Goal: Task Accomplishment & Management: Manage account settings

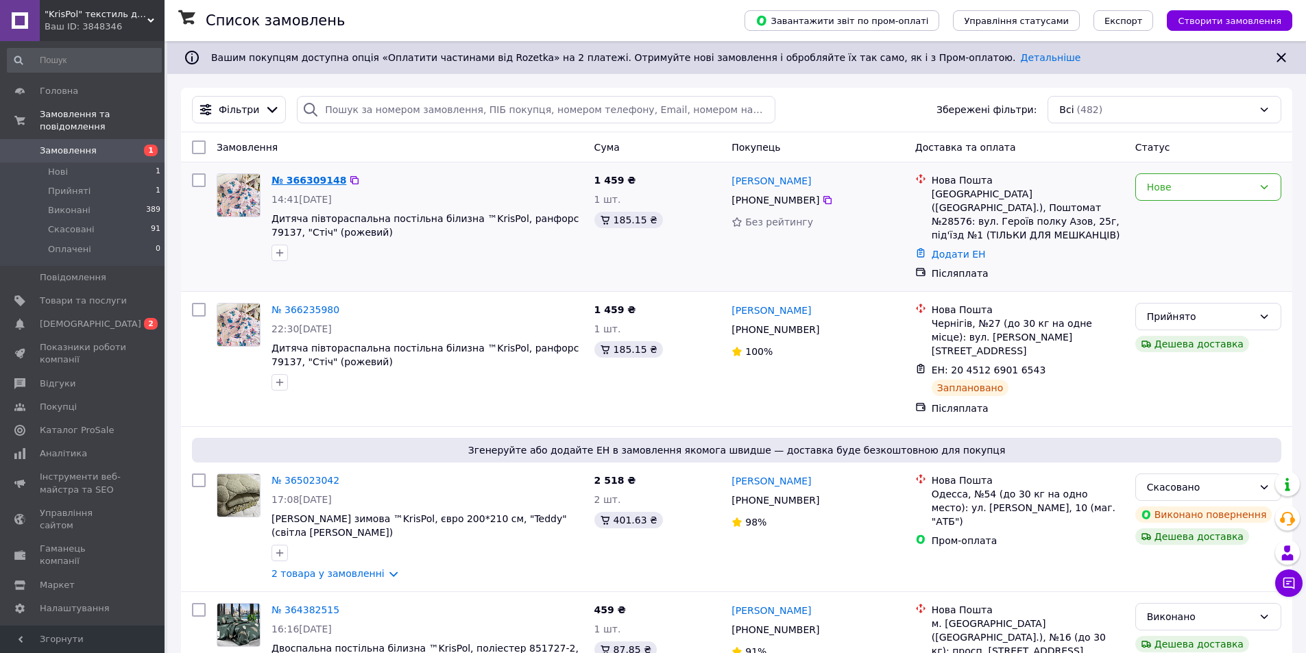
click at [300, 183] on link "№ 366309148" at bounding box center [308, 180] width 75 height 11
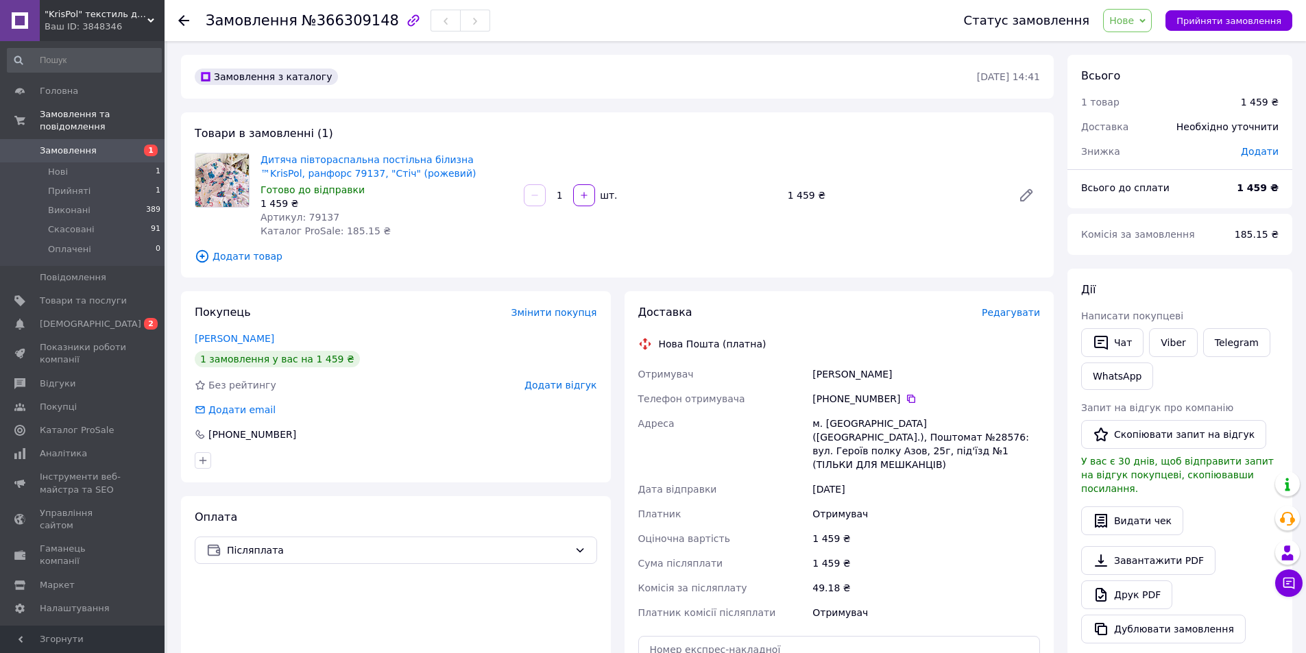
click at [1128, 28] on span "Нове" at bounding box center [1127, 20] width 49 height 23
click at [1130, 48] on li "Прийнято" at bounding box center [1135, 48] width 63 height 21
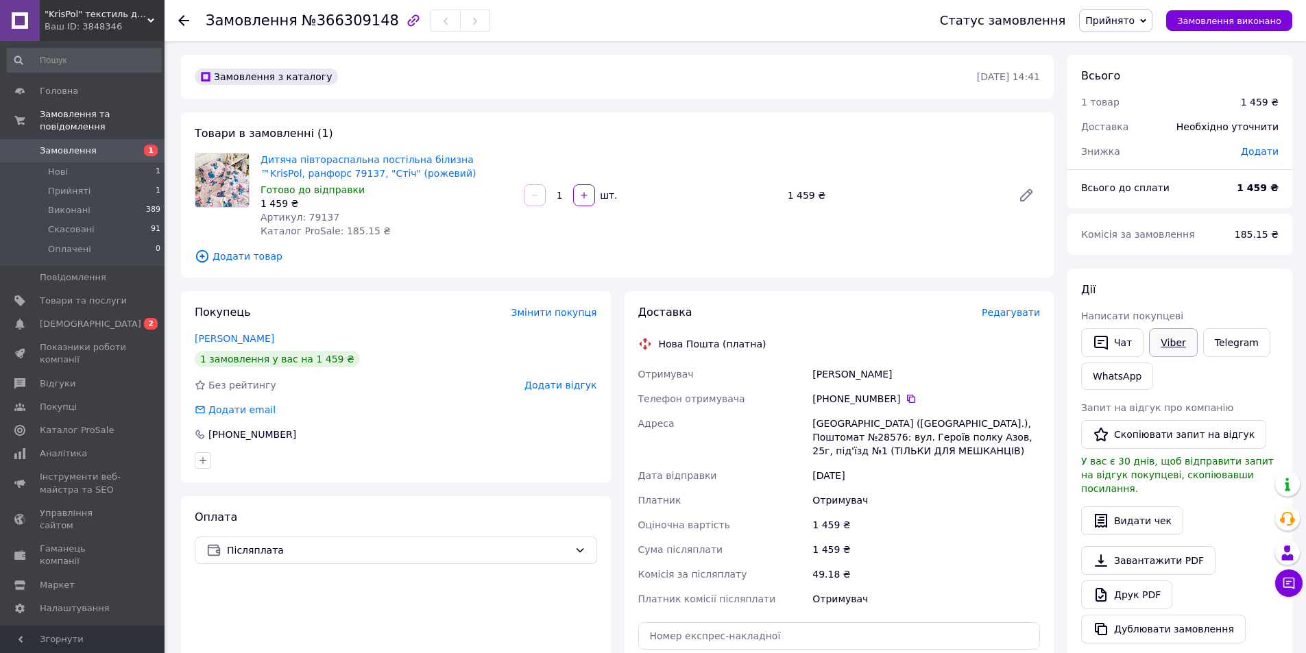
click at [1168, 350] on link "Viber" at bounding box center [1173, 342] width 48 height 29
click at [906, 553] on div "1 459 ₴" at bounding box center [926, 549] width 233 height 25
click at [1166, 348] on link "Viber" at bounding box center [1173, 342] width 48 height 29
click at [445, 227] on div "Дитяча півтораспальна постільна білизна ™KrisPol, ранфорс 79137, "Стіч" (рожеви…" at bounding box center [386, 195] width 263 height 90
click at [1234, 345] on link "Telegram" at bounding box center [1236, 342] width 67 height 29
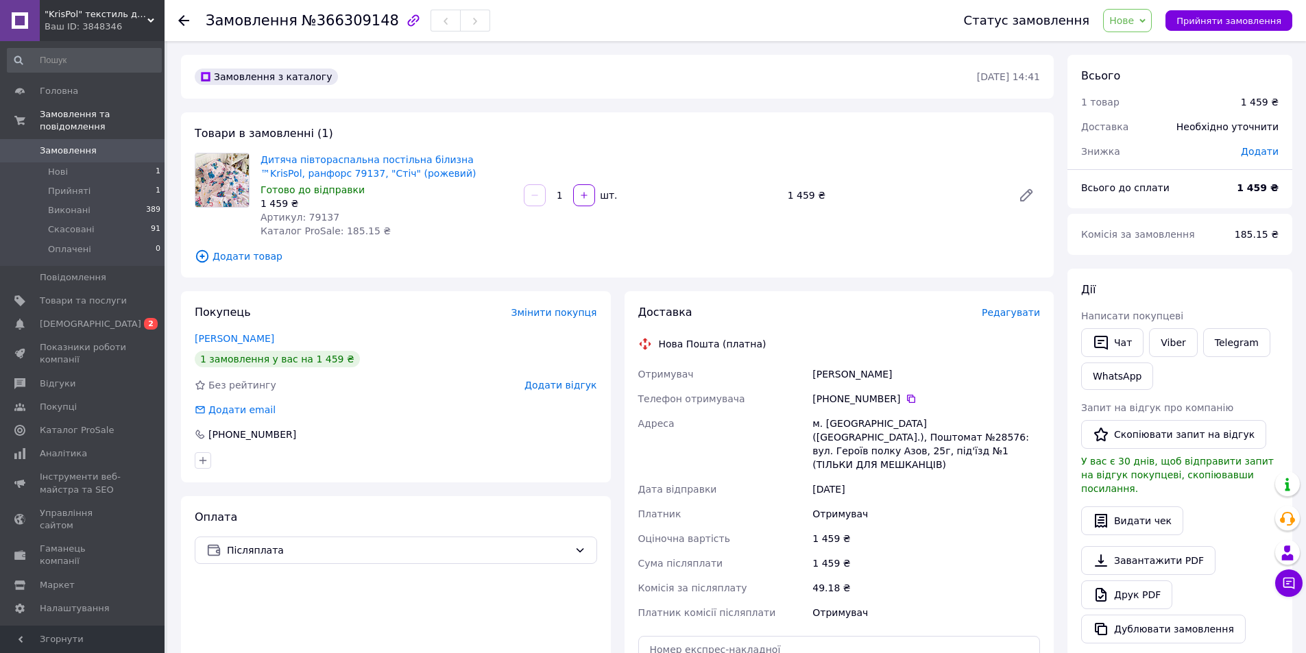
drag, startPoint x: 808, startPoint y: 369, endPoint x: 915, endPoint y: 376, distance: 107.2
click at [915, 376] on div "Отримувач Карпіна Вікторія Телефон отримувача +380 97 366 03 70   Адреса м. Киї…" at bounding box center [840, 493] width 408 height 263
copy div "Отримувач Карпіна Вікторія"
click at [906, 399] on icon at bounding box center [911, 399] width 11 height 11
click at [317, 218] on span "Артикул: 79137" at bounding box center [300, 217] width 79 height 11
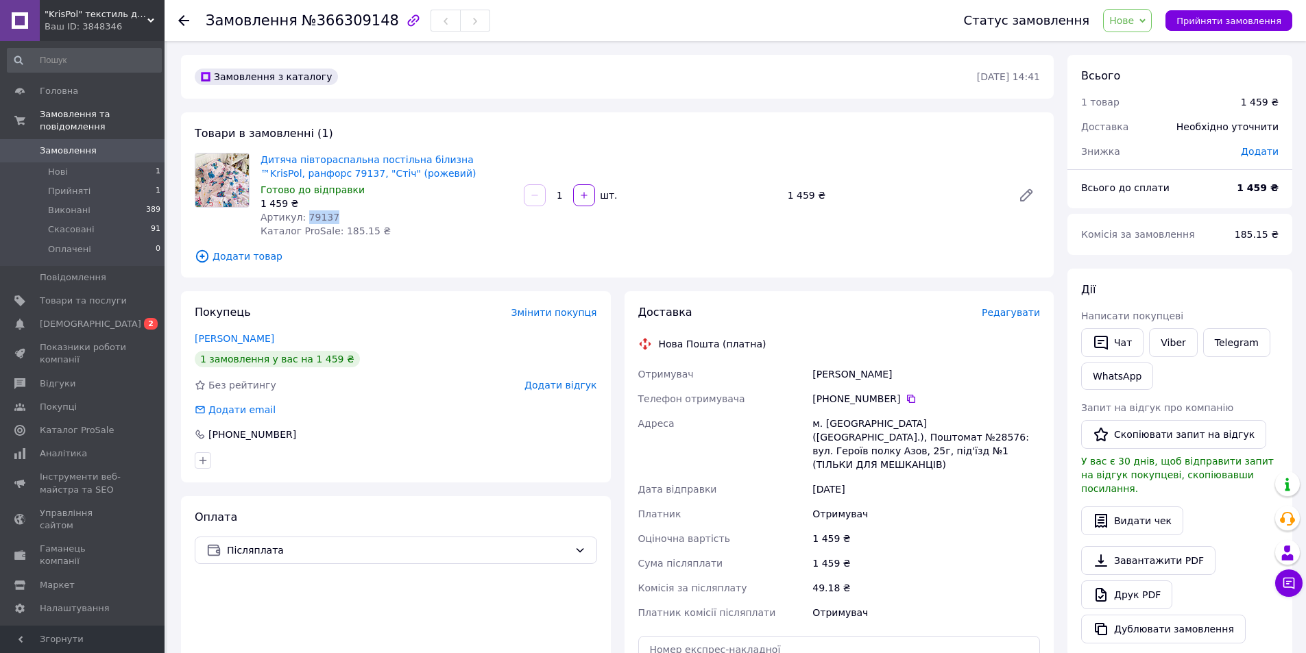
click at [317, 217] on span "Артикул: 79137" at bounding box center [300, 217] width 79 height 11
copy span "79137"
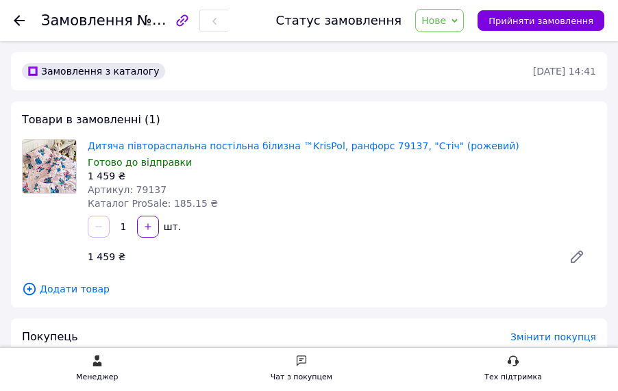
click at [156, 18] on span "№366309148" at bounding box center [185, 20] width 97 height 17
copy span "366309148"
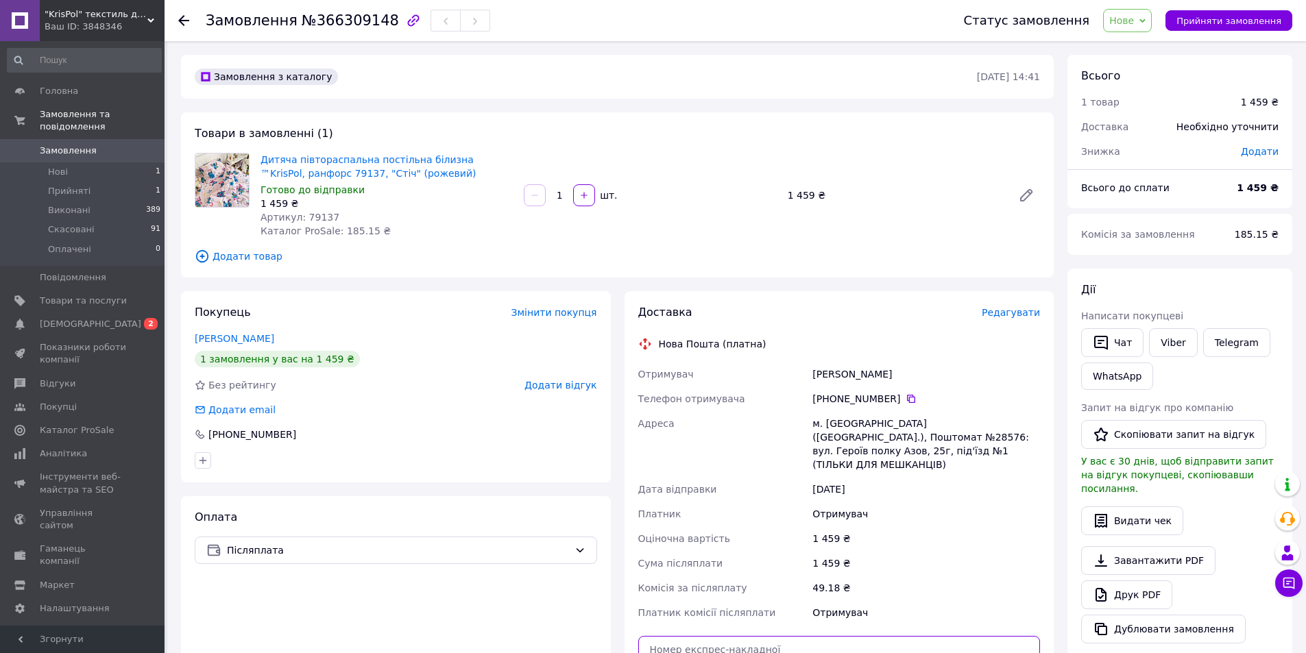
click at [741, 639] on input "text" at bounding box center [839, 649] width 402 height 27
paste input "20451269145129"
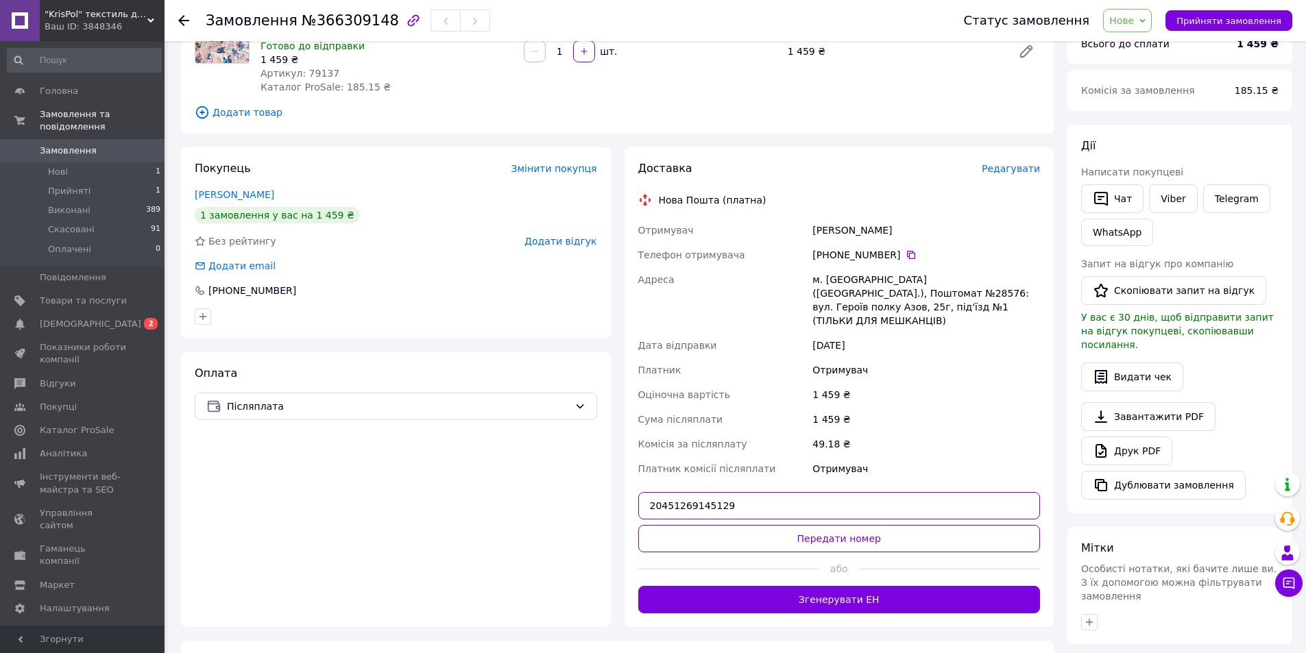
scroll to position [206, 0]
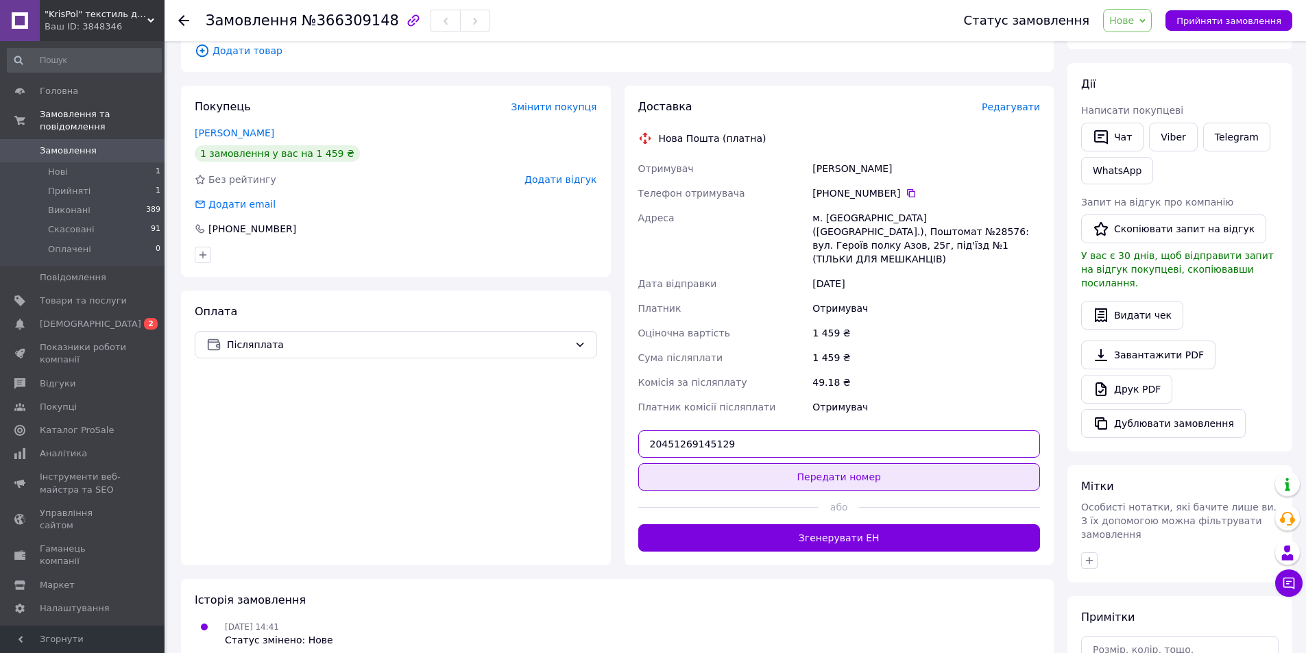
type input "20451269145129"
click at [809, 468] on button "Передати номер" at bounding box center [839, 476] width 402 height 27
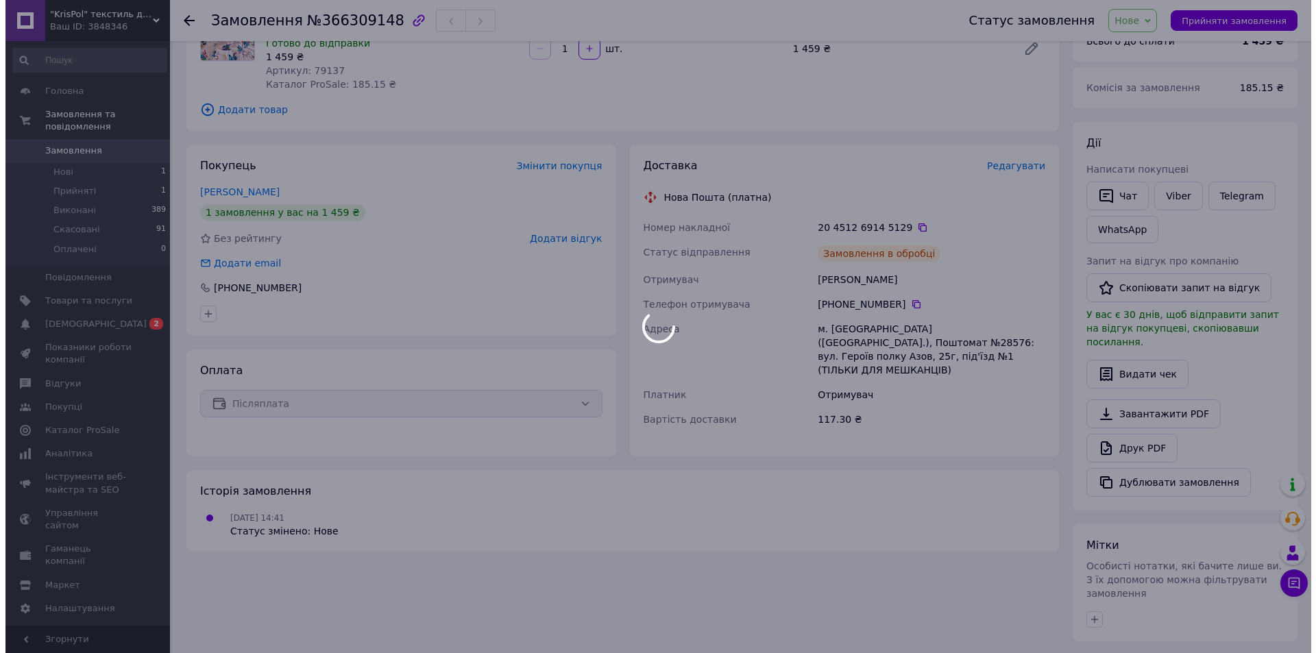
scroll to position [0, 0]
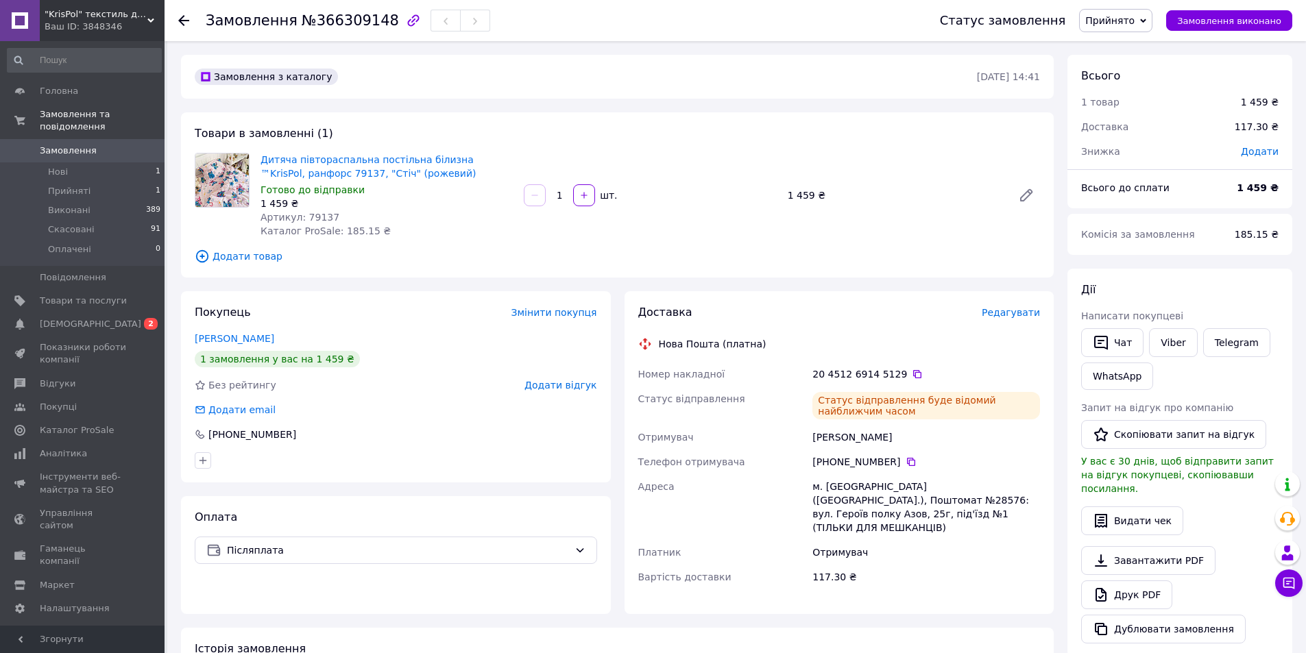
click at [76, 145] on span "Замовлення" at bounding box center [68, 151] width 57 height 12
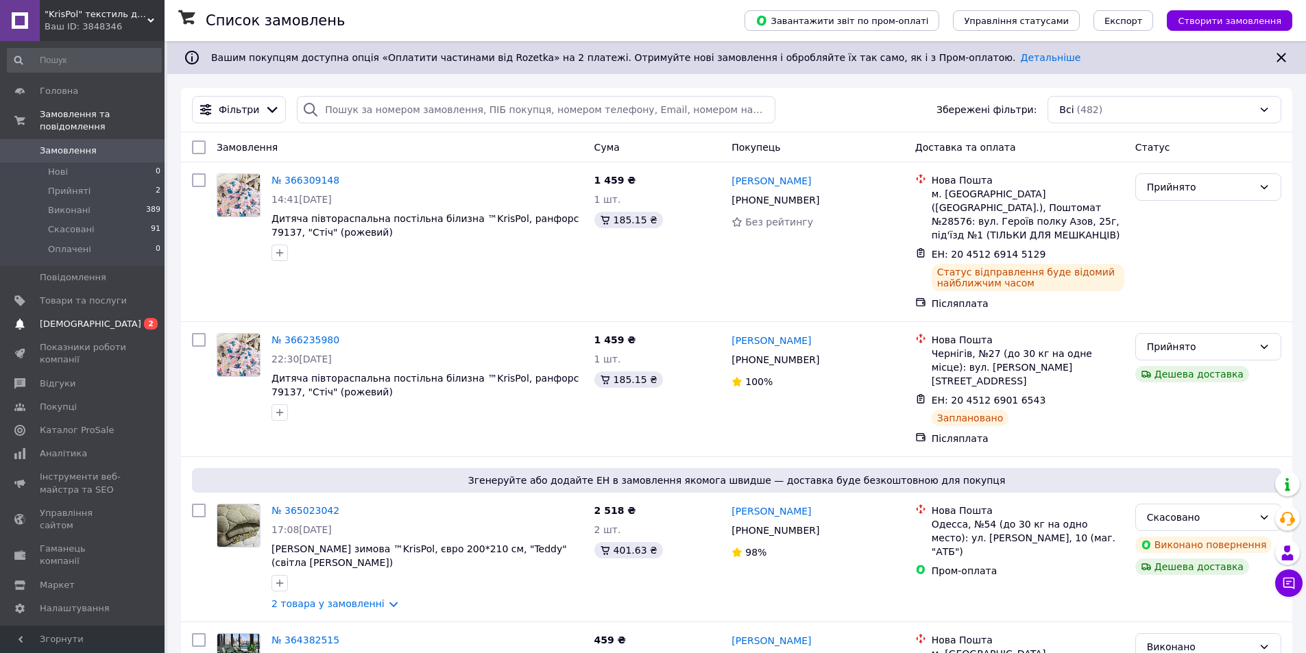
click at [98, 318] on span "[DEMOGRAPHIC_DATA]" at bounding box center [83, 324] width 87 height 12
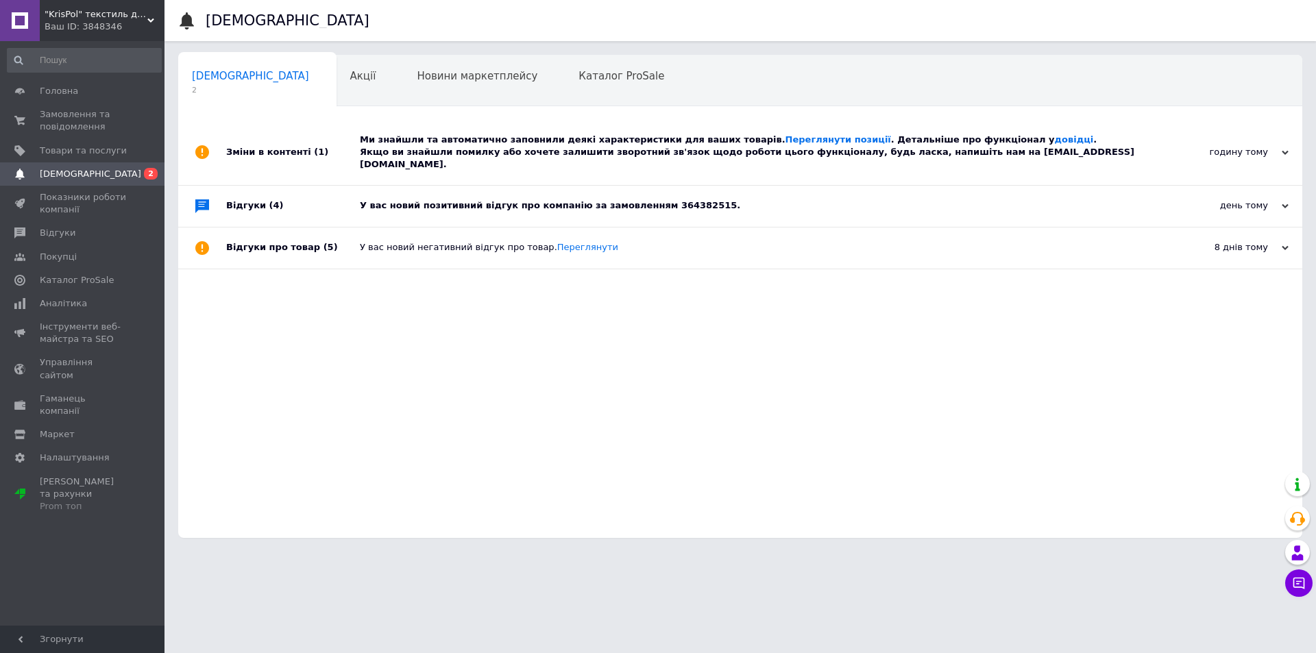
click at [484, 199] on div "У вас новий позитивний відгук про компанію за замовленням 364382515." at bounding box center [756, 205] width 792 height 12
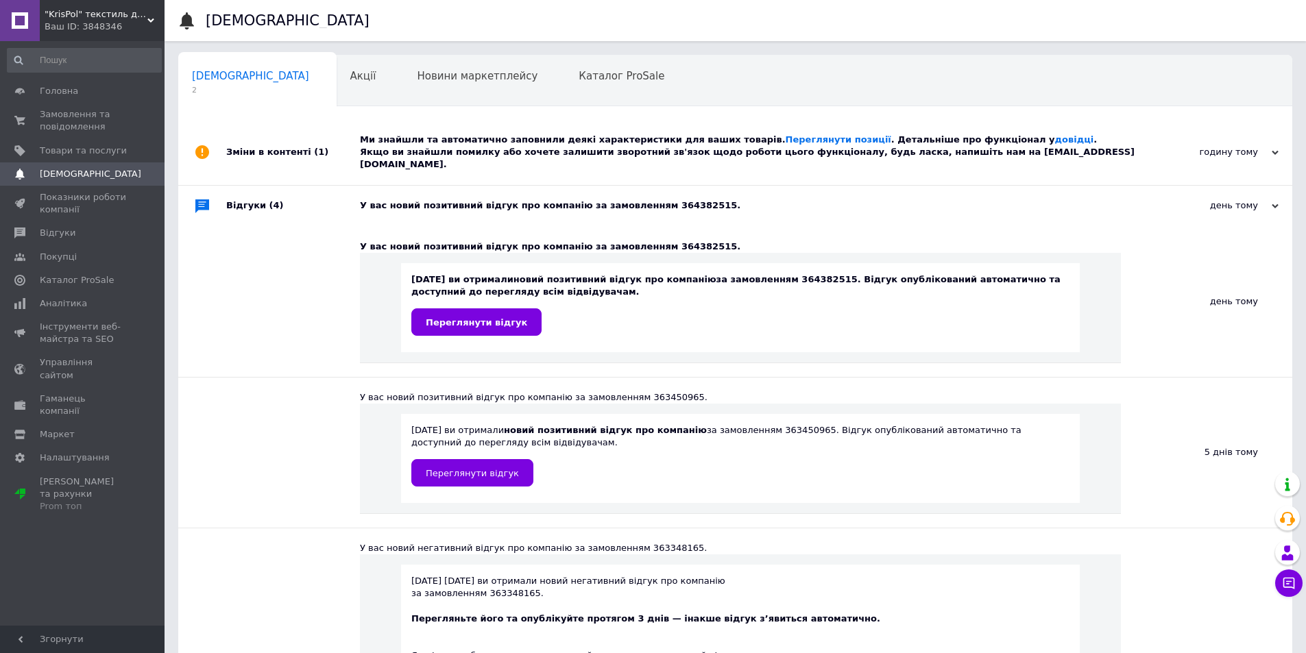
click at [462, 136] on div "Ми знайшли та автоматично заповнили деякі характеристики для ваших товарів. Пер…" at bounding box center [751, 153] width 782 height 38
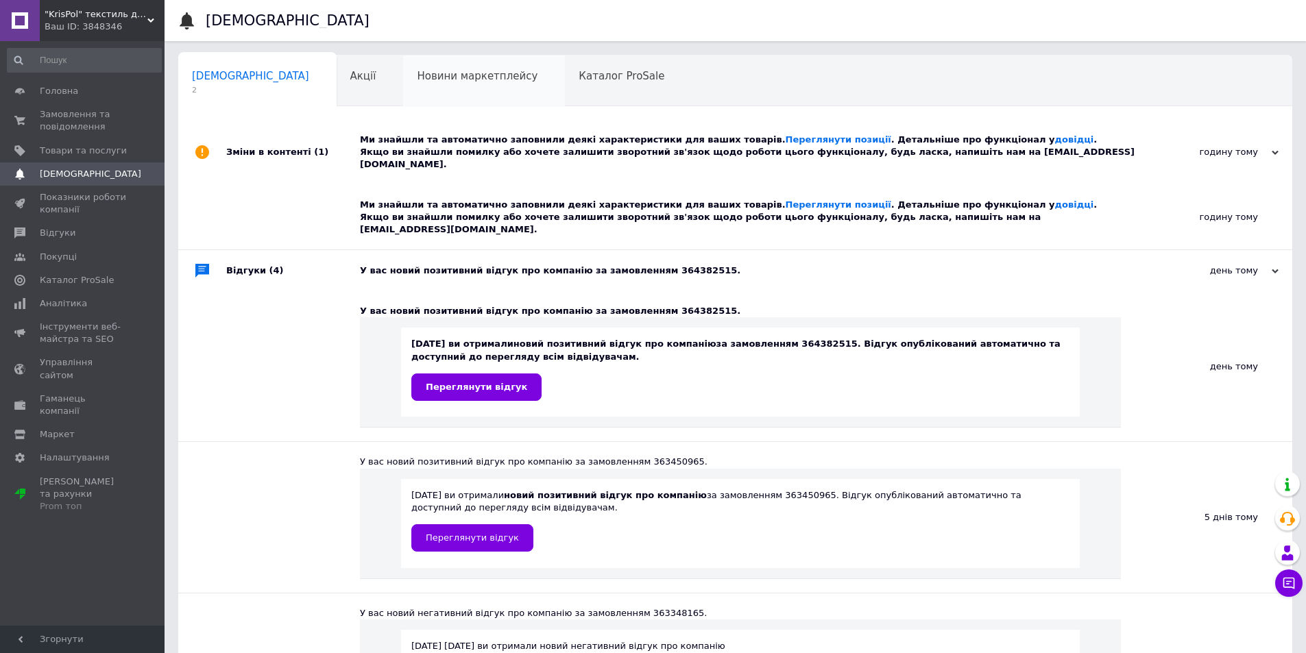
click at [403, 62] on div "Новини маркетплейсу 0" at bounding box center [484, 82] width 162 height 52
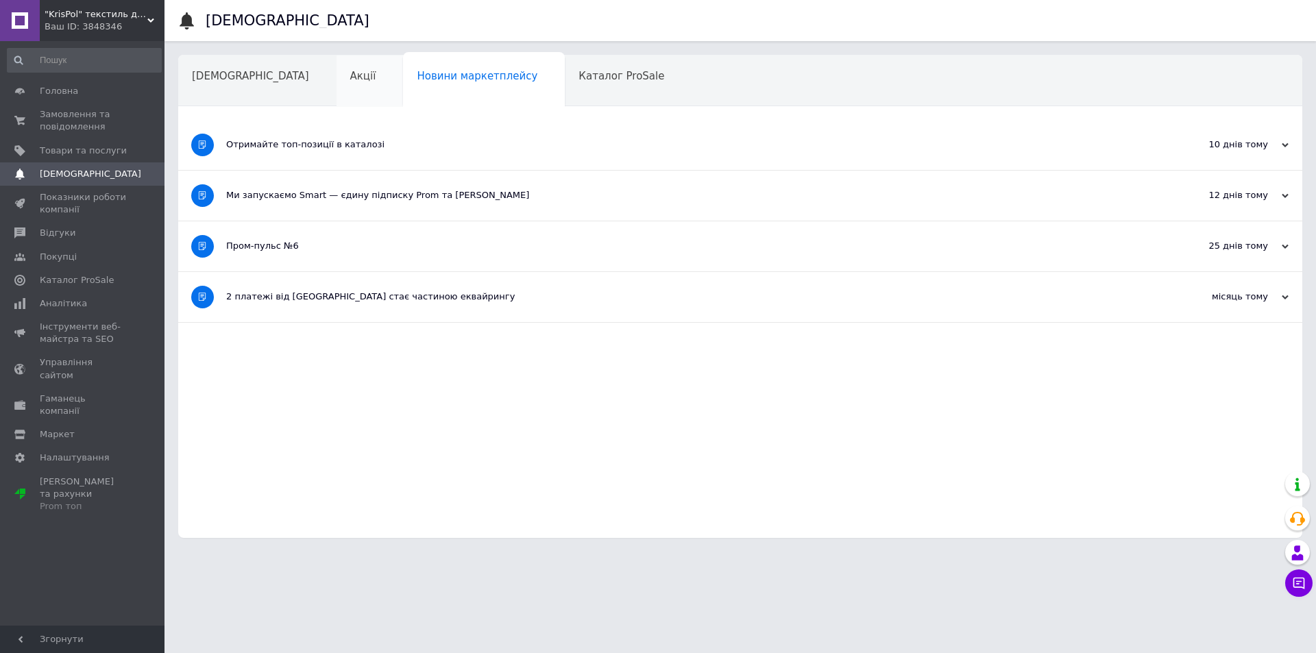
click at [350, 71] on span "Акції" at bounding box center [363, 76] width 26 height 12
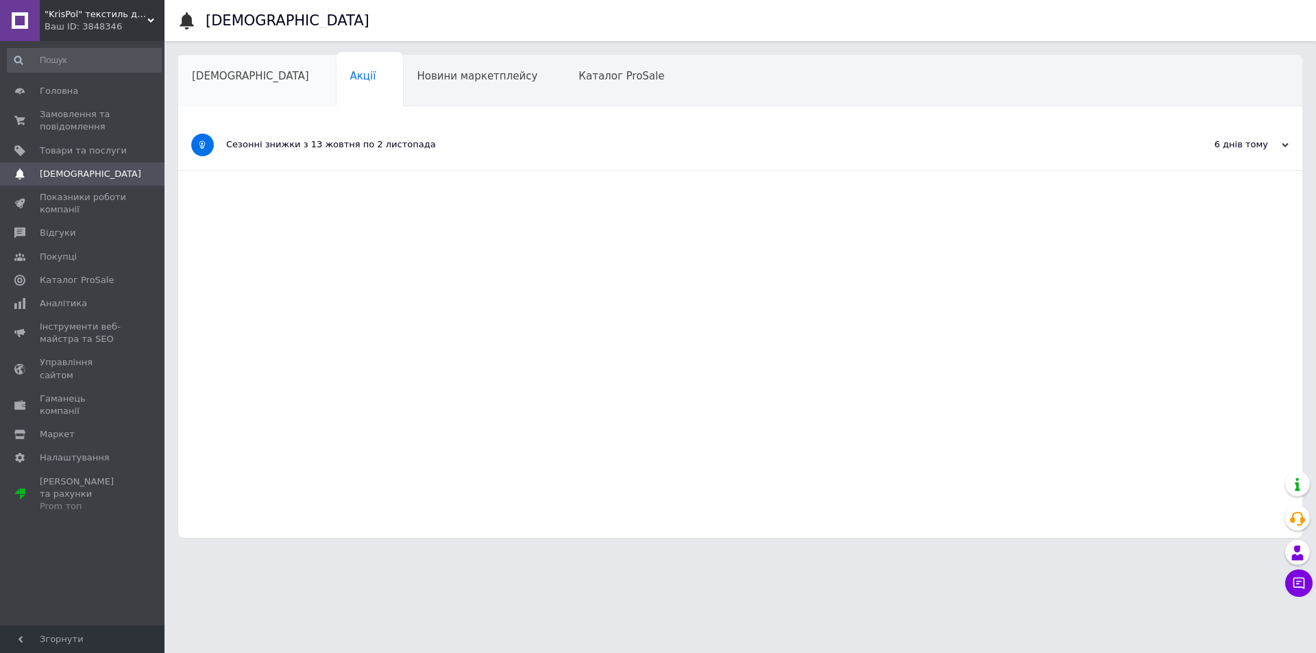
click at [261, 69] on div "[DEMOGRAPHIC_DATA]" at bounding box center [257, 82] width 158 height 52
click at [64, 232] on span "Відгуки" at bounding box center [58, 233] width 36 height 12
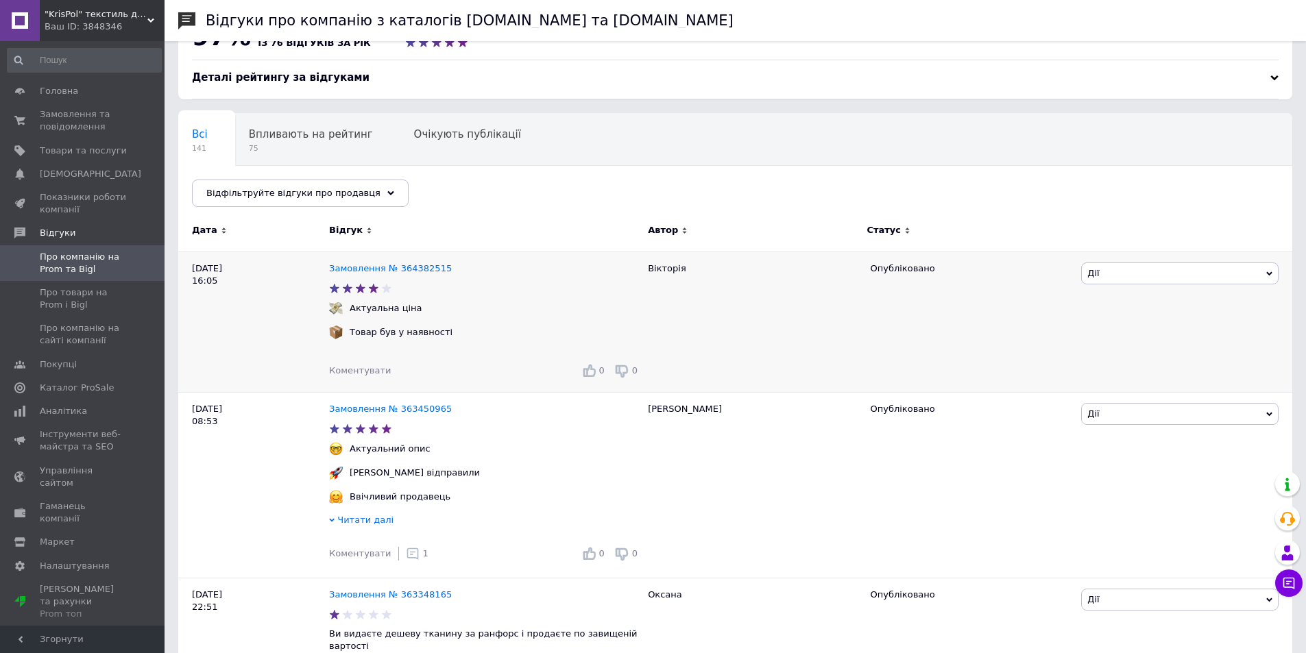
scroll to position [69, 0]
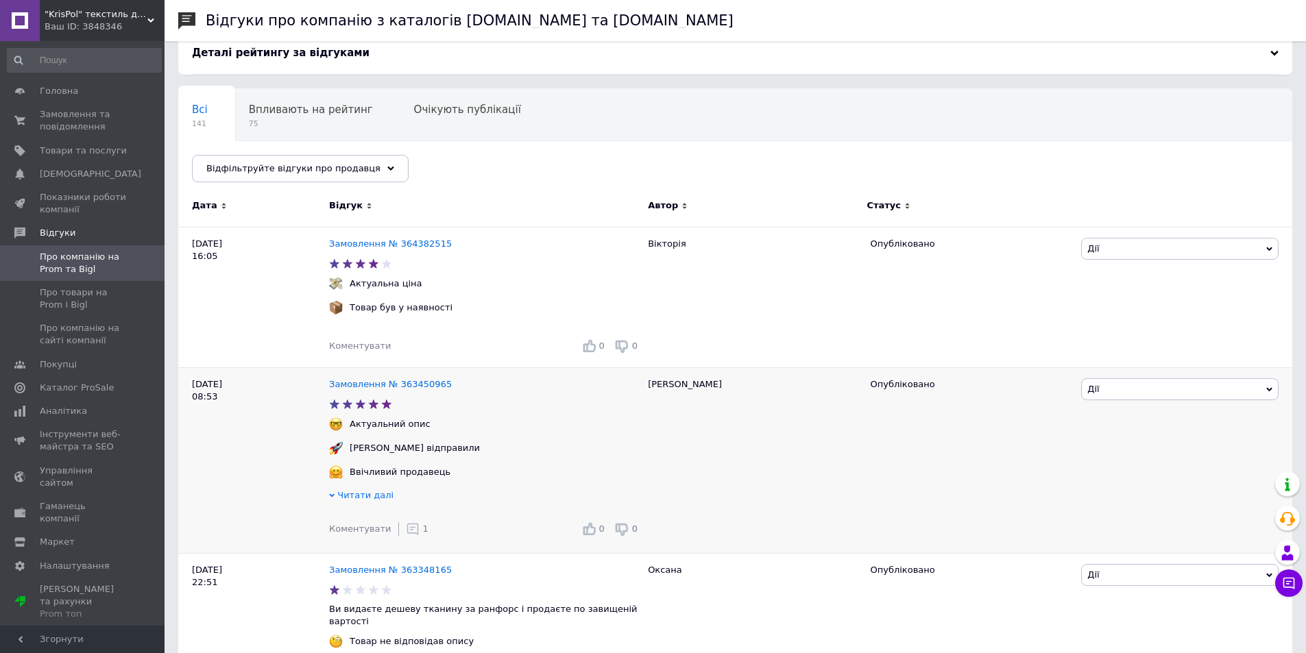
click at [410, 534] on div "1" at bounding box center [417, 529] width 23 height 14
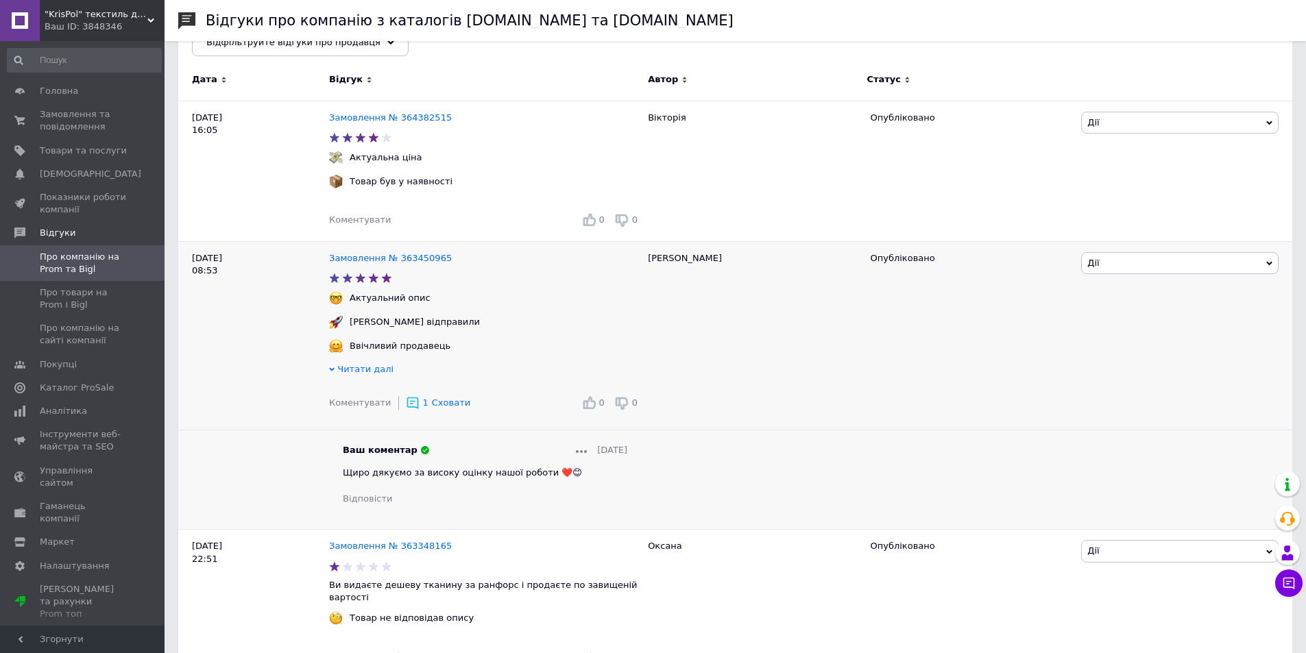
scroll to position [206, 0]
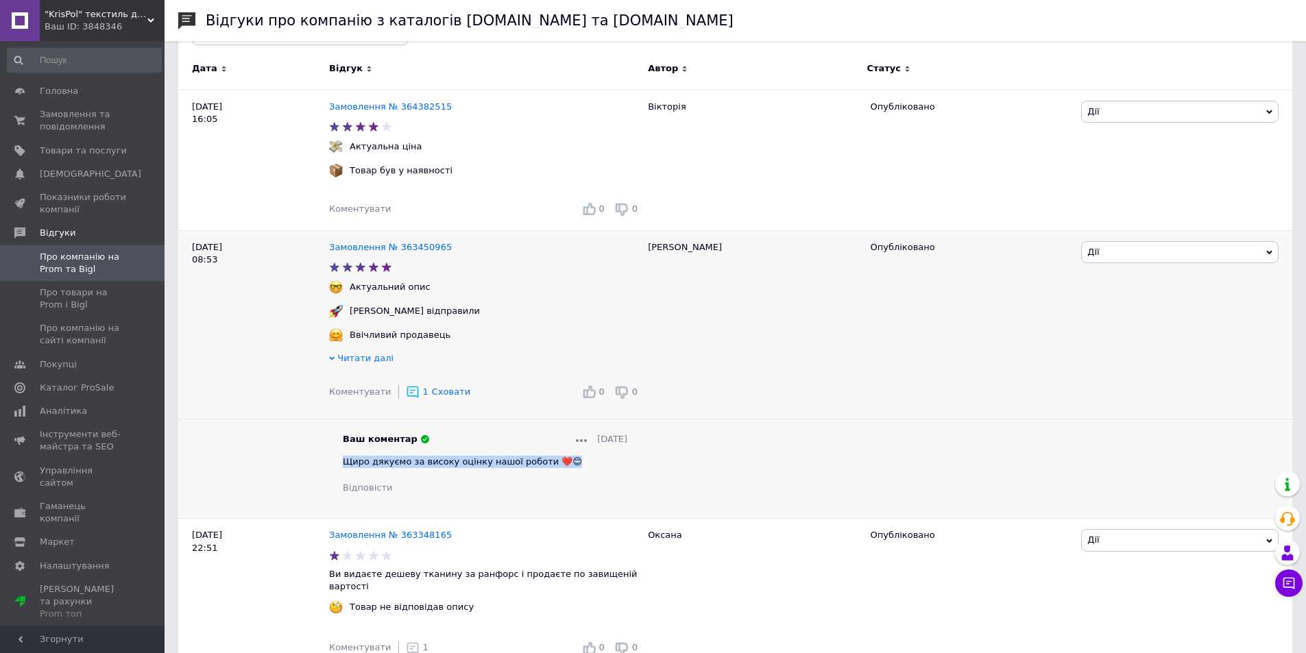
drag, startPoint x: 367, startPoint y: 465, endPoint x: 564, endPoint y: 463, distance: 196.8
click at [564, 463] on div "Щиро дякуємо за високу оцінку нашої роботи ❤️😊" at bounding box center [485, 462] width 285 height 12
copy span "Щиро дякуємо за високу оцінку нашої роботи ❤️😊"
click at [381, 215] on div "Коментувати" at bounding box center [360, 209] width 62 height 12
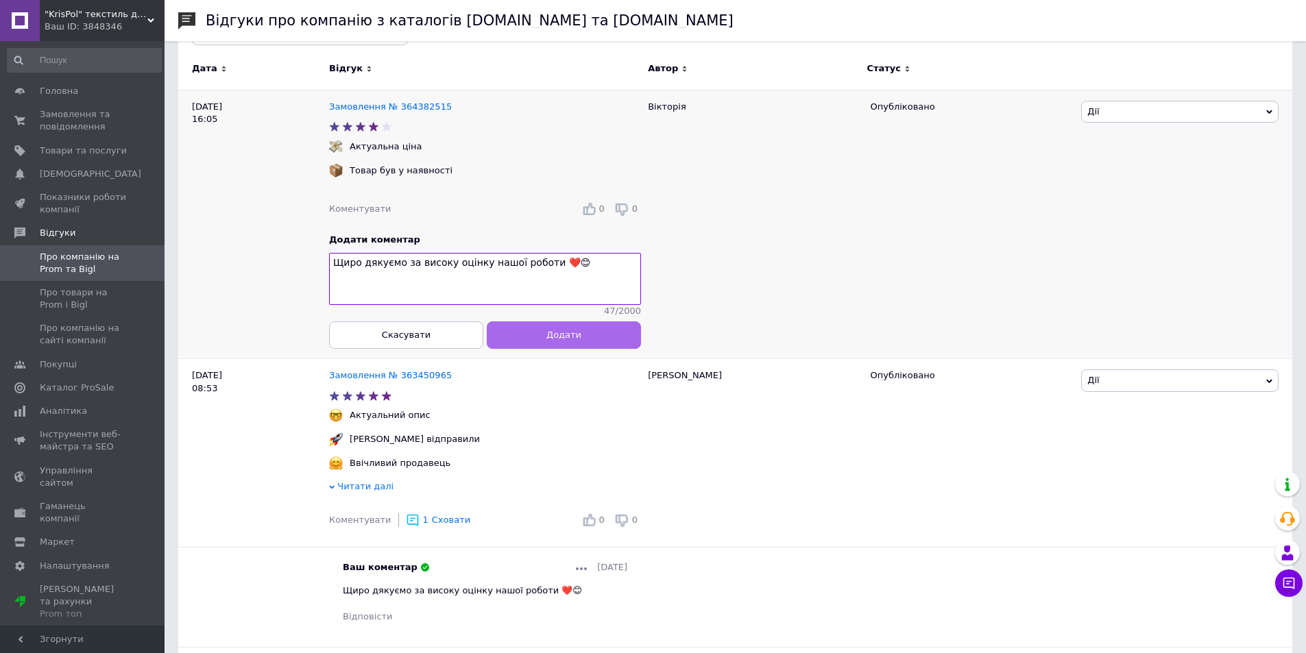
type textarea "Щиро дякуємо за високу оцінку нашої роботи ❤️😊"
click at [547, 348] on button "Додати" at bounding box center [564, 334] width 154 height 27
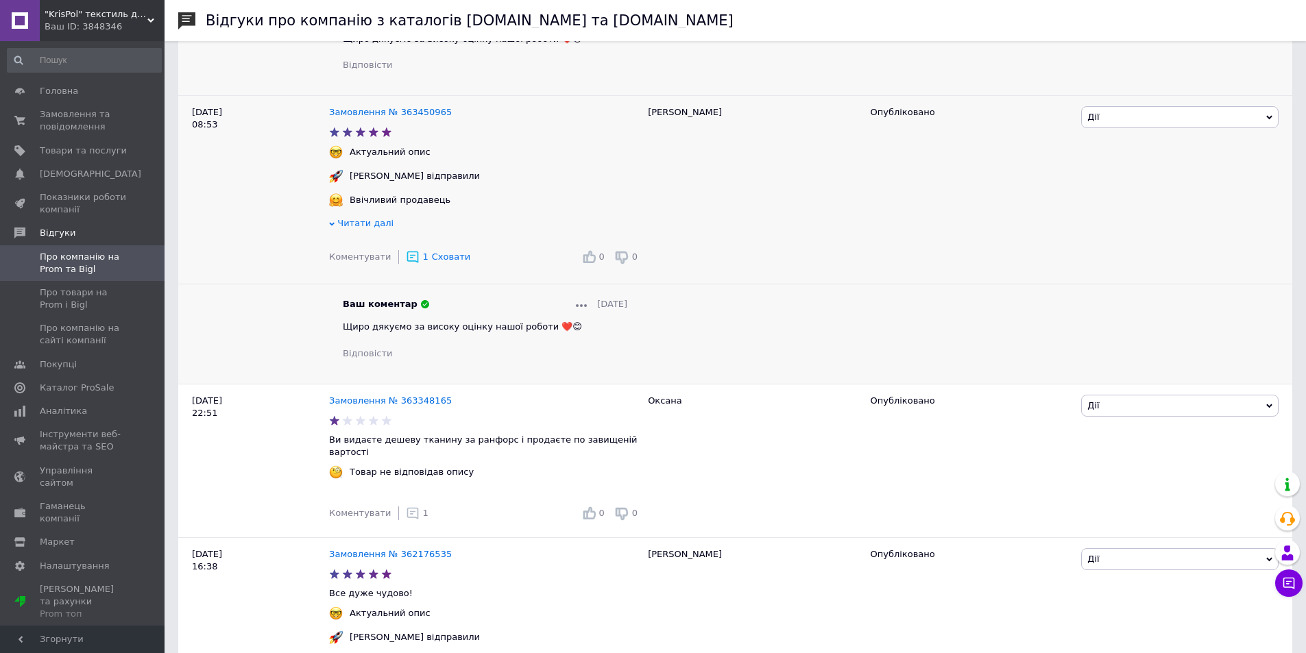
scroll to position [480, 0]
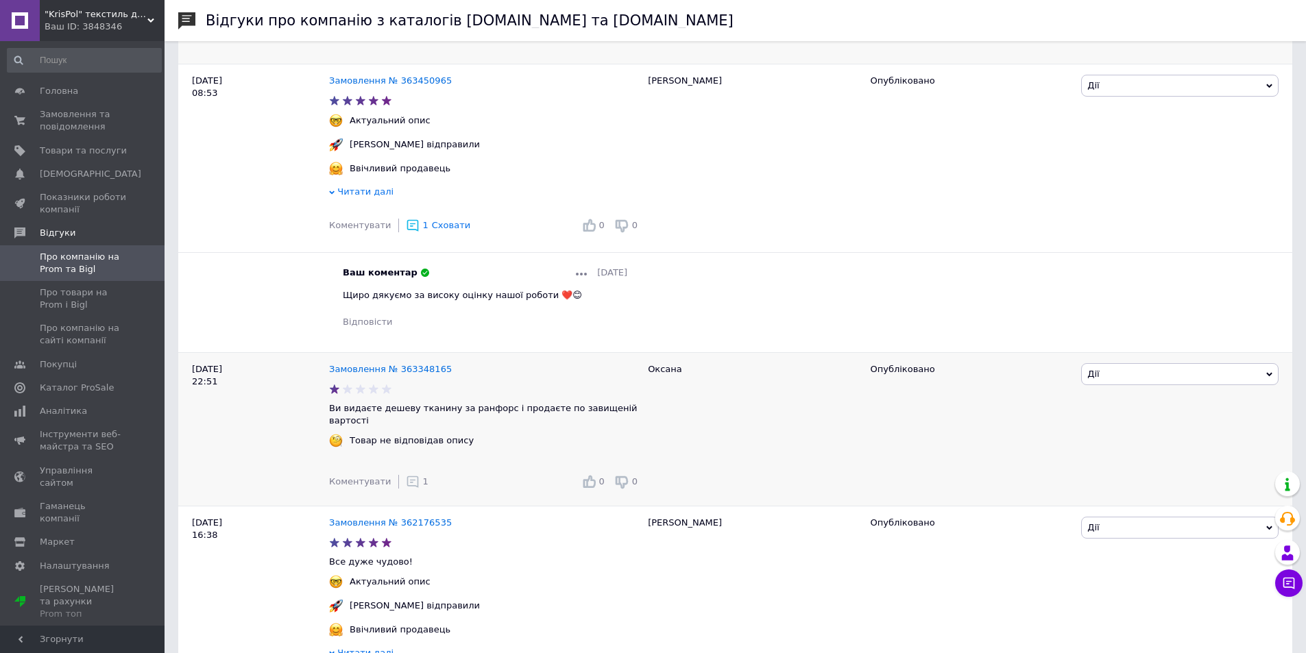
click at [406, 477] on icon at bounding box center [413, 482] width 14 height 14
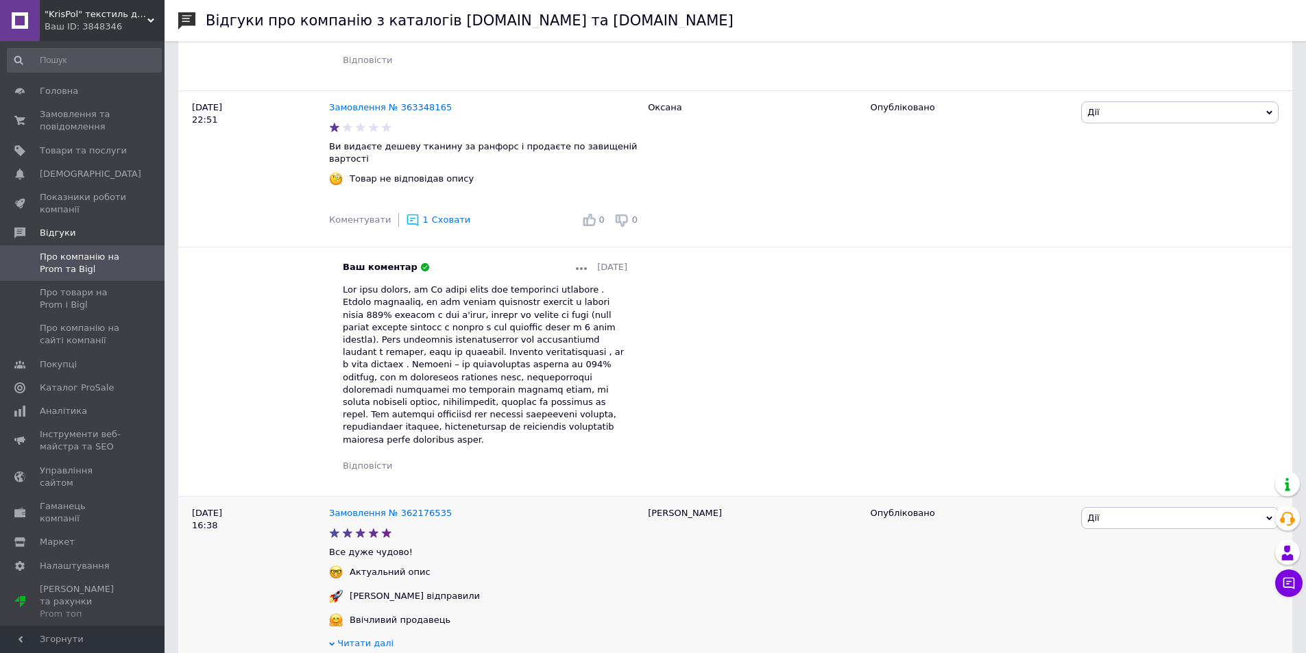
scroll to position [754, 0]
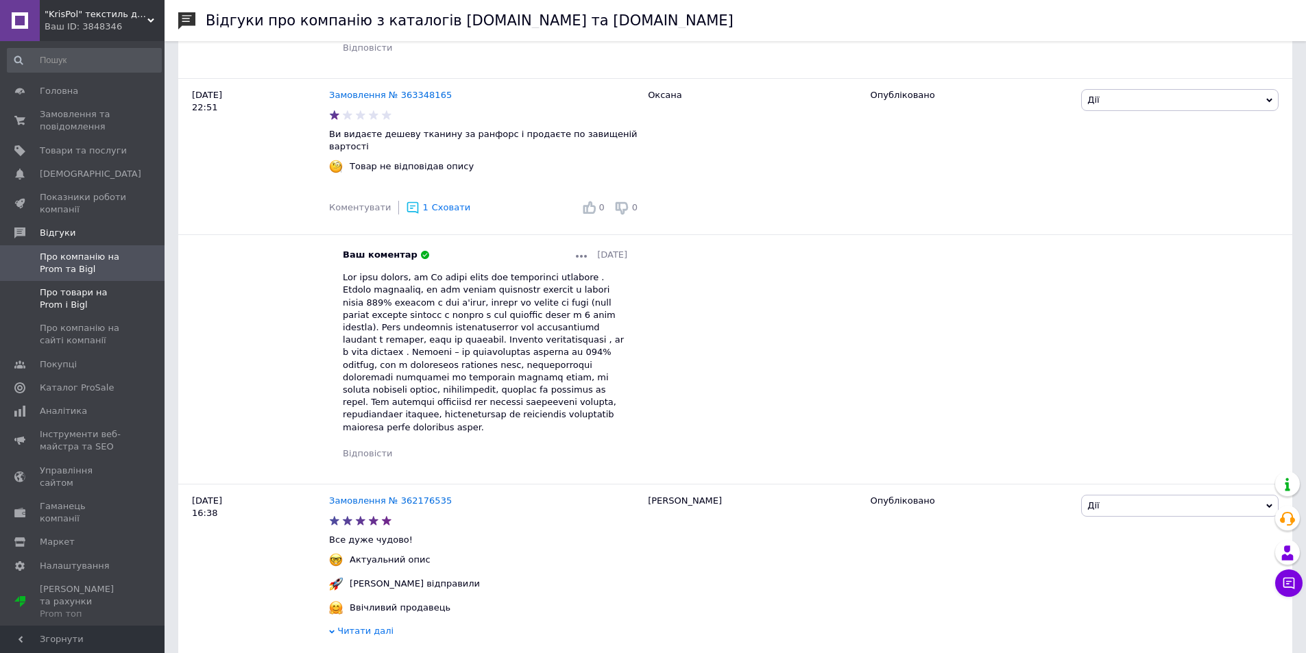
click at [59, 300] on span "Про товари на Prom і Bigl" at bounding box center [83, 299] width 87 height 25
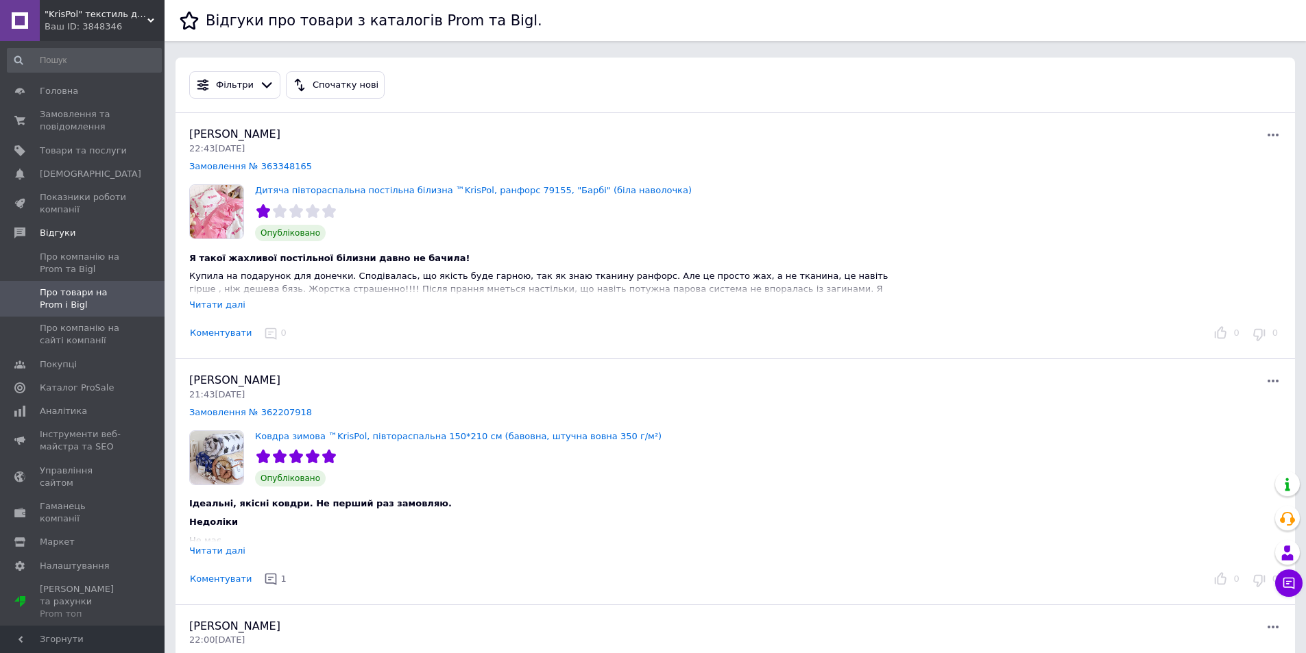
click at [219, 303] on div "Читати далі" at bounding box center [217, 305] width 56 height 10
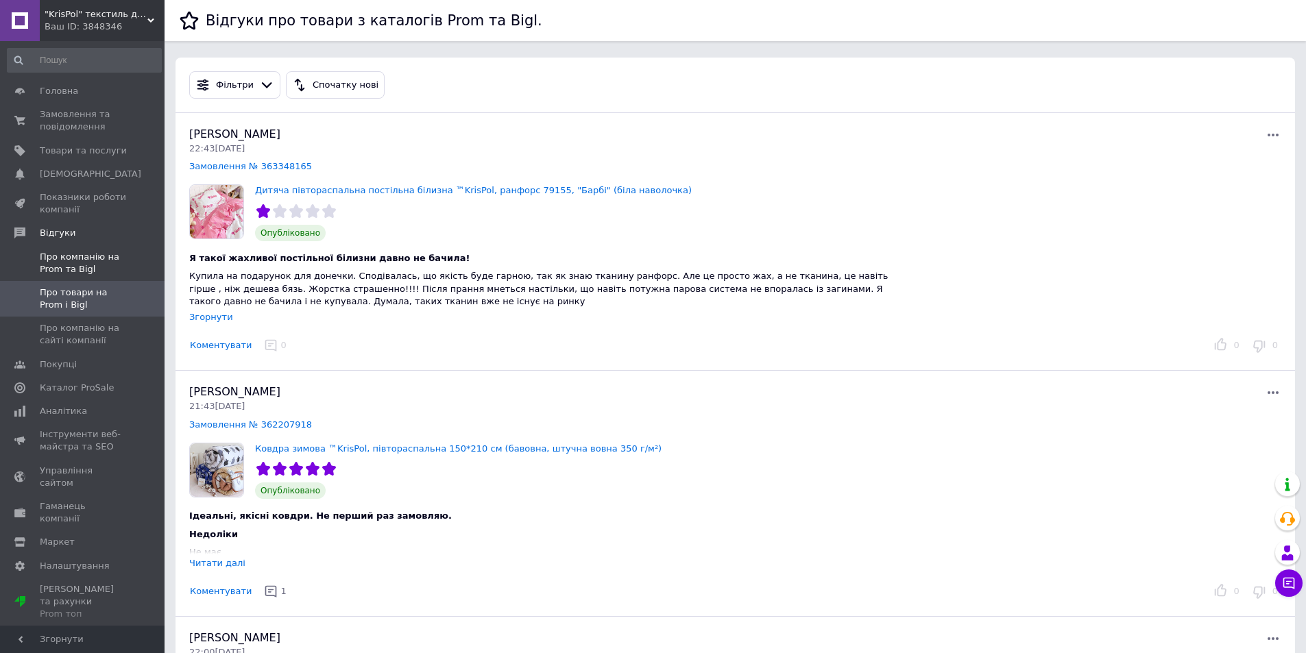
click at [77, 263] on span "Про компанію на Prom та Bigl" at bounding box center [83, 263] width 87 height 25
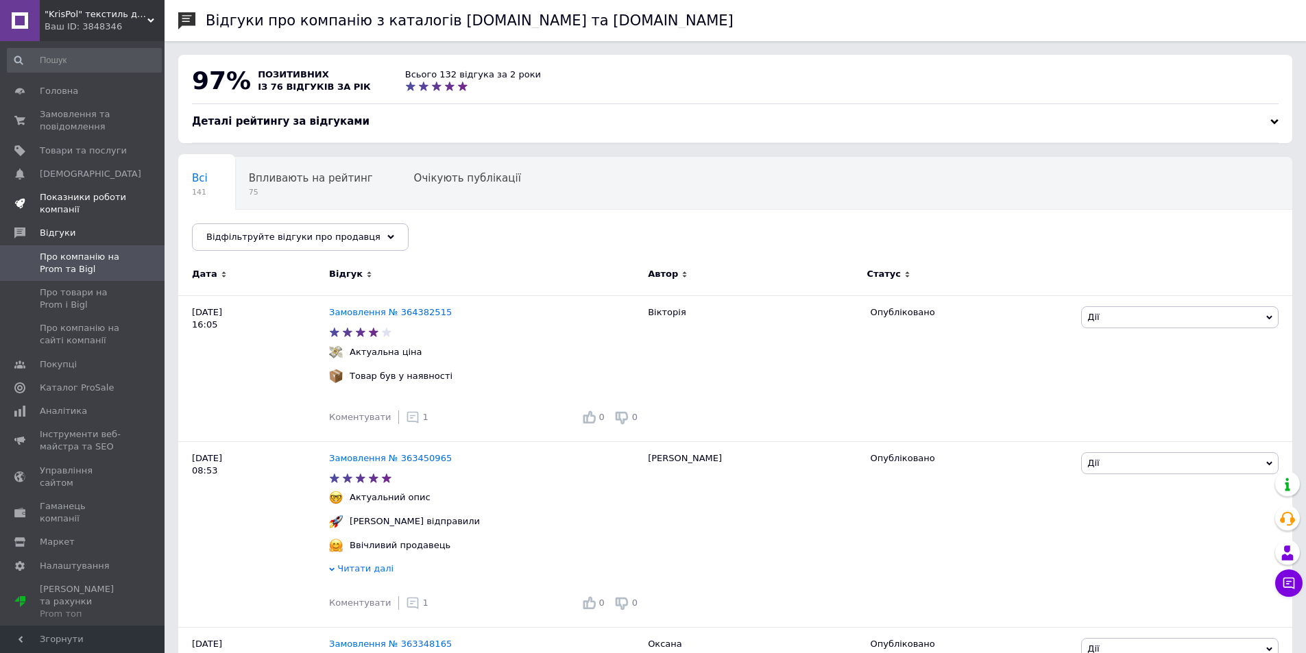
click at [71, 204] on span "Показники роботи компанії" at bounding box center [83, 203] width 87 height 25
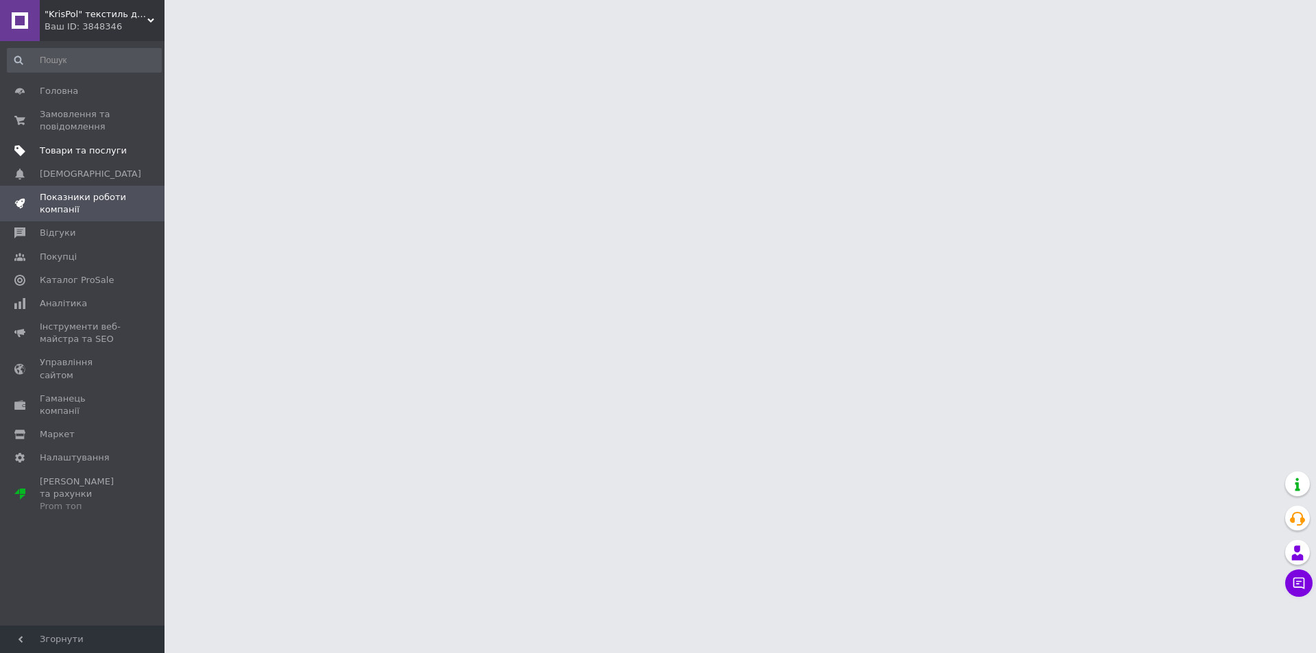
click at [71, 156] on span "Товари та послуги" at bounding box center [83, 151] width 87 height 12
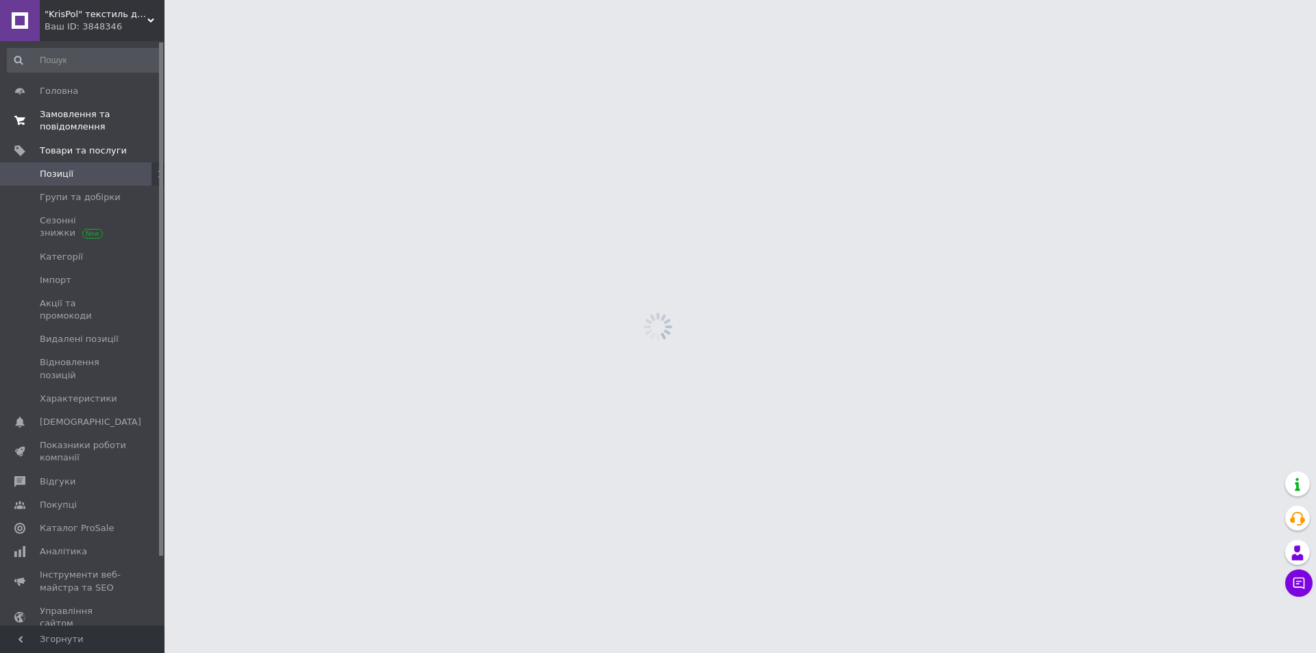
click at [77, 108] on link "Замовлення та повідомлення 0 0" at bounding box center [84, 121] width 169 height 36
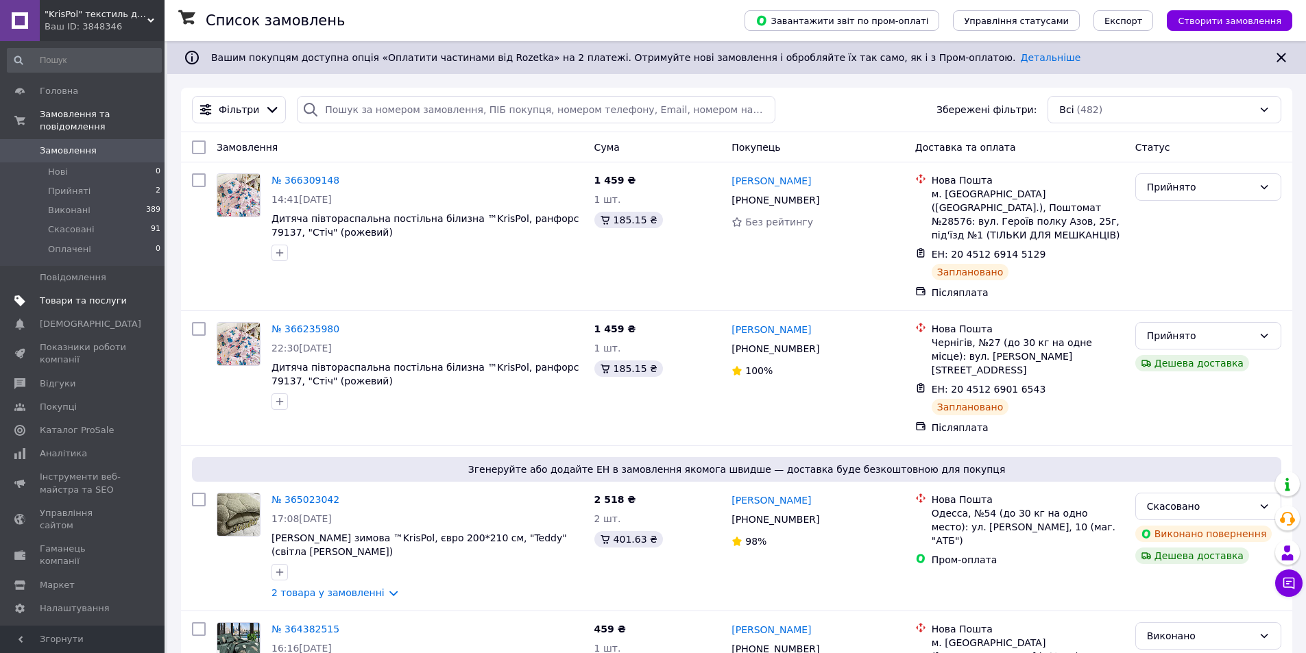
click at [46, 295] on span "Товари та послуги" at bounding box center [83, 301] width 87 height 12
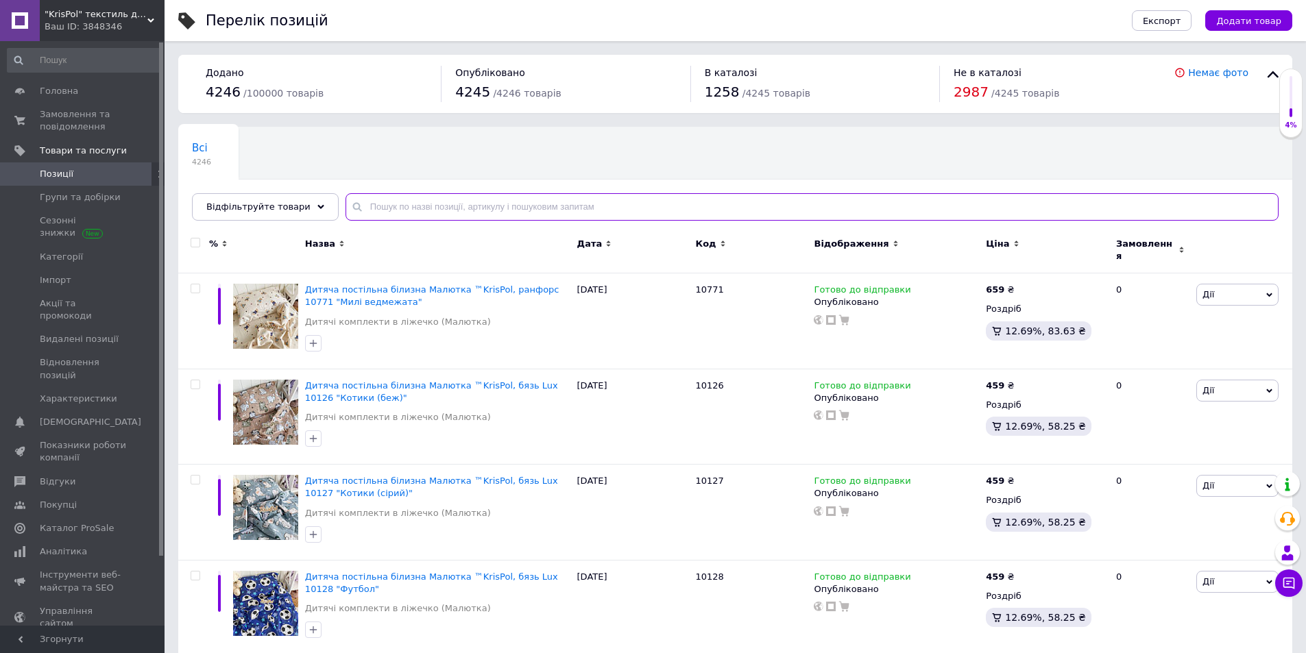
click at [416, 202] on input "text" at bounding box center [812, 206] width 933 height 27
paste input "8937"
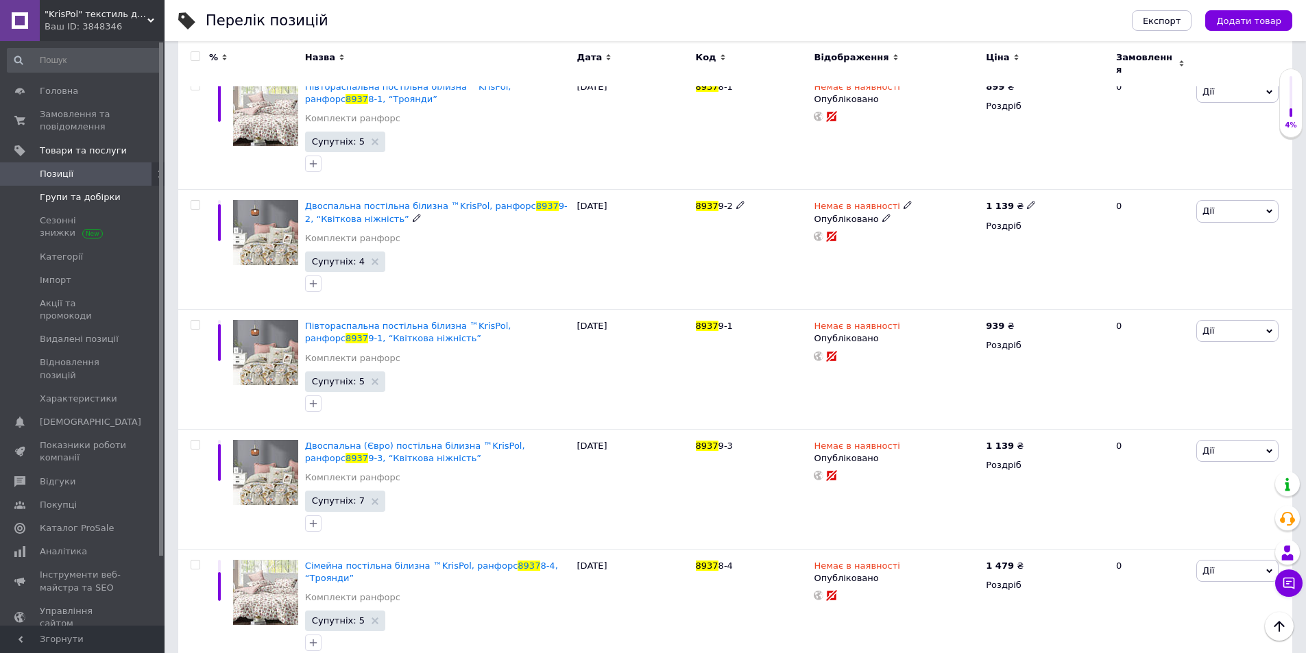
scroll to position [451, 0]
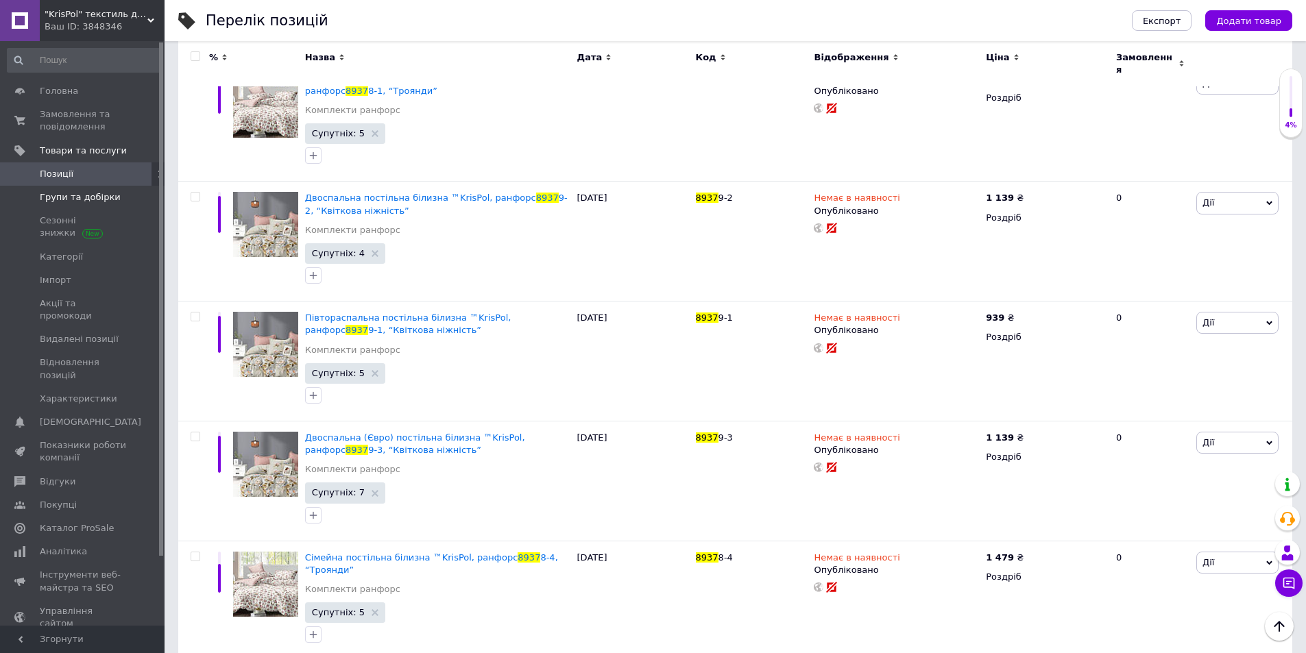
type input "8937"
click at [78, 199] on span "Групи та добірки" at bounding box center [80, 197] width 81 height 12
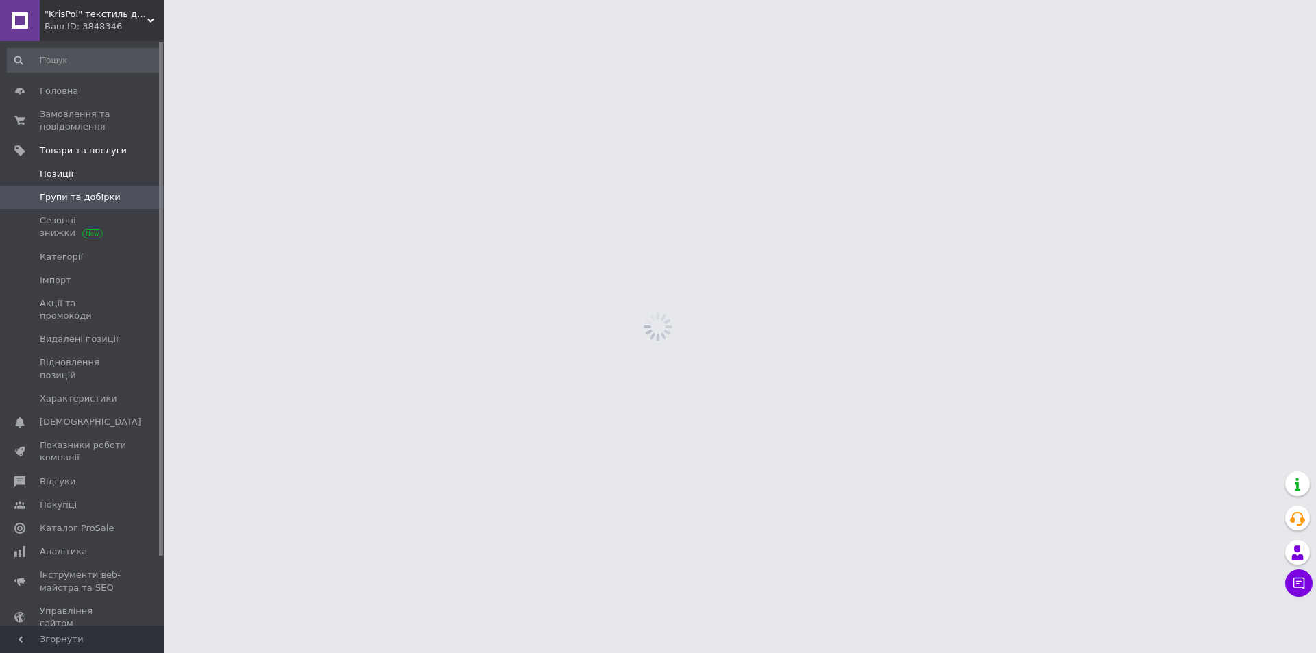
click at [73, 181] on link "Позиції" at bounding box center [84, 173] width 169 height 23
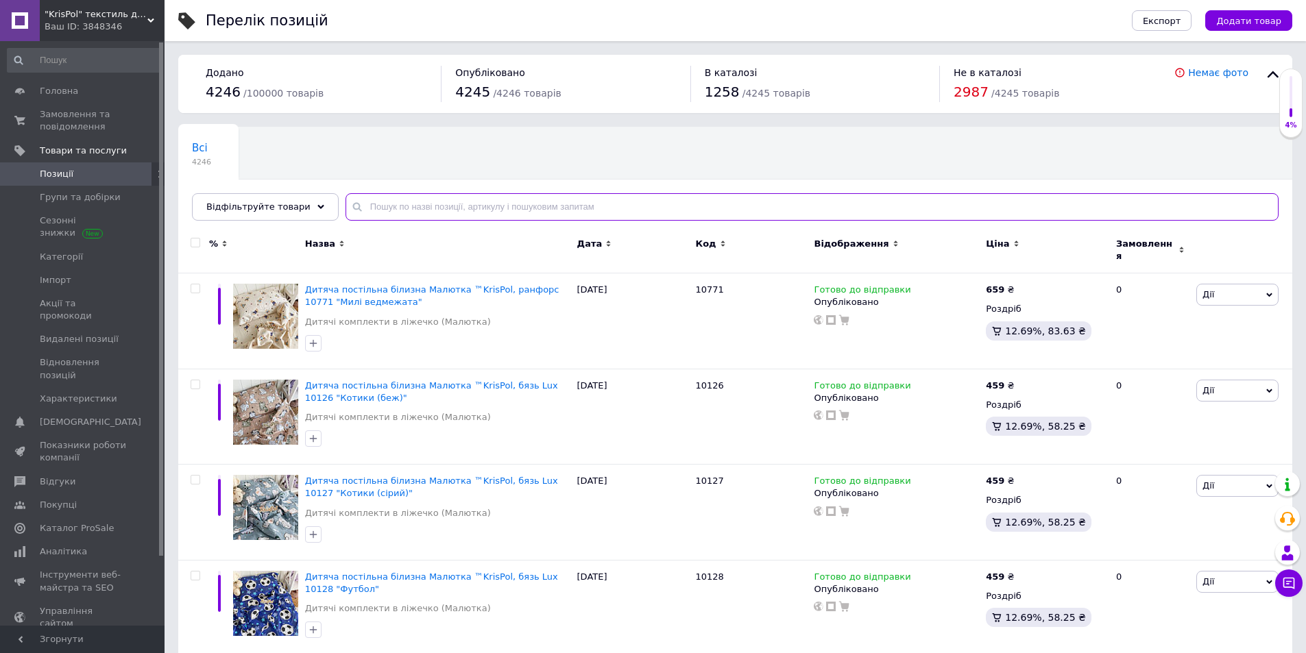
click at [391, 203] on input "text" at bounding box center [812, 206] width 933 height 27
paste input "898107"
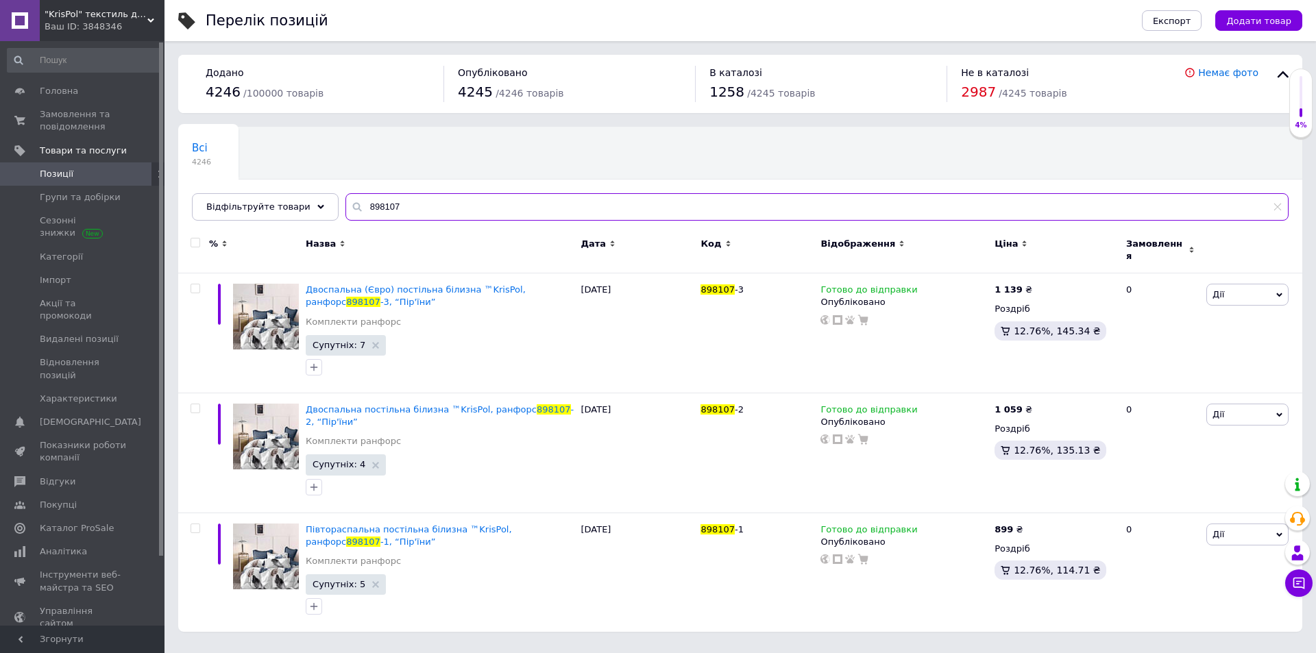
click at [382, 200] on input "898107" at bounding box center [817, 206] width 943 height 27
paste input "3"
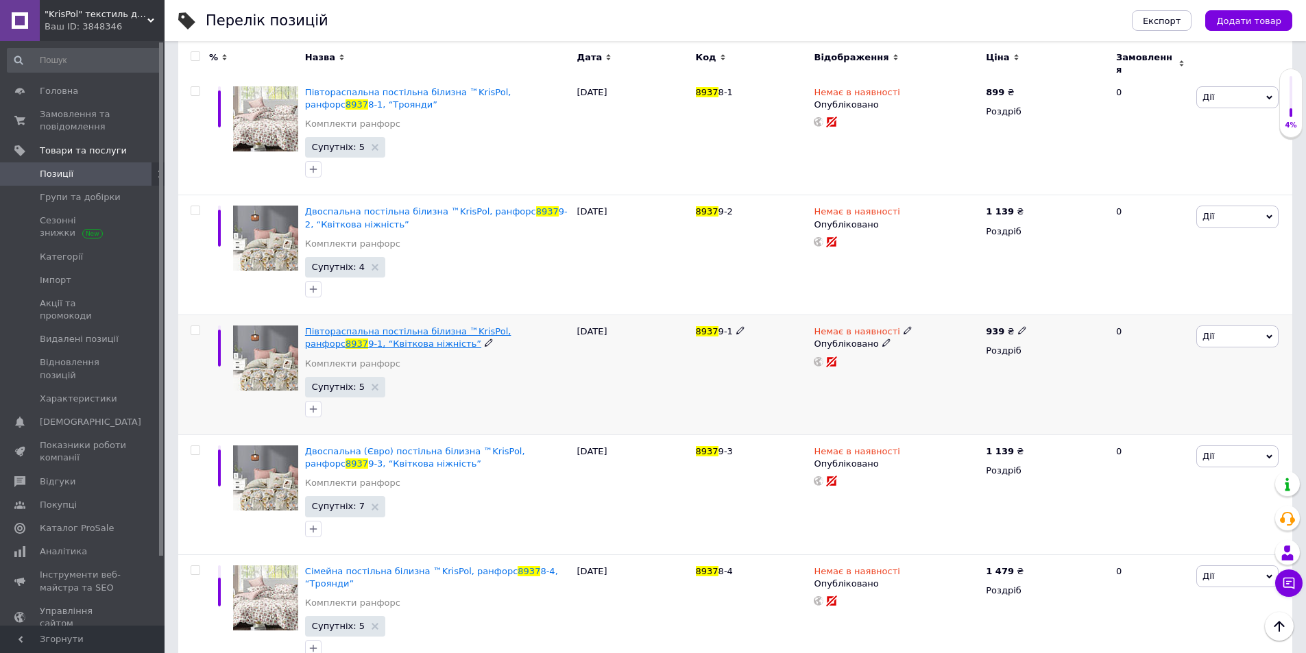
scroll to position [451, 0]
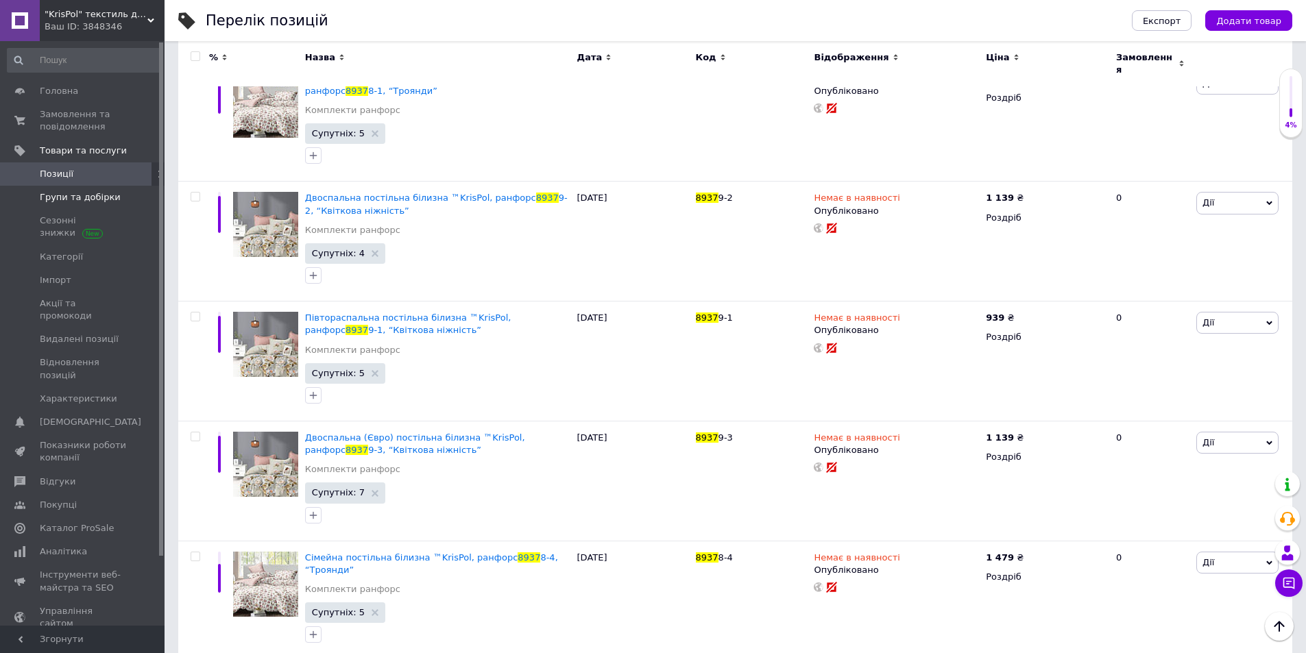
type input "8937"
click at [53, 192] on span "Групи та добірки" at bounding box center [80, 197] width 81 height 12
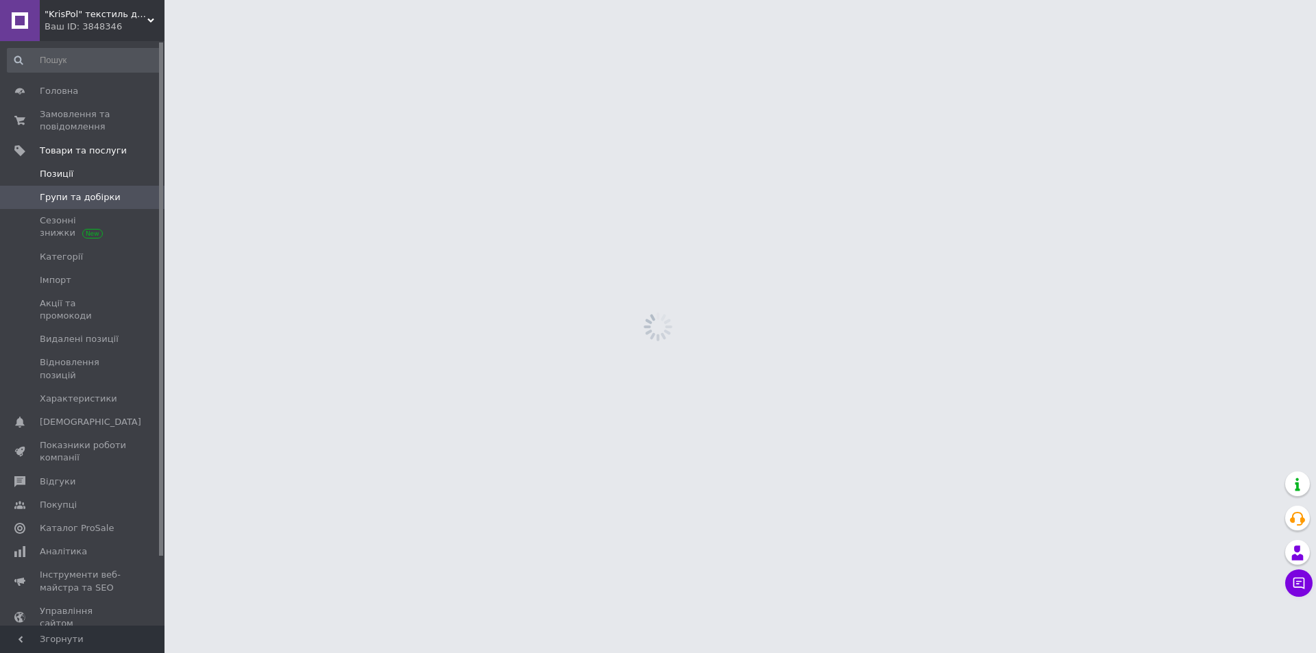
click at [56, 180] on link "Позиції" at bounding box center [84, 173] width 169 height 23
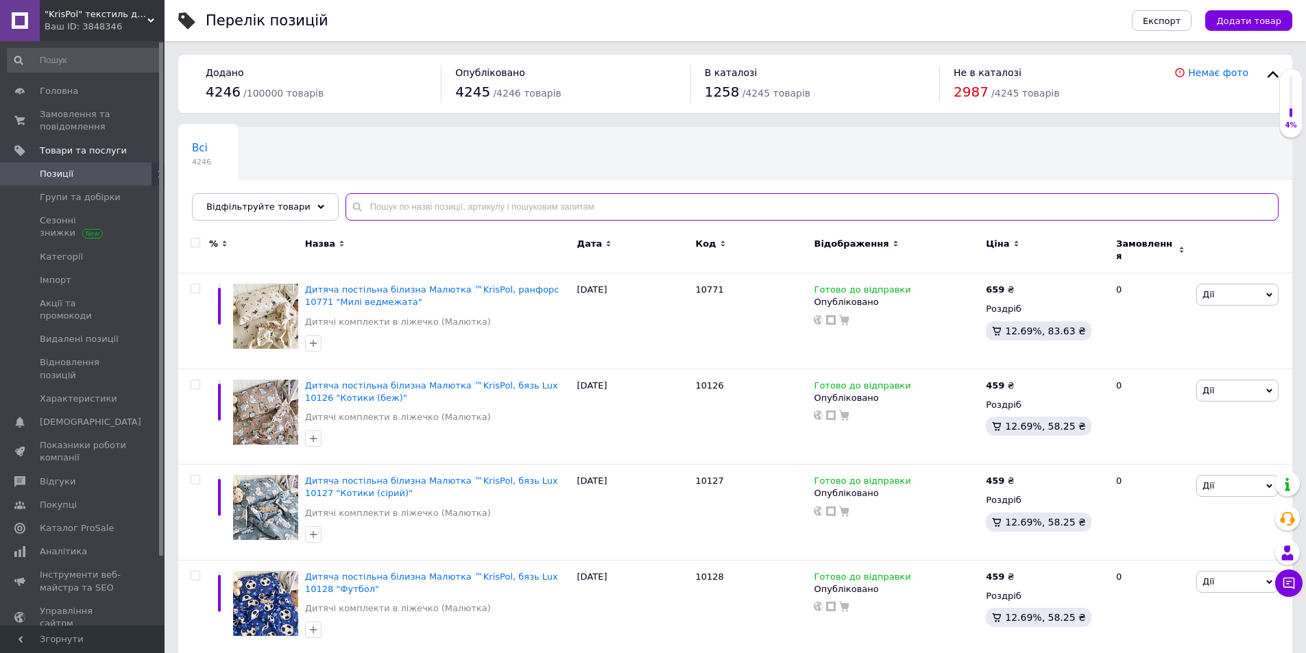
click at [365, 209] on input "text" at bounding box center [812, 206] width 933 height 27
paste input "898107"
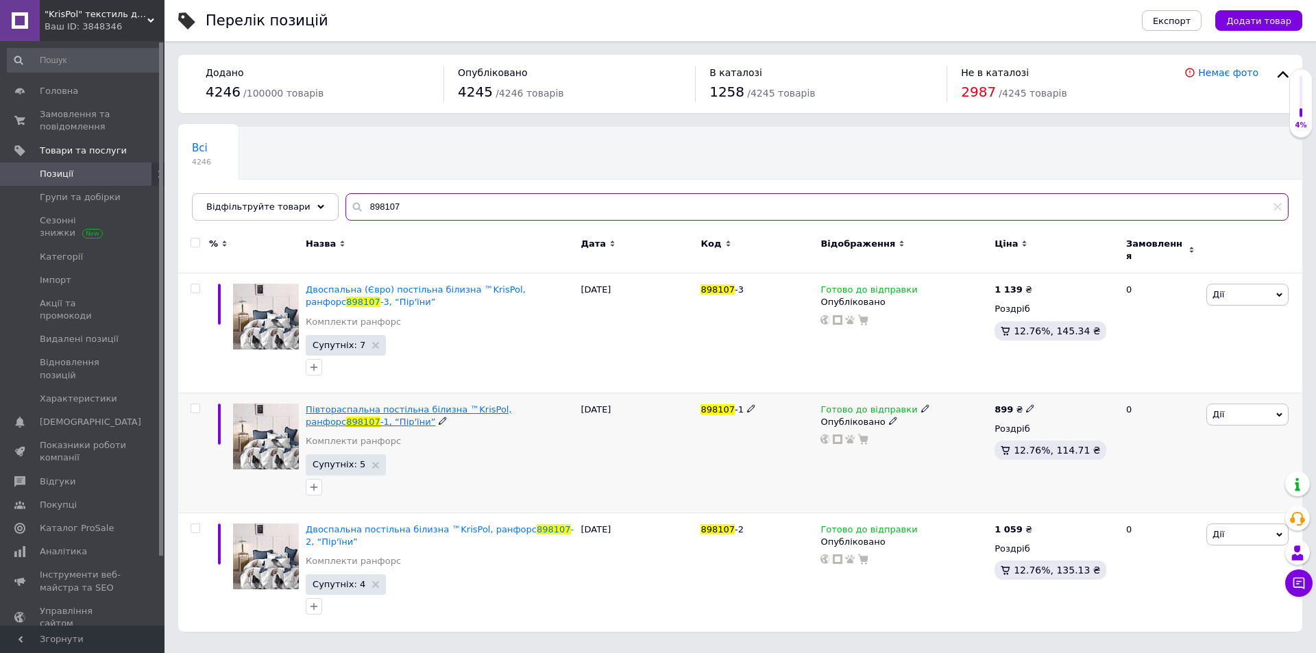
type input "898107"
click at [81, 200] on span "Групи та добірки" at bounding box center [80, 197] width 81 height 12
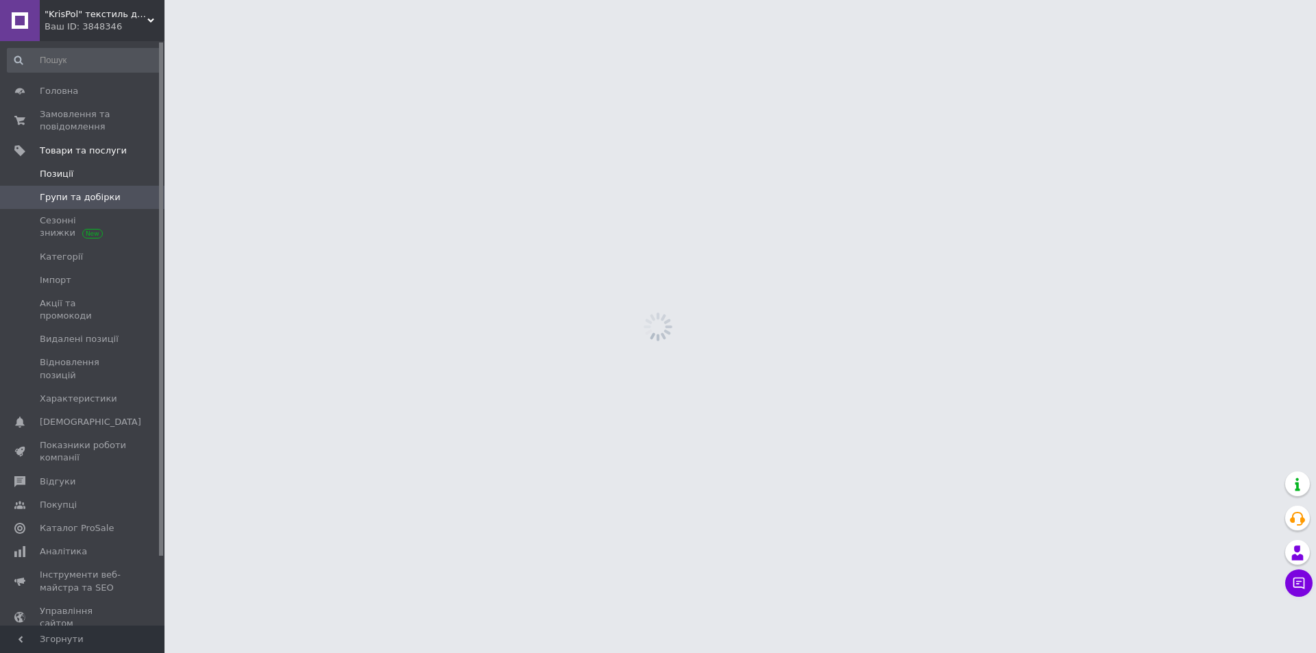
click at [73, 180] on span "Позиції" at bounding box center [83, 174] width 87 height 12
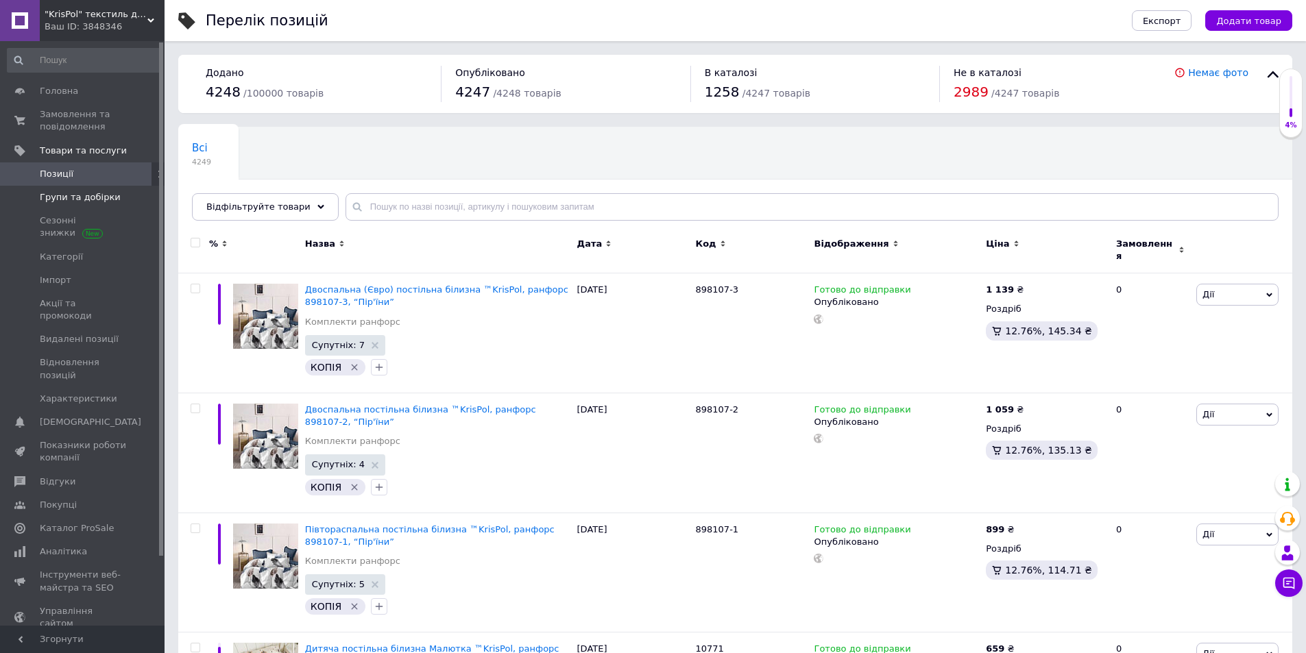
click at [58, 195] on span "Групи та добірки" at bounding box center [80, 197] width 81 height 12
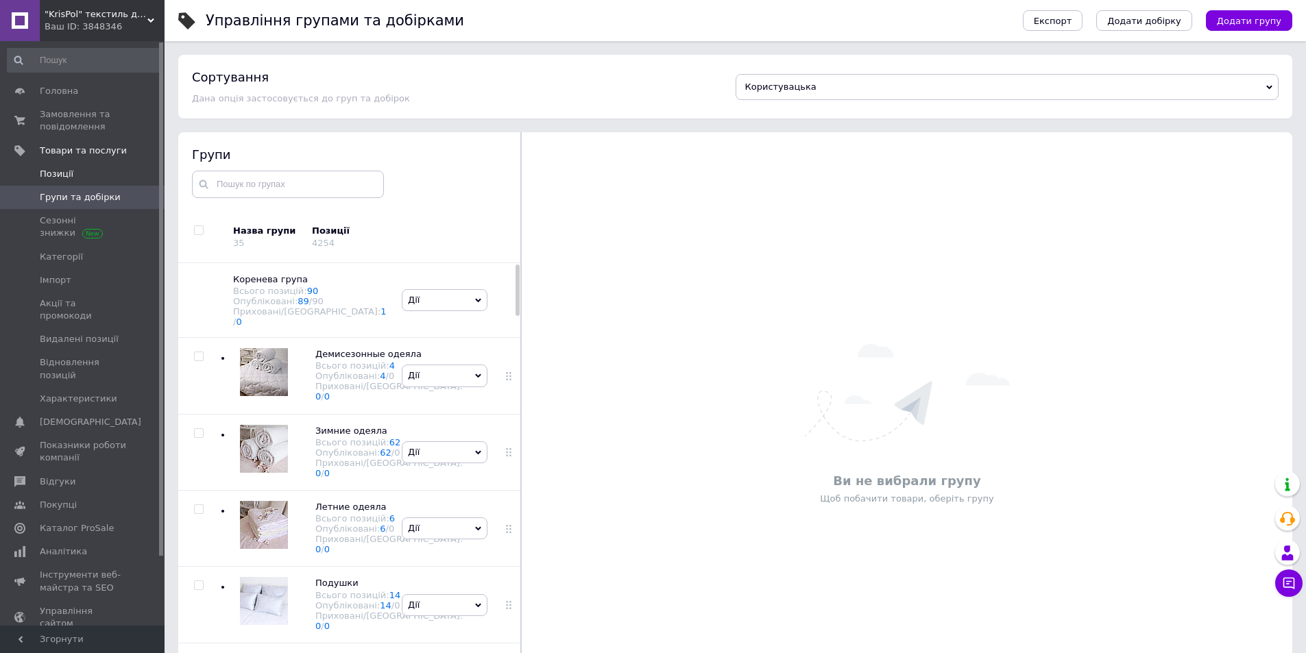
click at [56, 178] on span "Позиції" at bounding box center [57, 174] width 34 height 12
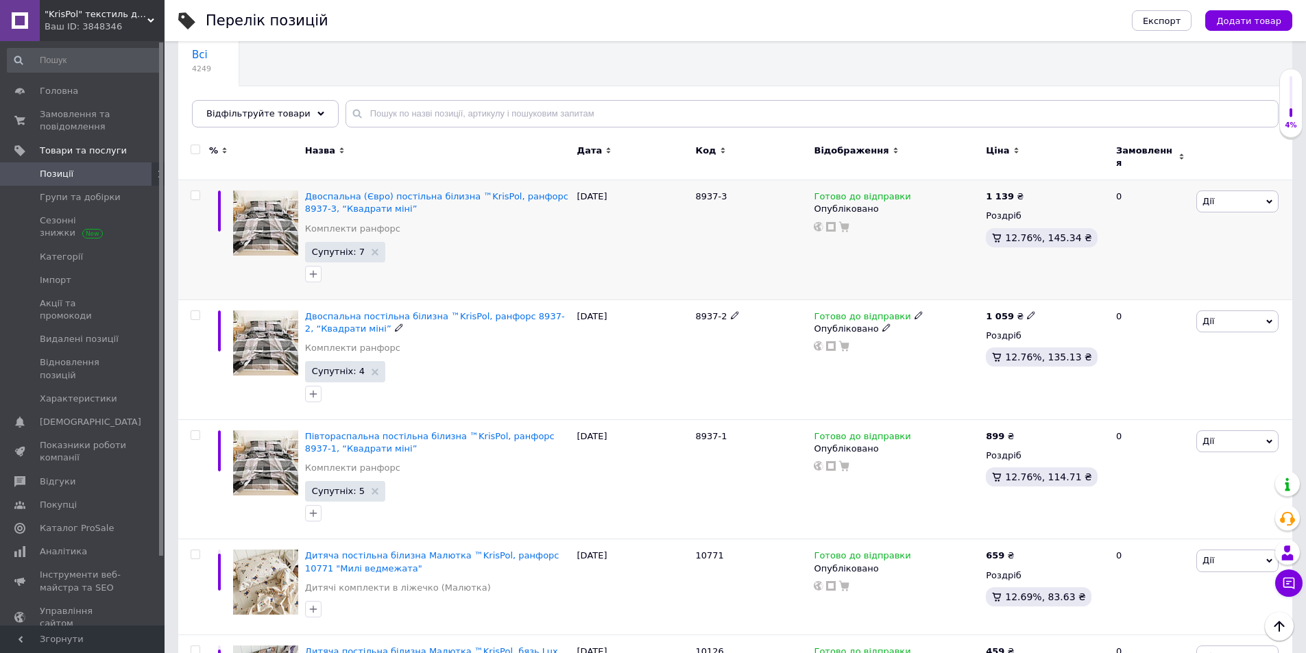
scroll to position [69, 0]
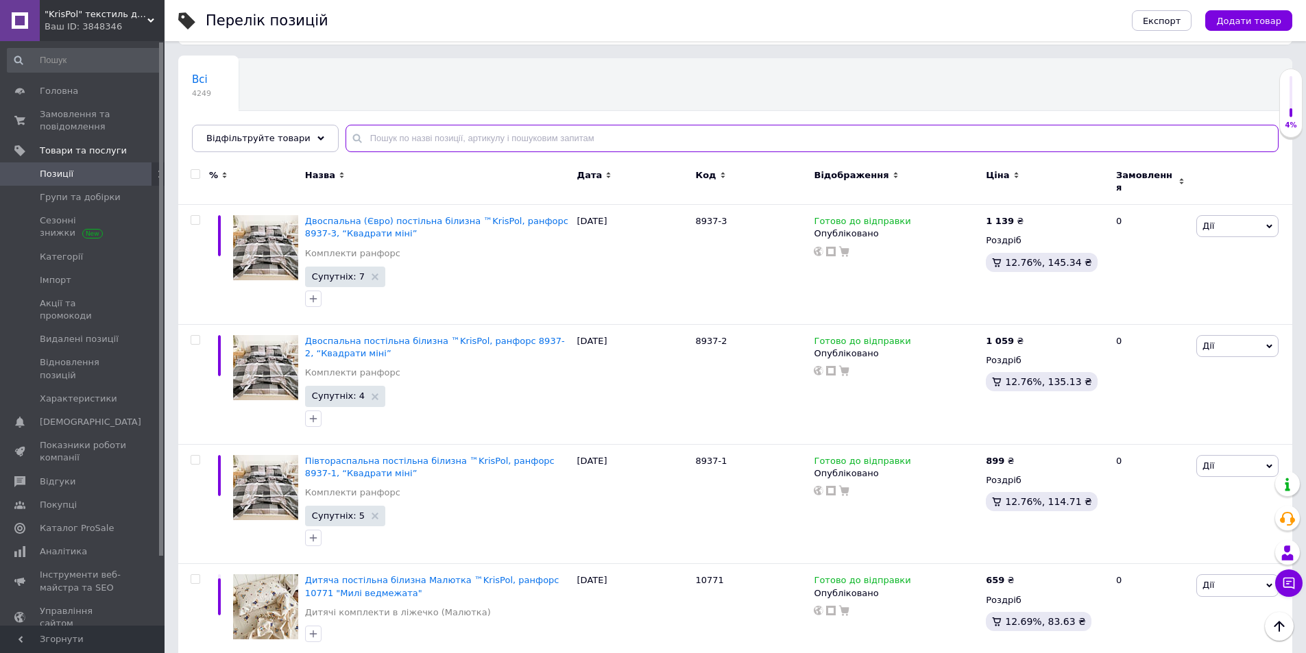
click at [398, 144] on input "text" at bounding box center [812, 138] width 933 height 27
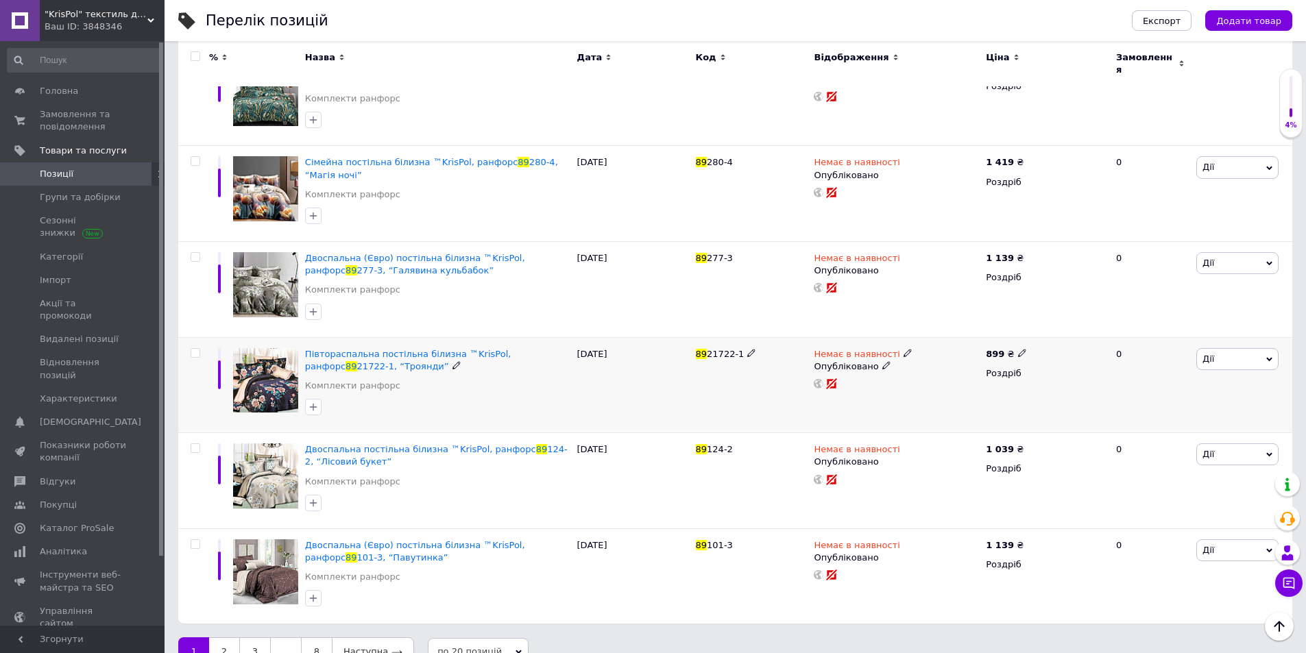
scroll to position [1823, 0]
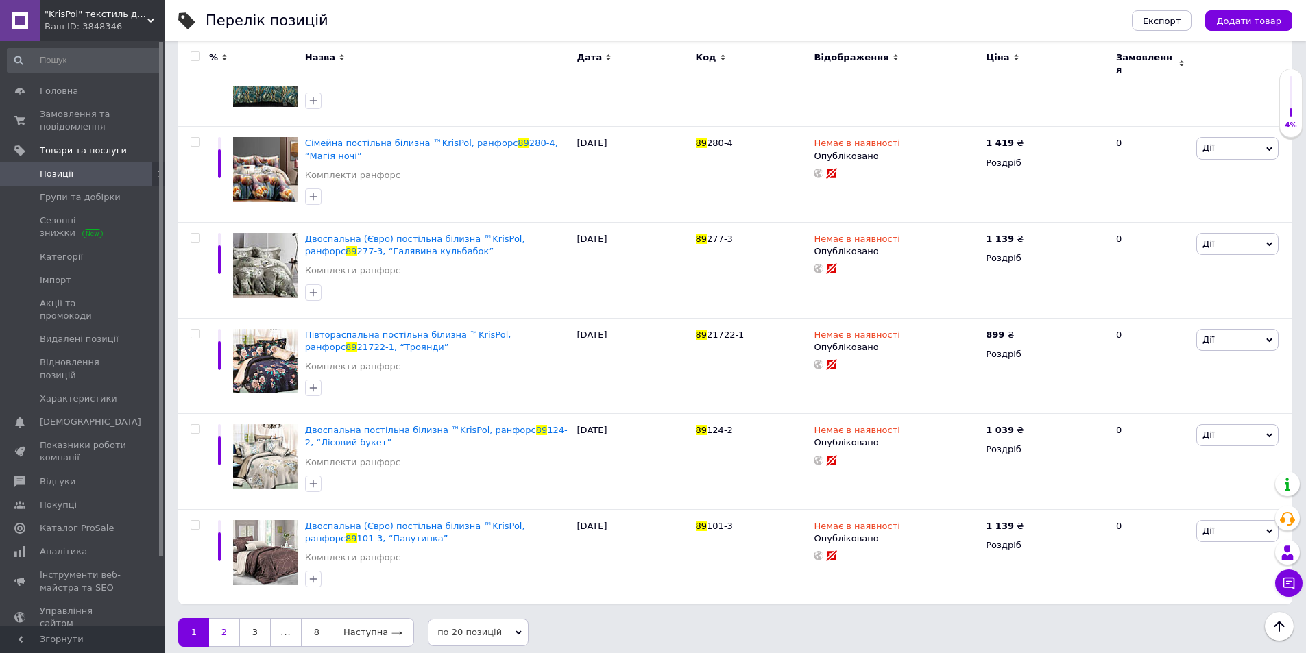
click at [213, 629] on link "2" at bounding box center [224, 632] width 30 height 29
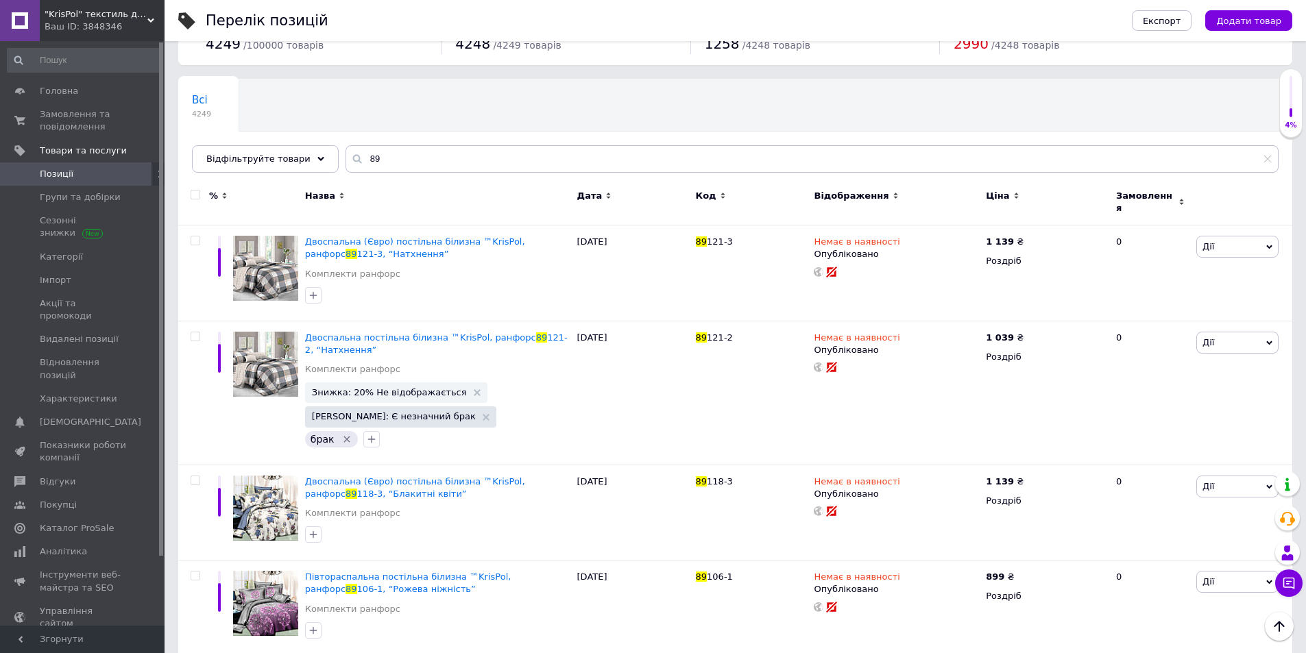
scroll to position [29, 0]
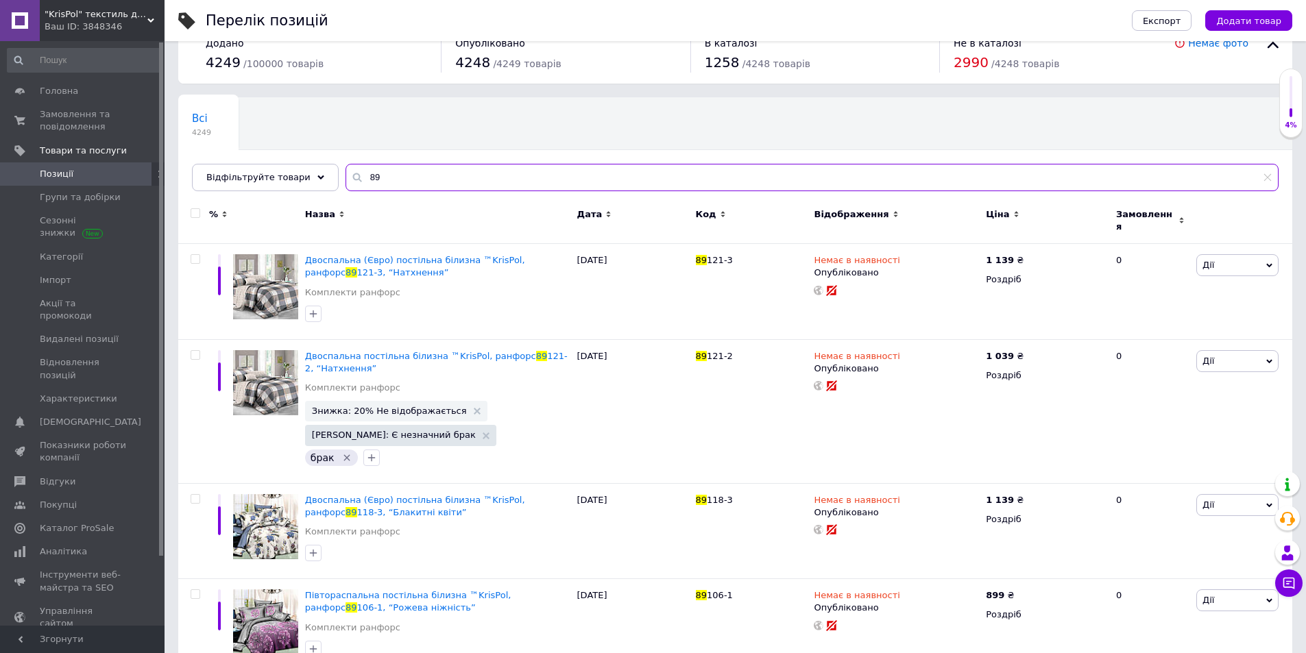
click at [373, 176] on input "89" at bounding box center [812, 177] width 933 height 27
paste input "432"
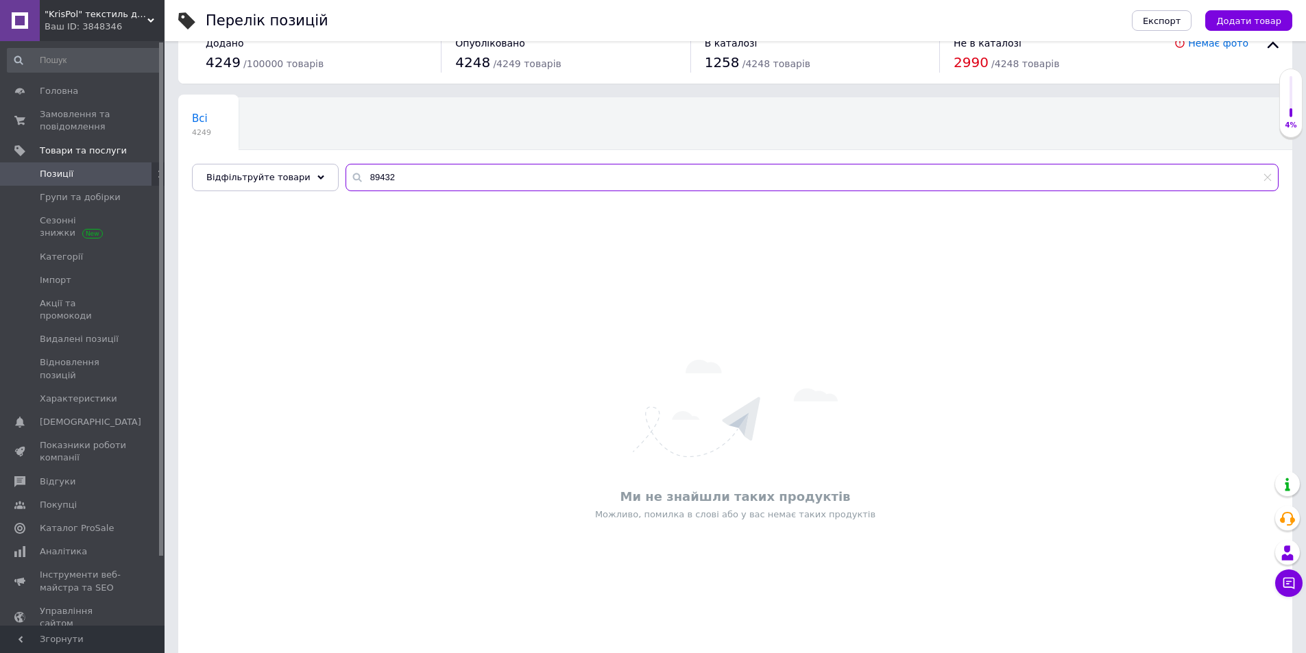
click at [365, 184] on input "89432" at bounding box center [812, 177] width 933 height 27
paste input "1"
click at [378, 171] on input "89431" at bounding box center [812, 177] width 933 height 27
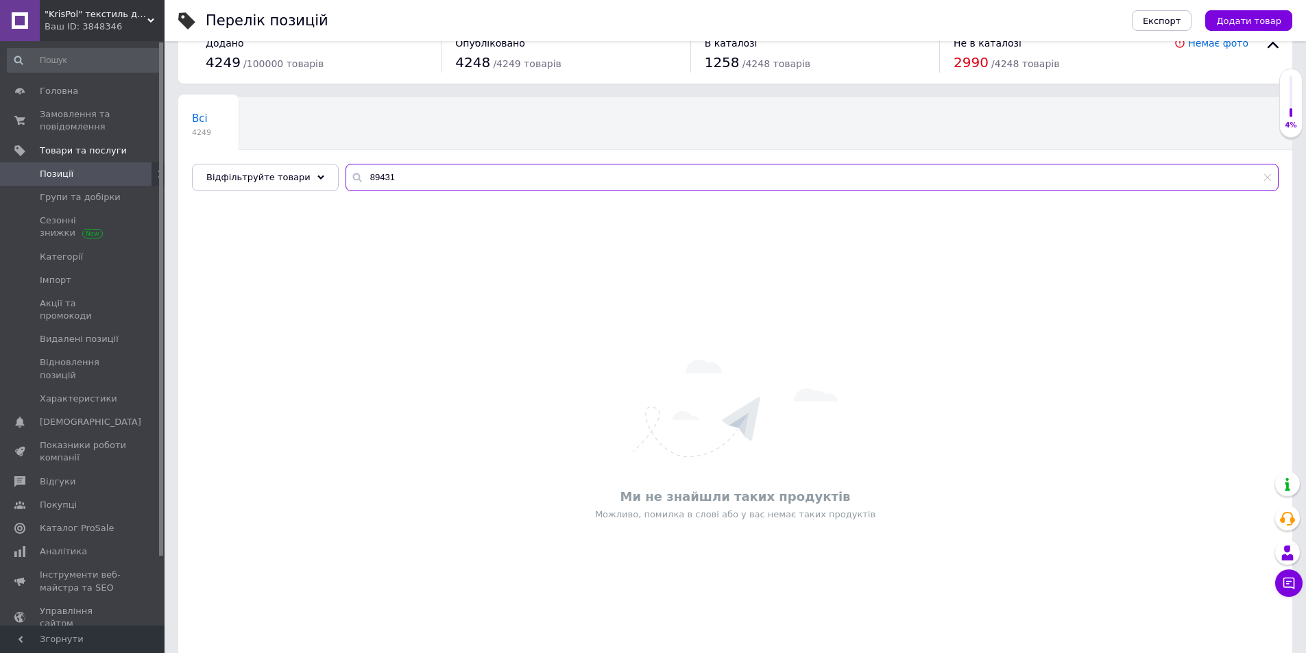
paste input "24"
click at [361, 176] on input "89424" at bounding box center [812, 177] width 933 height 27
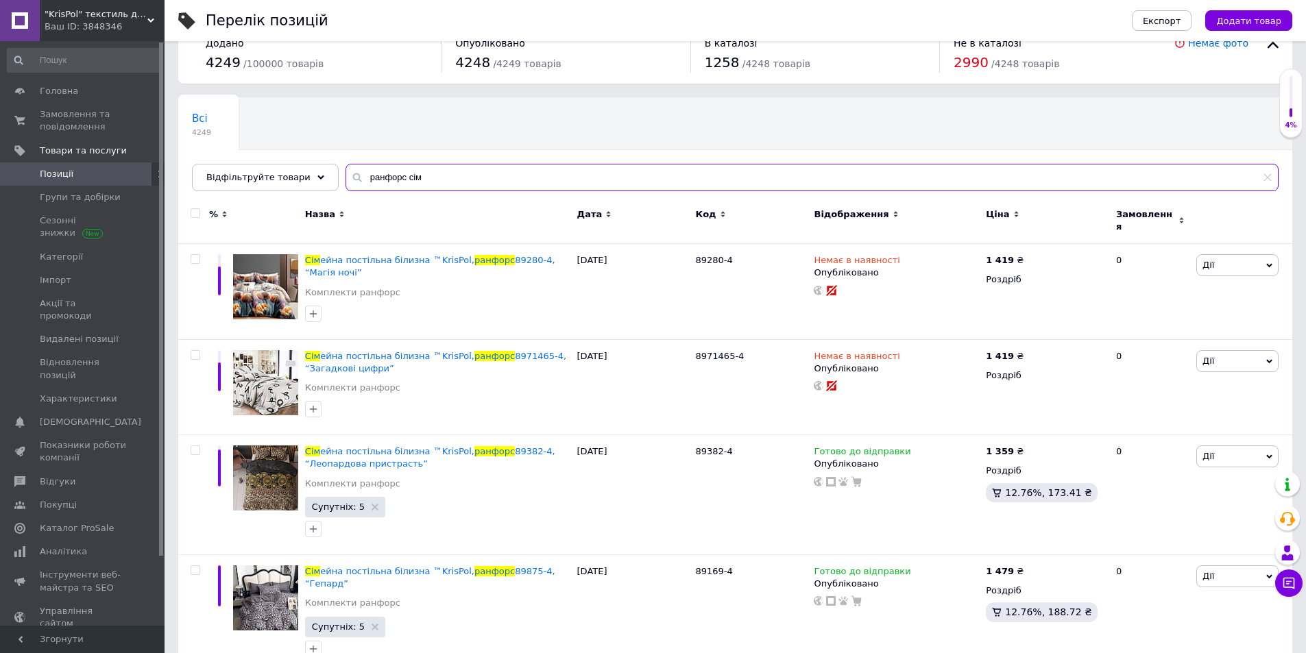
type input "ранфорс сім"
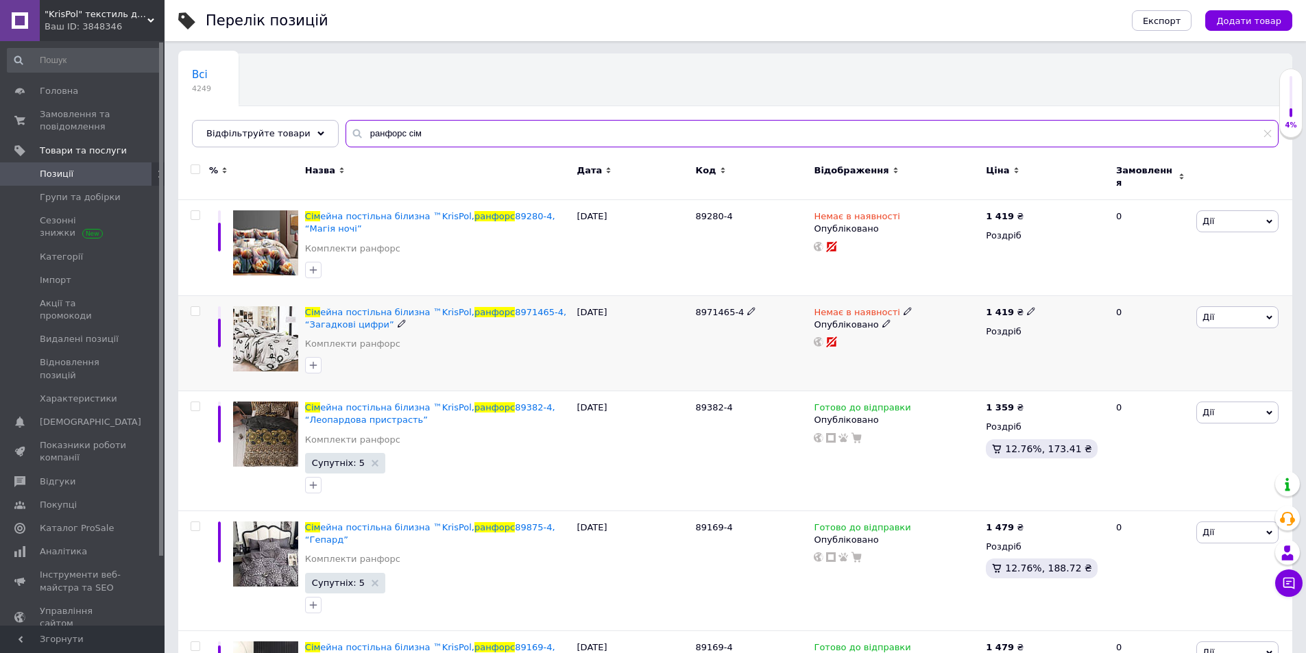
scroll to position [98, 0]
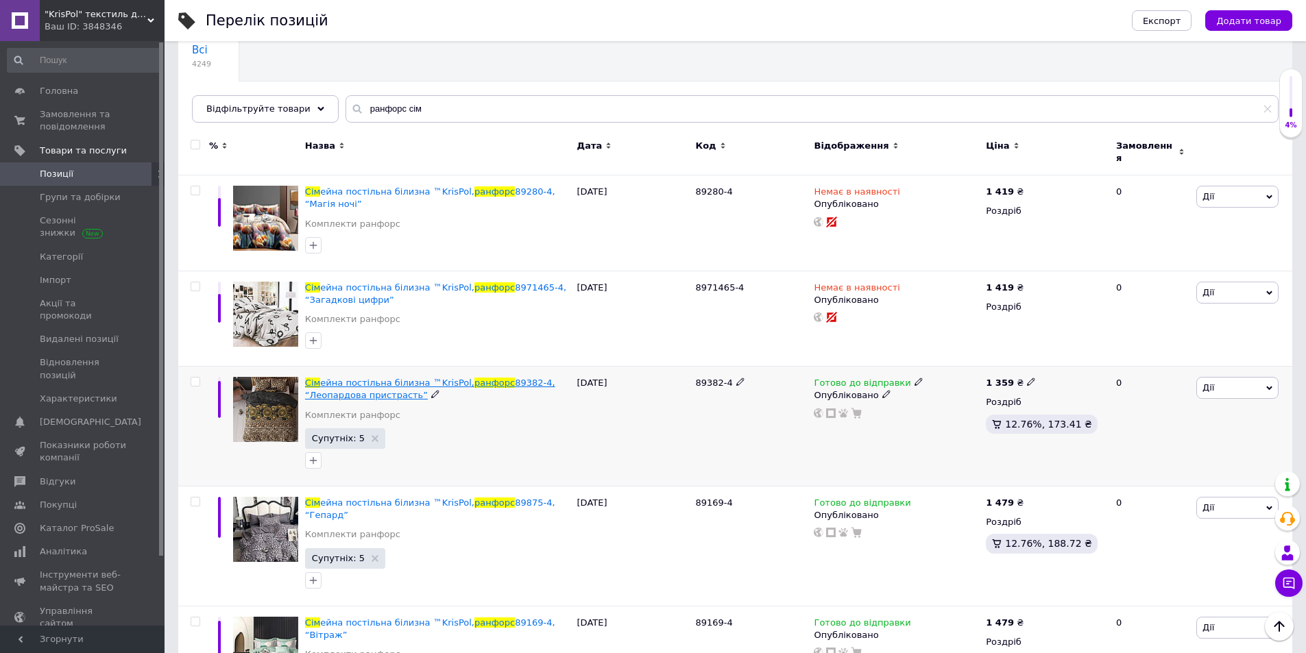
click at [378, 384] on span "89382-4, “Леопардова пристрасть”" at bounding box center [430, 389] width 250 height 23
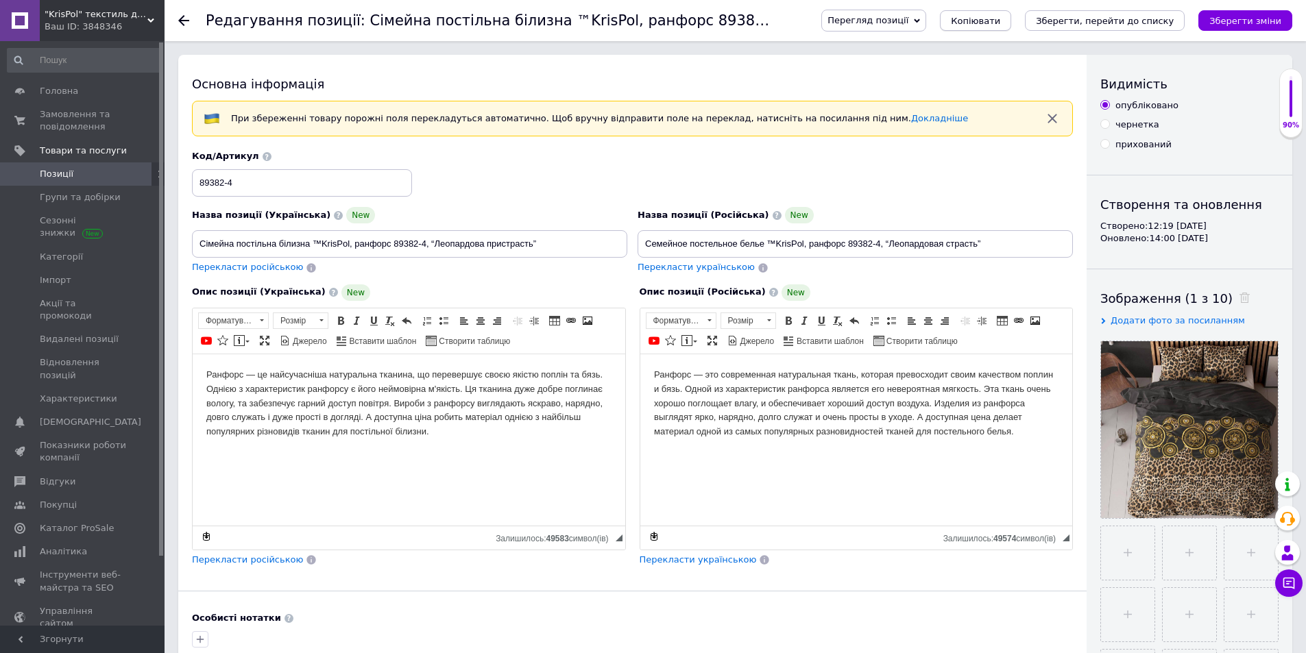
click at [987, 20] on button "Копіювати" at bounding box center [975, 20] width 71 height 21
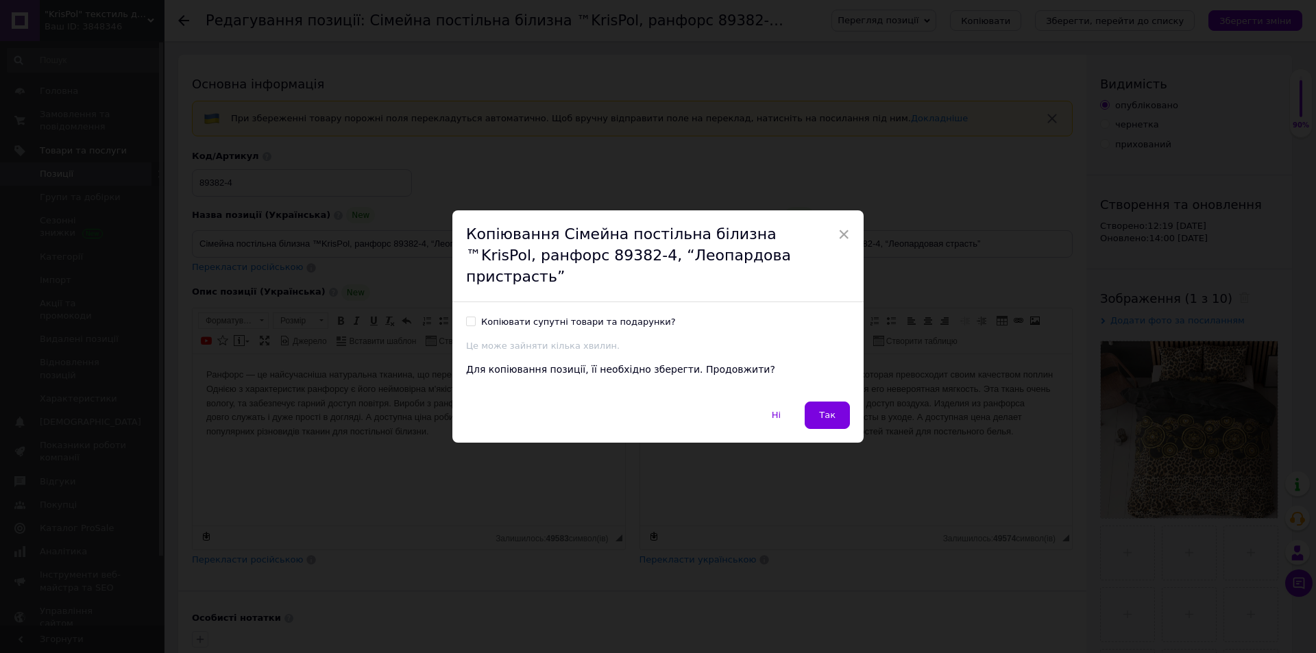
click at [540, 316] on div "Копіювати супутні товари та подарунки?" at bounding box center [578, 322] width 195 height 12
click at [475, 317] on input "Копіювати супутні товари та подарунки?" at bounding box center [470, 321] width 9 height 9
checkbox input "true"
click at [832, 410] on span "Так" at bounding box center [827, 415] width 16 height 10
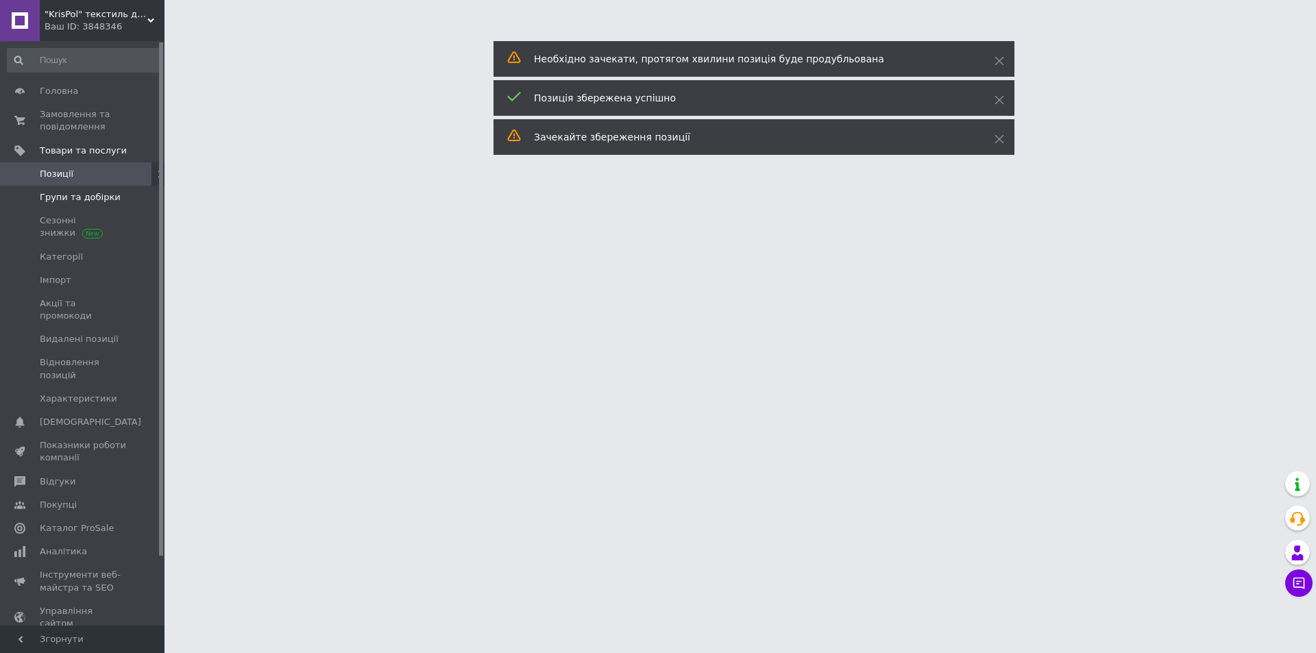
click at [63, 195] on span "Групи та добірки" at bounding box center [80, 197] width 81 height 12
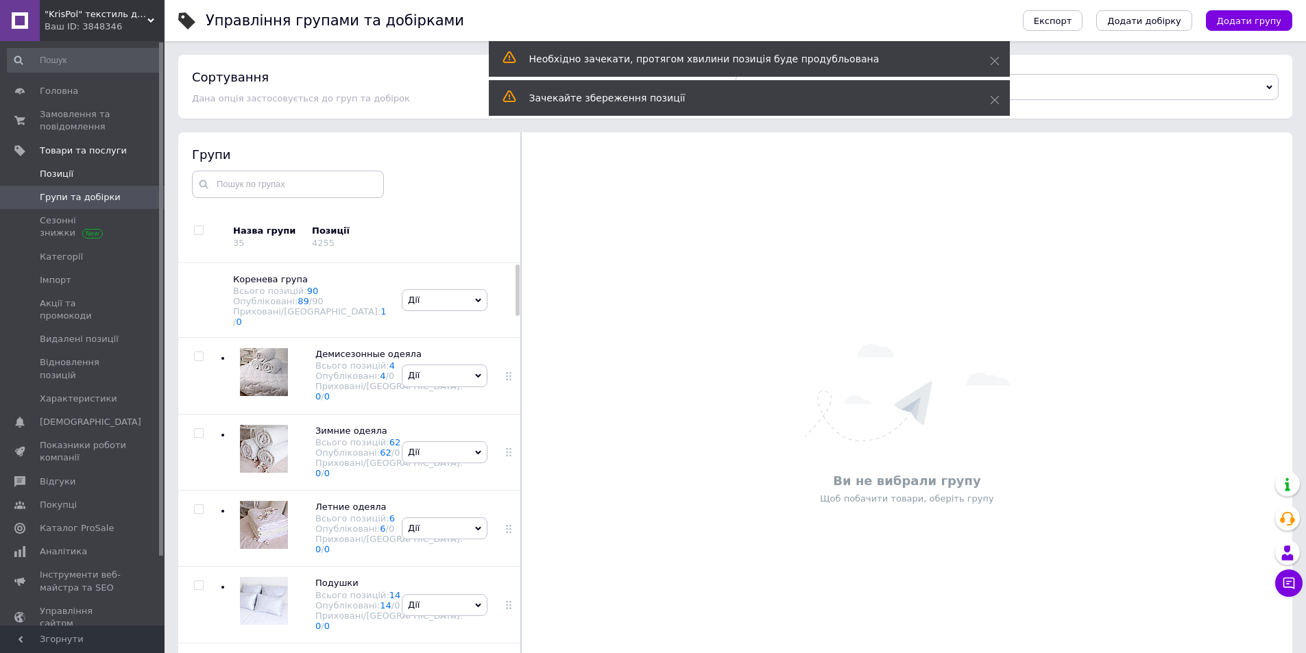
click at [57, 176] on span "Позиції" at bounding box center [57, 174] width 34 height 12
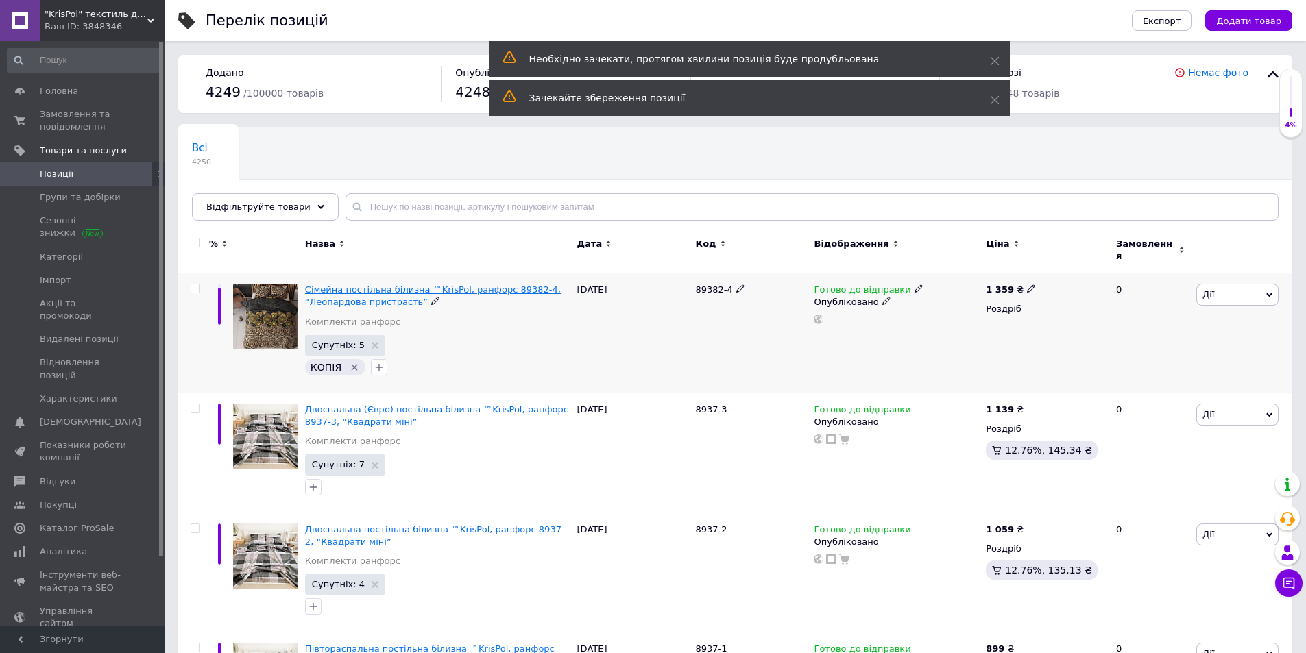
click at [343, 291] on span "Сімейна постільна білизна ™KrisPol, ранфорс 89382-4, “Леопардова пристрасть”" at bounding box center [433, 296] width 256 height 23
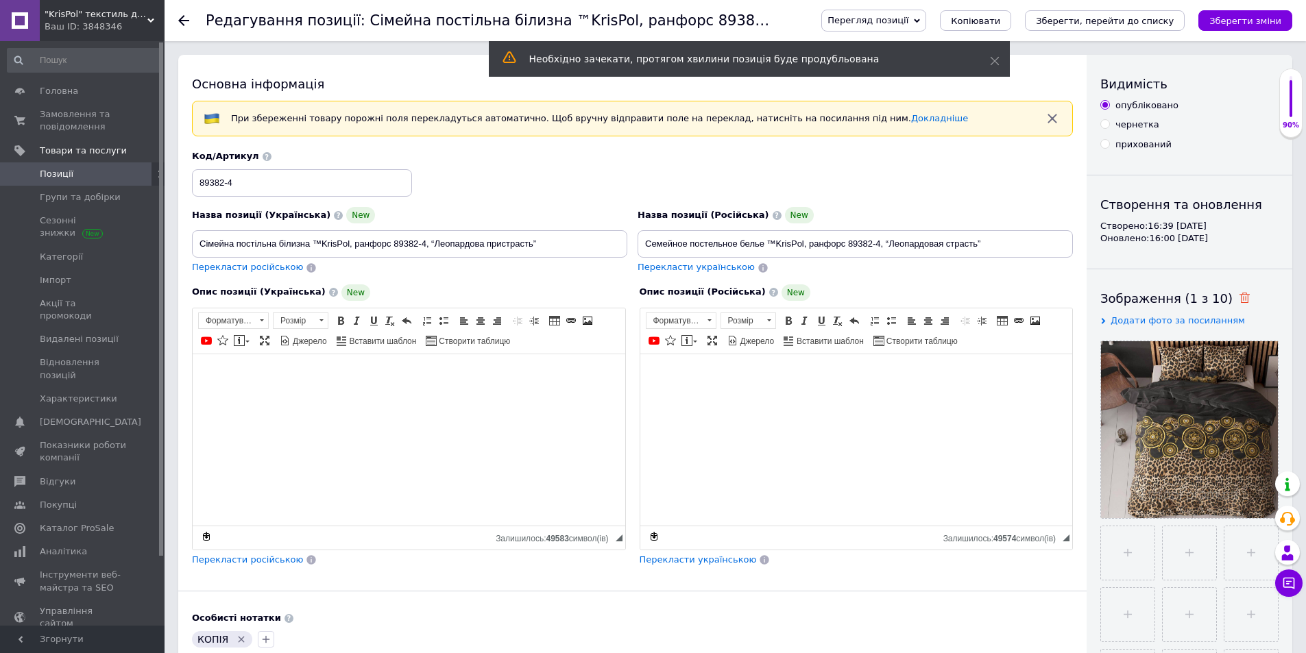
click at [1239, 295] on use at bounding box center [1244, 298] width 10 height 10
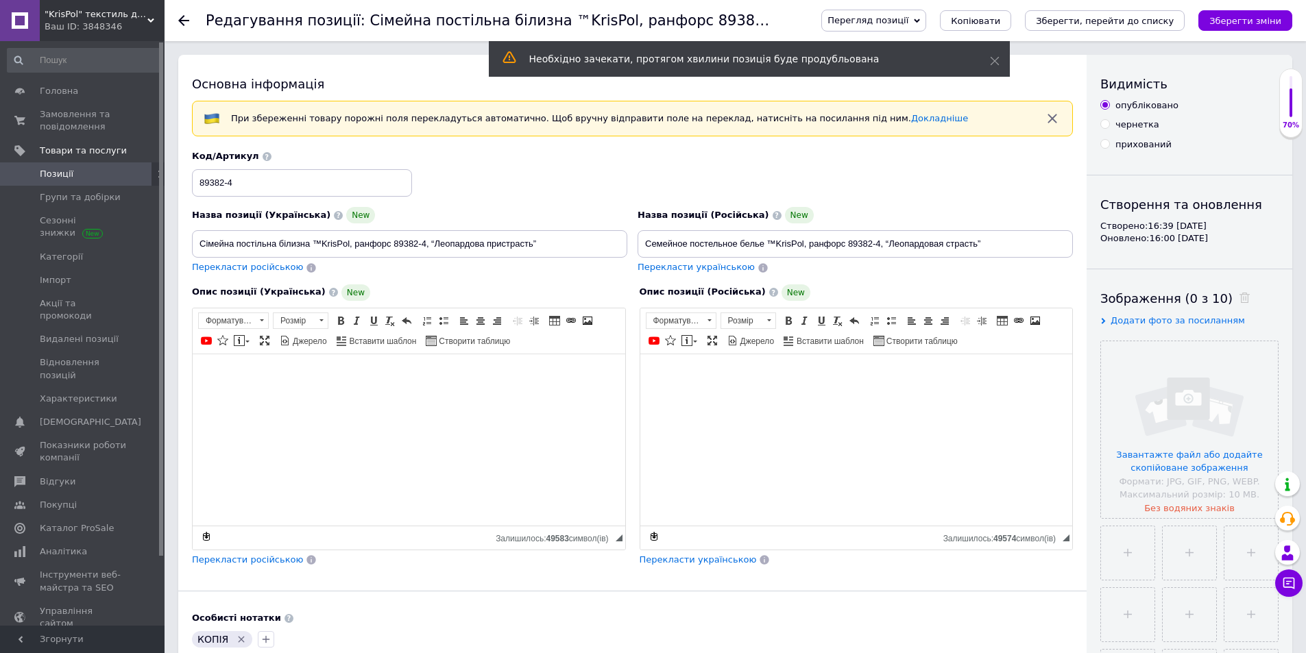
click at [1200, 385] on input "file" at bounding box center [1189, 429] width 177 height 177
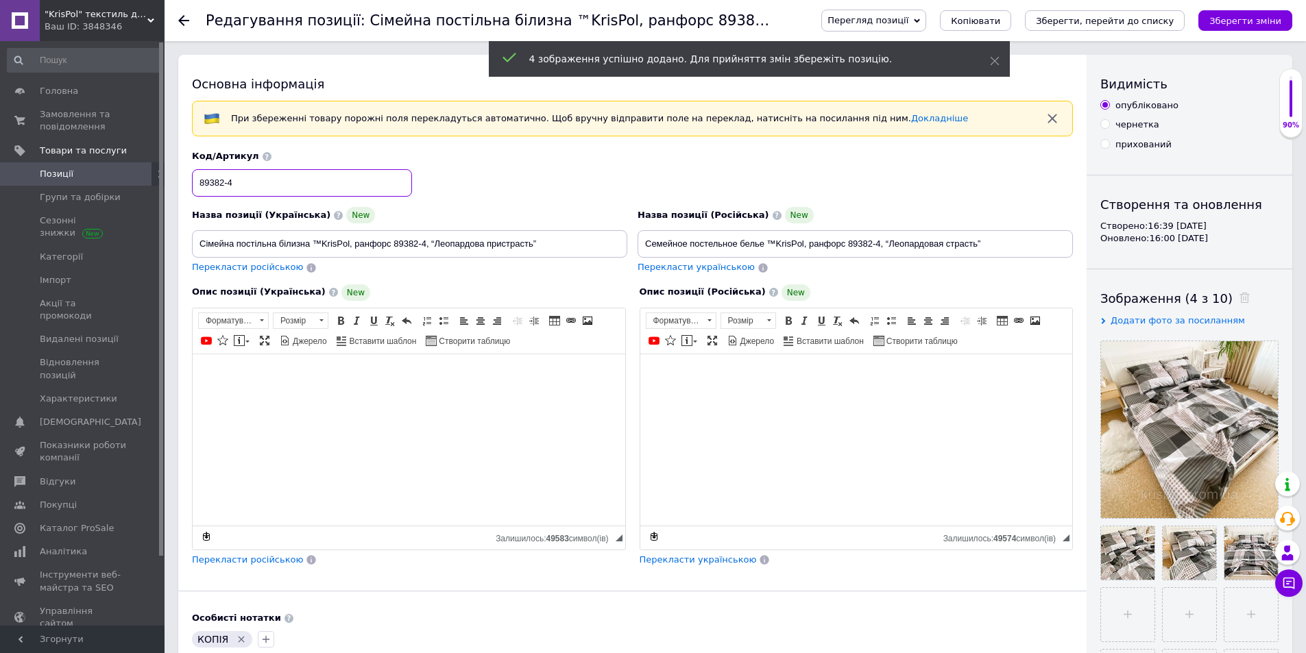
click at [203, 185] on input "89382-4" at bounding box center [302, 182] width 220 height 27
paste input "7"
type input "8937-4"
click at [405, 247] on input "Сімейна постільна білизна ™KrisPol, ранфорс 89382-4, “Леопардова пристрасть”" at bounding box center [409, 243] width 435 height 27
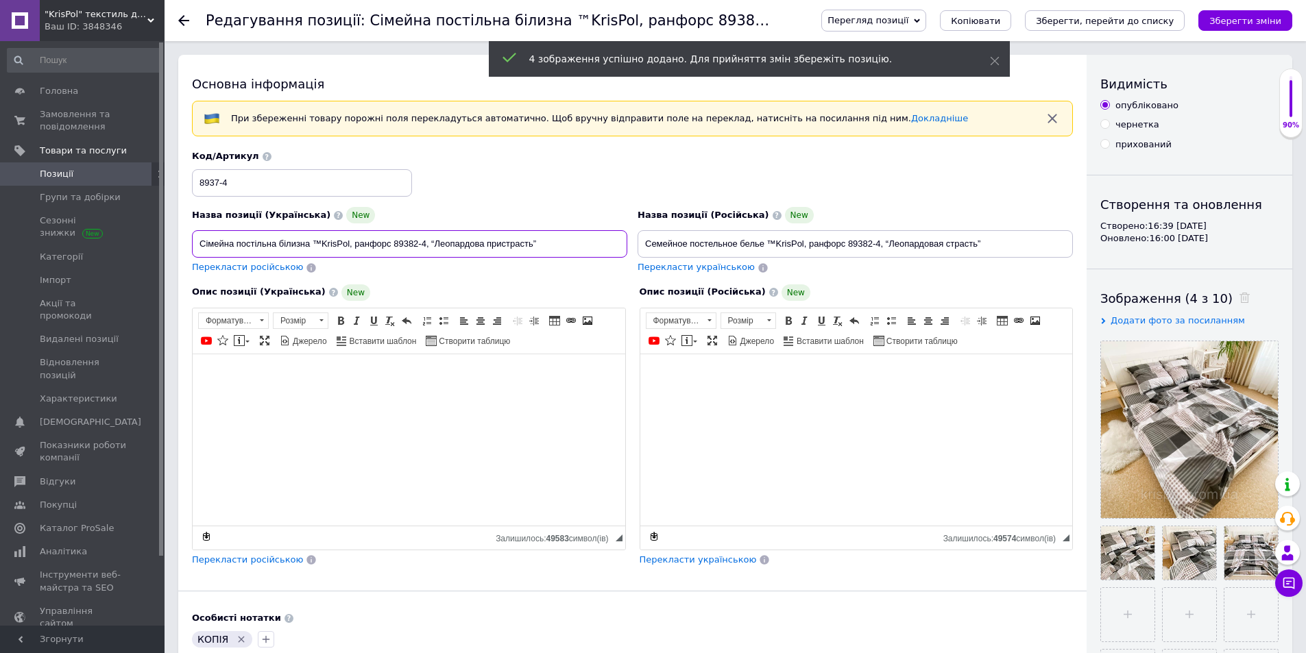
click at [405, 247] on input "Сімейна постільна білизна ™KrisPol, ранфорс 89382-4, “Леопардова пристрасть”" at bounding box center [409, 243] width 435 height 27
paste input "7"
type input "Сімейна постільна білизна ™KrisPol, ранфорс 8937-4, “Леопардова пристрасть”"
click at [858, 241] on input "Семейное постельное белье ™KrisPol, ранфорс 89382-4, “Леопардовая страсть”" at bounding box center [855, 243] width 435 height 27
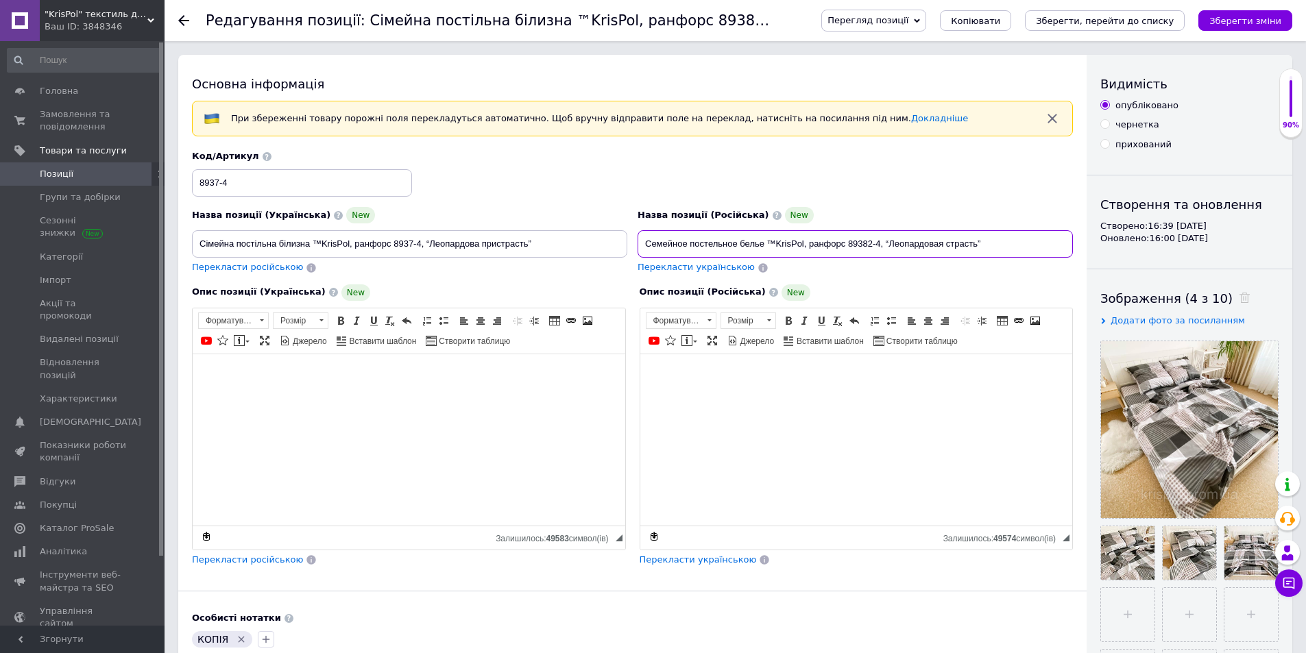
paste input "7"
type input "Семейное постельное белье ™KrisPol, ранфорс 8937-4, “Леопардовая страсть”"
click at [460, 237] on input "Сімейна постільна білизна ™KrisPol, ранфорс 8937-4, “Леопардова пристрасть”" at bounding box center [409, 243] width 435 height 27
click at [452, 244] on input "Сімейна постільна білизна ™KrisPol, ранфорс 8937-4, “пристрасть”" at bounding box center [409, 243] width 435 height 27
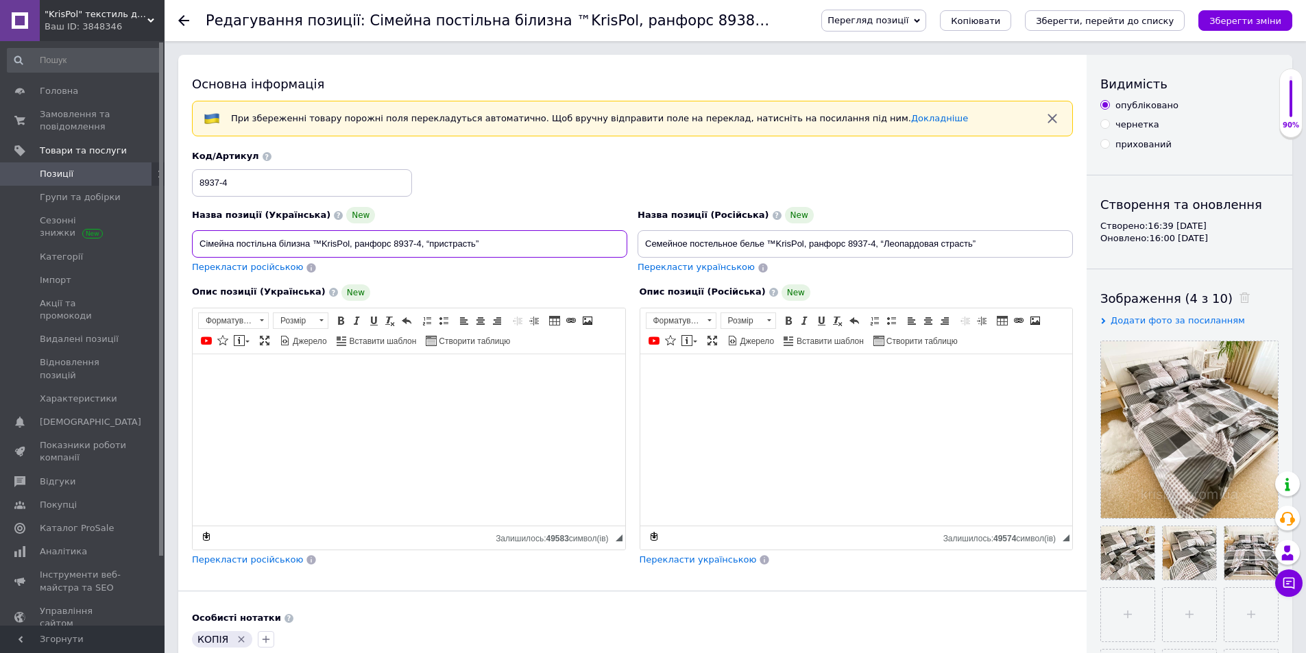
click at [452, 244] on input "Сімейна постільна білизна ™KrisPol, ранфорс 8937-4, “пристрасть”" at bounding box center [409, 243] width 435 height 27
type input "Сімейна постільна білизна ™KrisPol, ранфорс 8937-4, “Квадрати міні”"
click at [923, 246] on input "Семейное постельное белье ™KrisPol, ранфорс 8937-4, “Леопардовая страсть”" at bounding box center [855, 243] width 435 height 27
click at [893, 241] on input "Семейное постельное белье ™KrisPol, ранфорс 8937-4, “страсть”" at bounding box center [855, 243] width 435 height 27
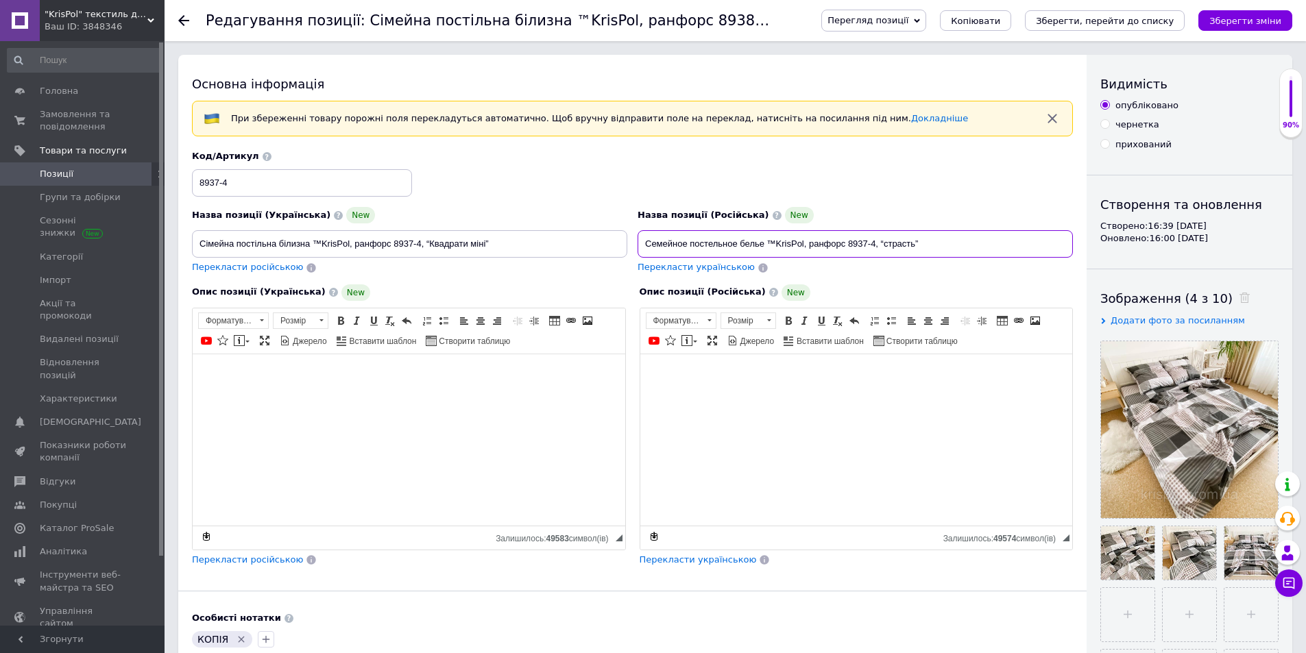
click at [893, 241] on input "Семейное постельное белье ™KrisPol, ранфорс 8937-4, “страсть”" at bounding box center [855, 243] width 435 height 27
type input "Семейное постельное белье ™KrisPol, ранфорс 8937-4, “Квадраты мини”"
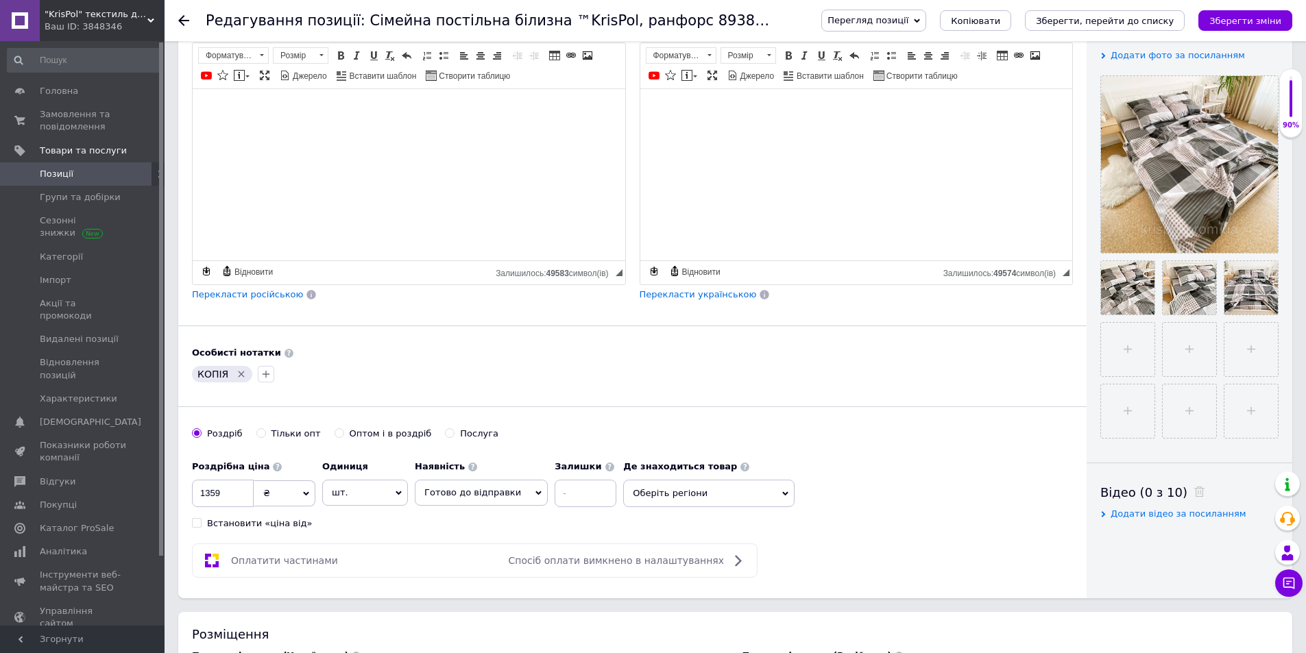
scroll to position [274, 0]
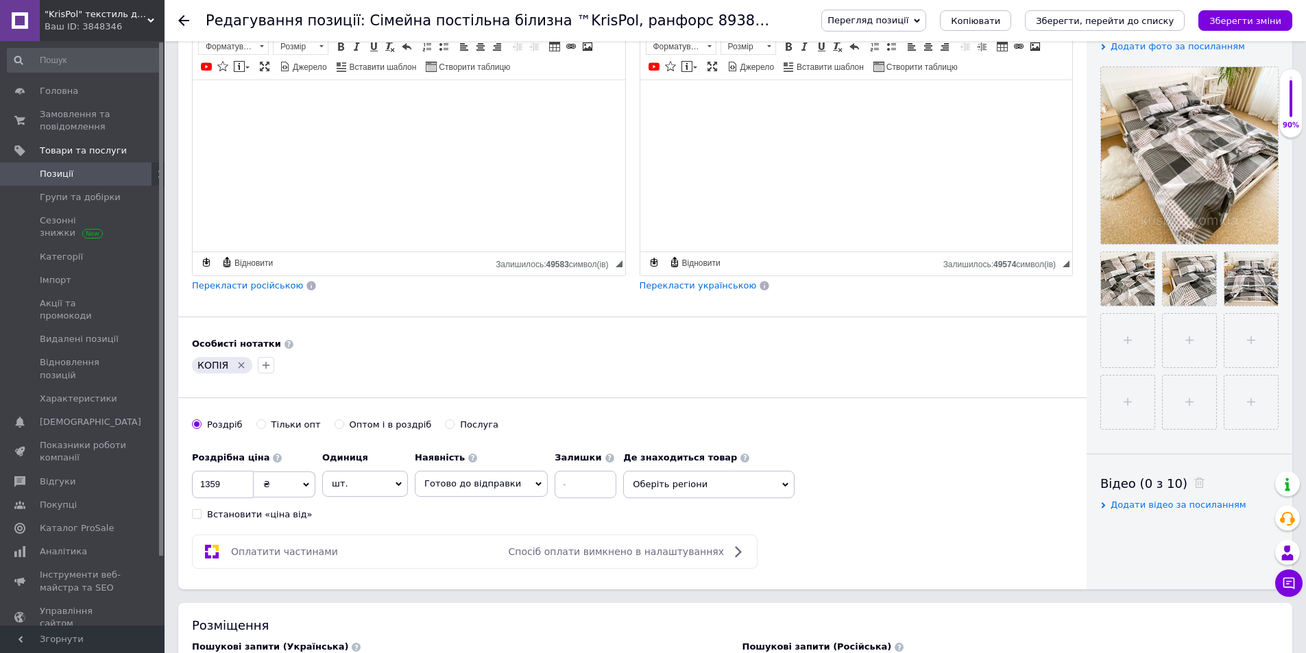
click at [236, 367] on icon "Видалити мітку" at bounding box center [241, 365] width 11 height 11
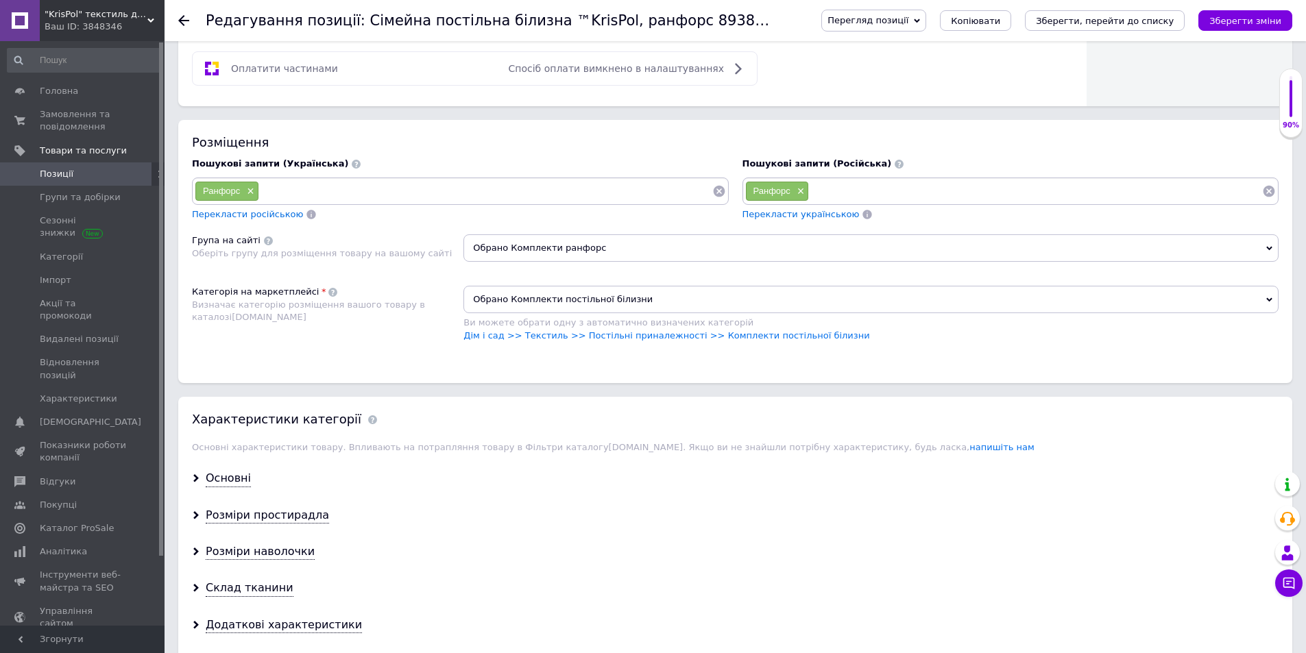
scroll to position [823, 0]
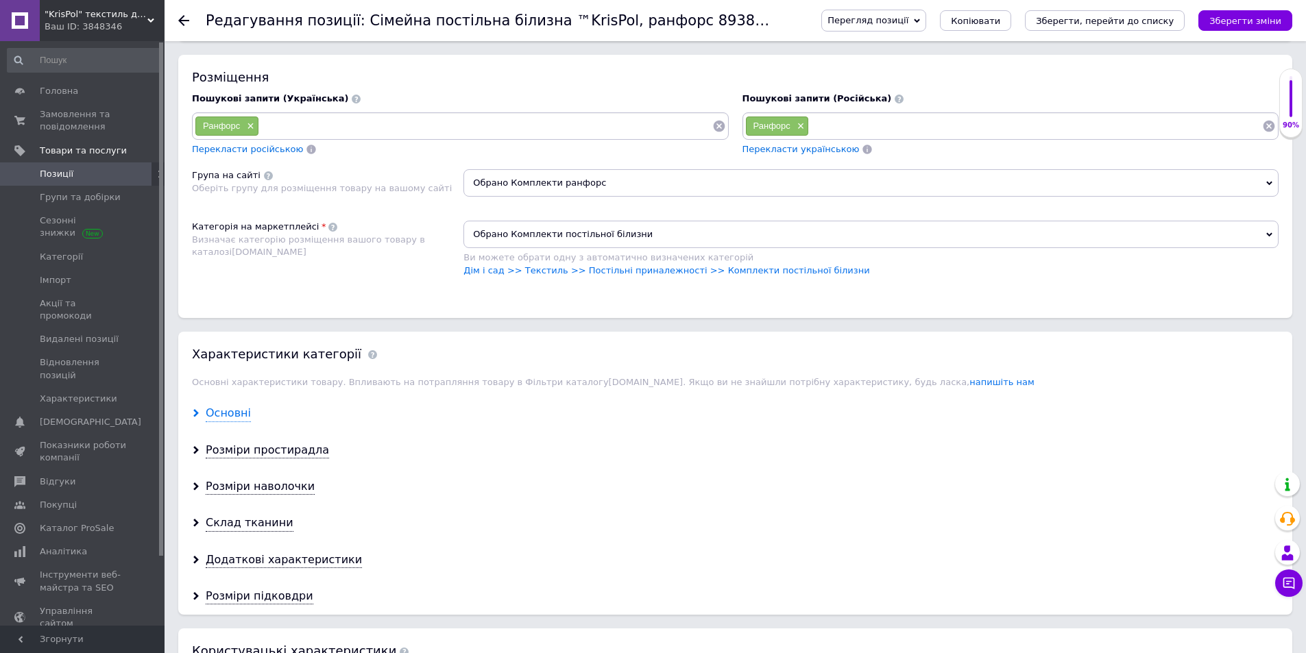
click at [230, 420] on div "Основні" at bounding box center [228, 414] width 45 height 16
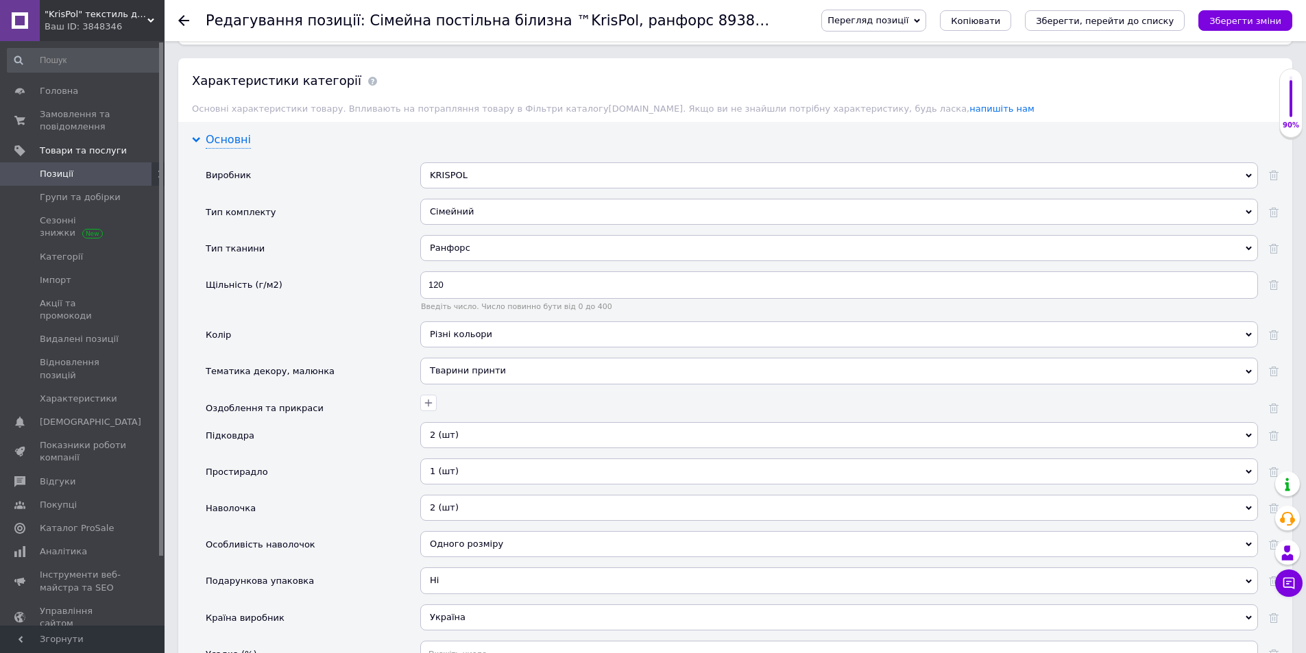
scroll to position [1097, 0]
click at [446, 372] on div "Тварини принти" at bounding box center [839, 370] width 838 height 26
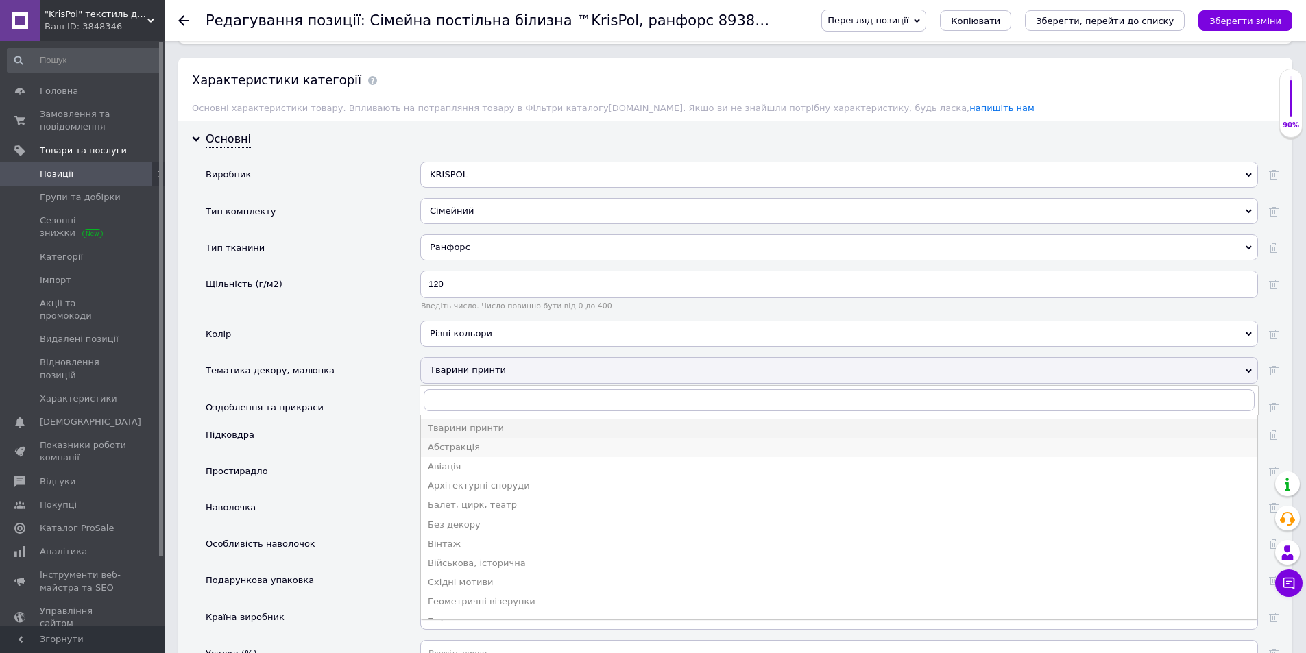
click at [465, 446] on div "Абстракція" at bounding box center [839, 448] width 823 height 12
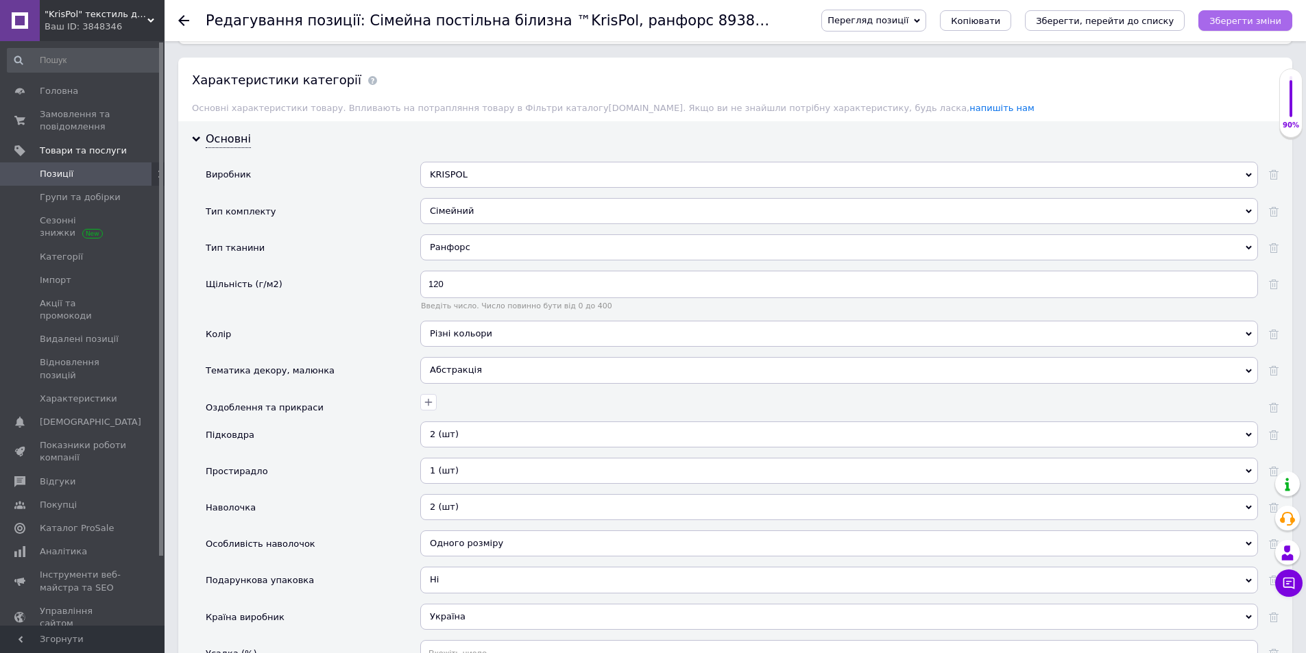
click at [1283, 24] on button "Зберегти зміни" at bounding box center [1245, 20] width 94 height 21
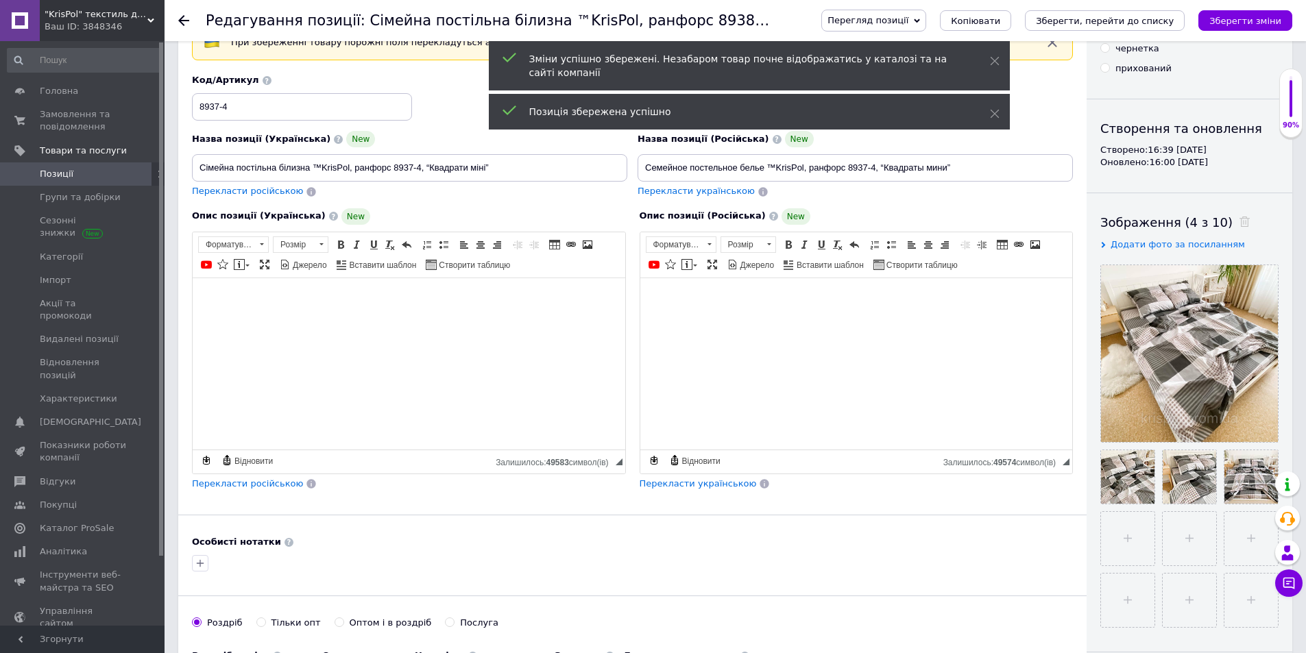
scroll to position [73, 0]
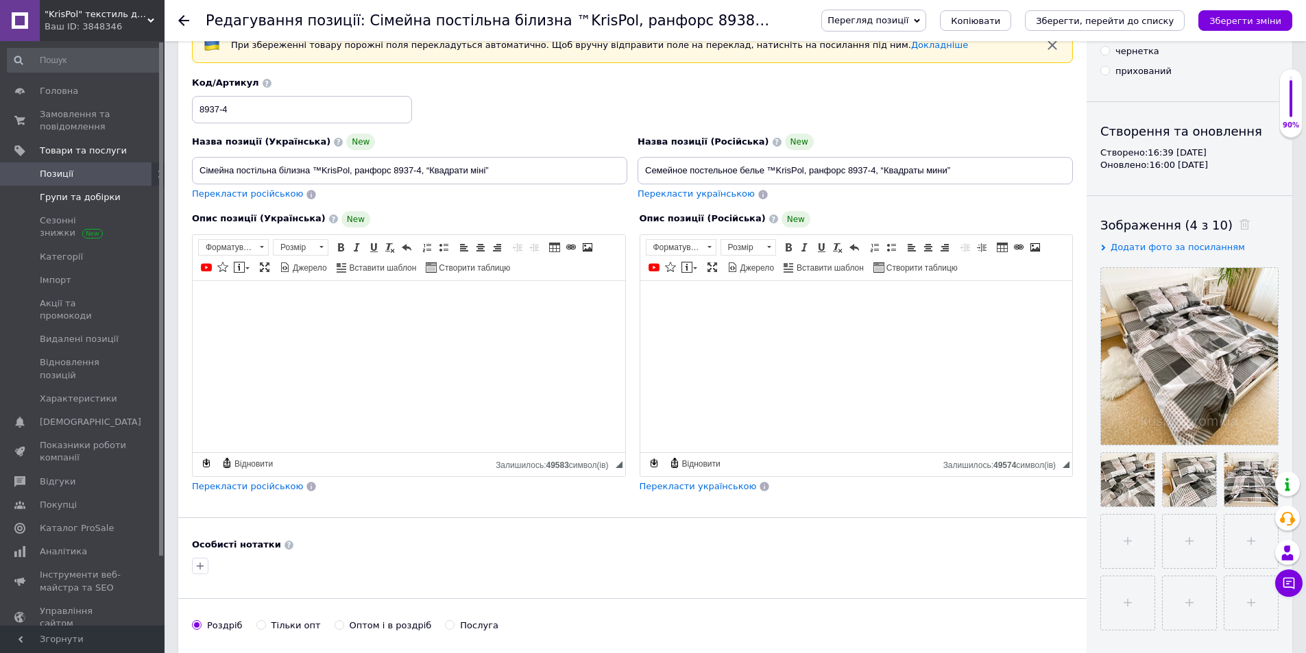
click at [54, 194] on span "Групи та добірки" at bounding box center [80, 197] width 81 height 12
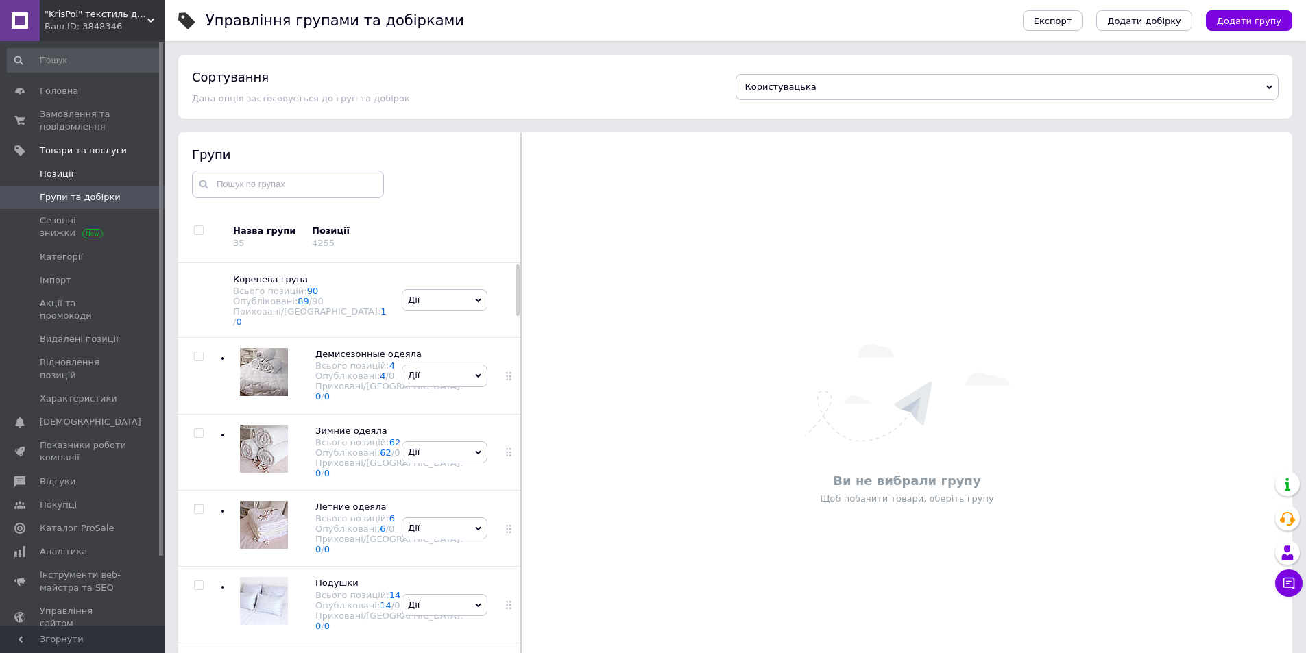
click at [54, 175] on span "Позиції" at bounding box center [57, 174] width 34 height 12
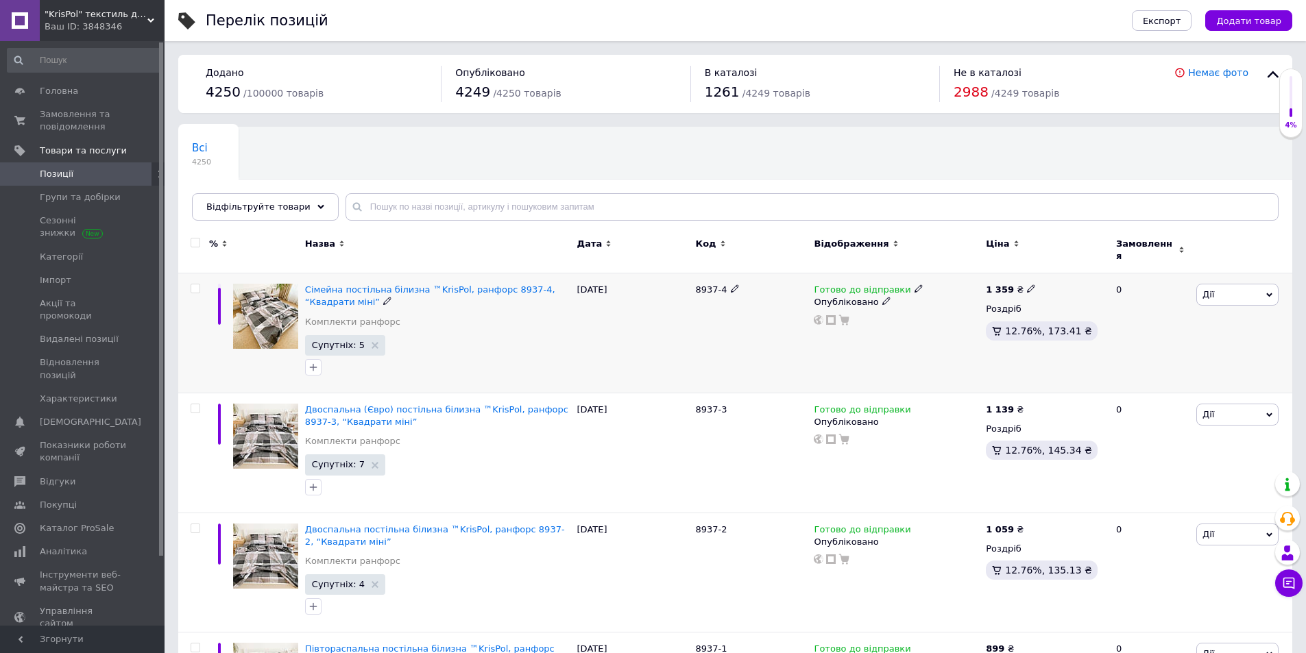
click at [259, 298] on img at bounding box center [265, 316] width 65 height 65
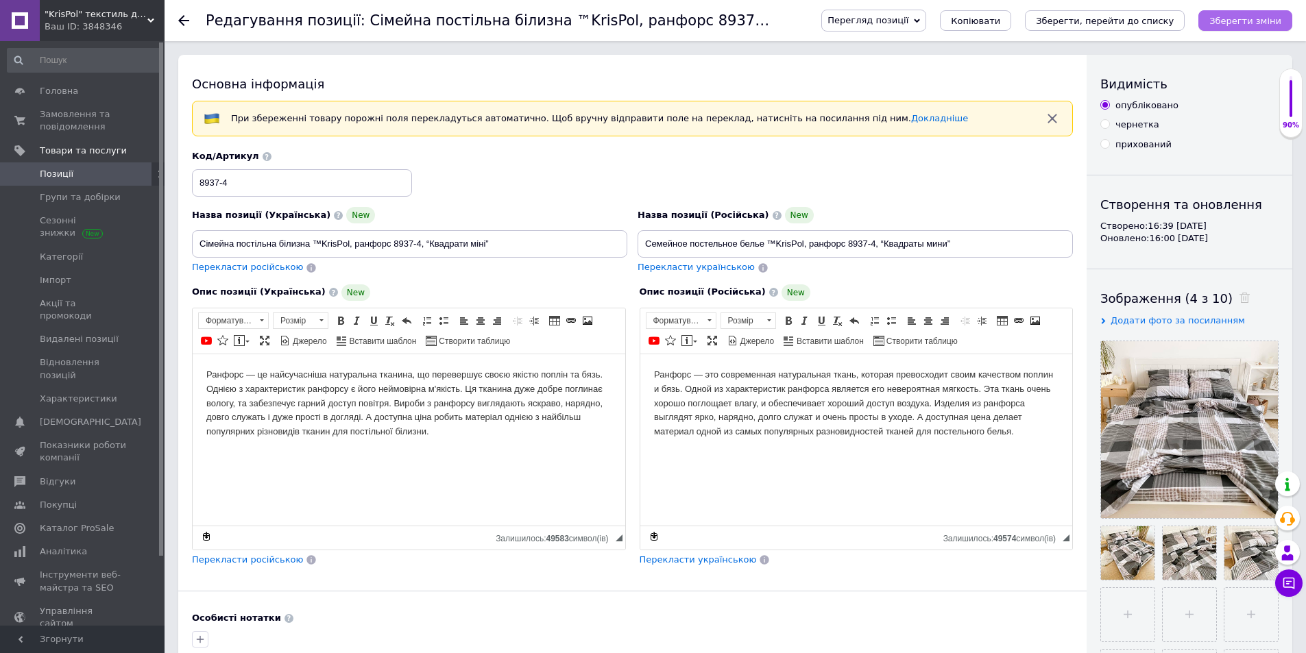
click at [1229, 20] on icon "Зберегти зміни" at bounding box center [1245, 21] width 72 height 10
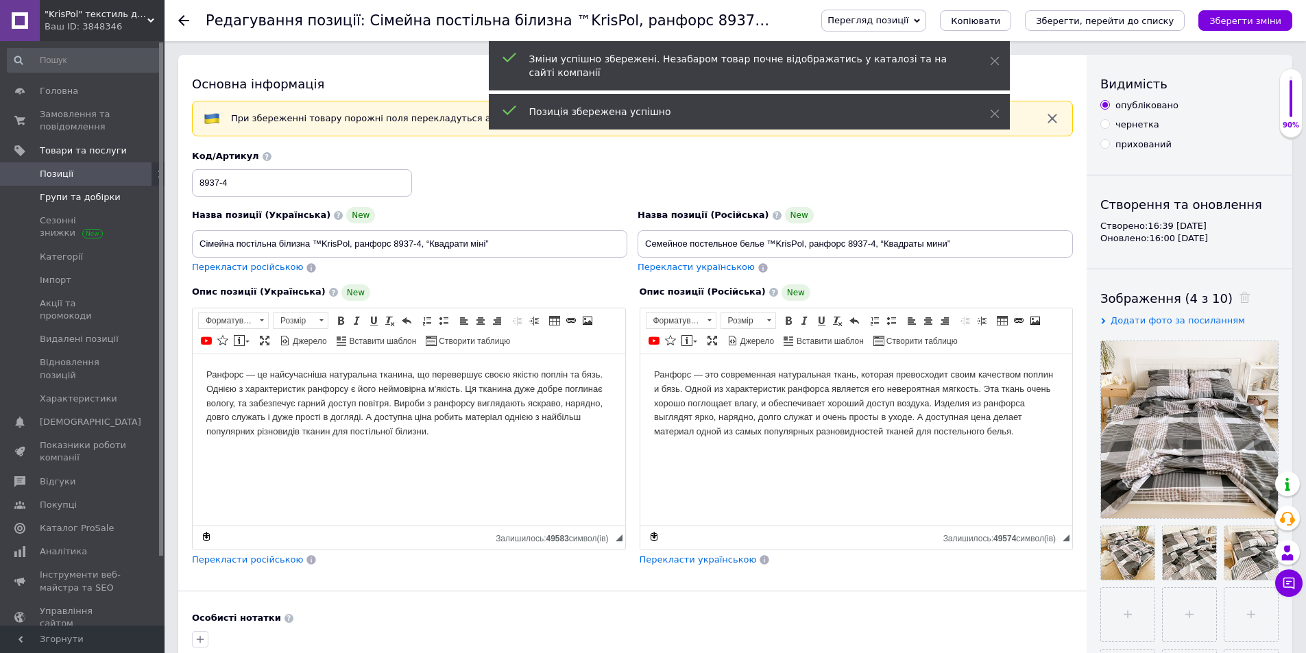
click at [86, 194] on span "Групи та добірки" at bounding box center [80, 197] width 81 height 12
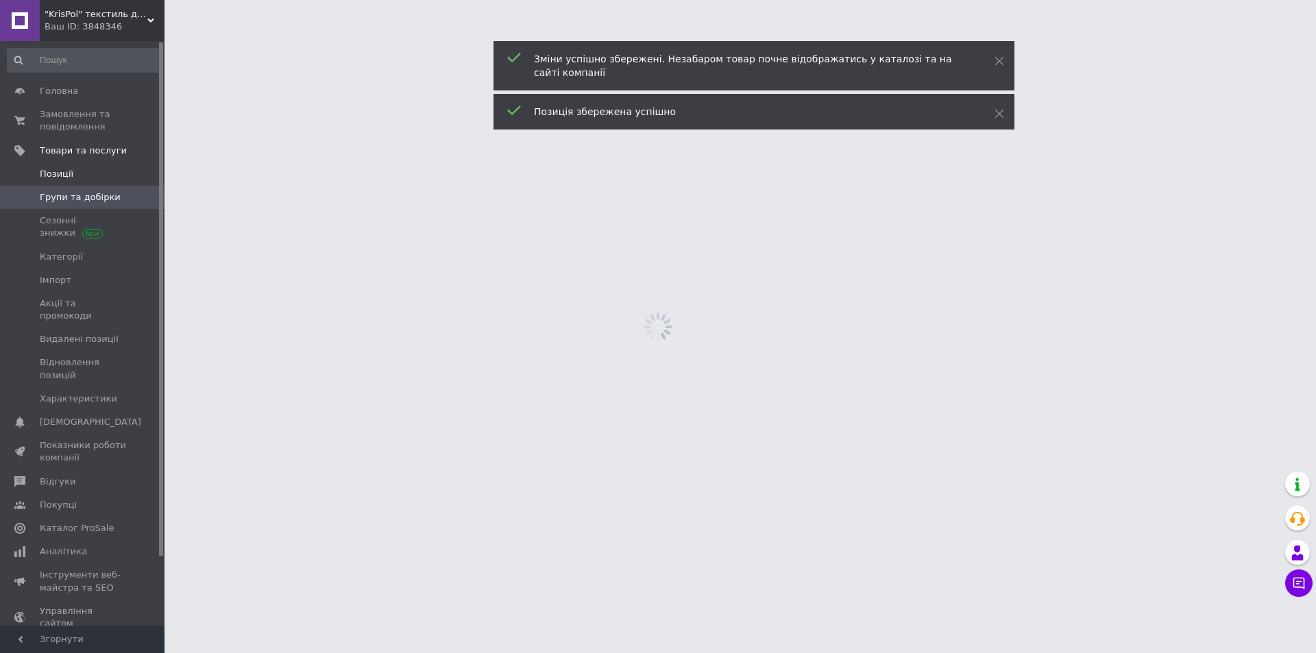
click at [79, 178] on span "Позиції" at bounding box center [83, 174] width 87 height 12
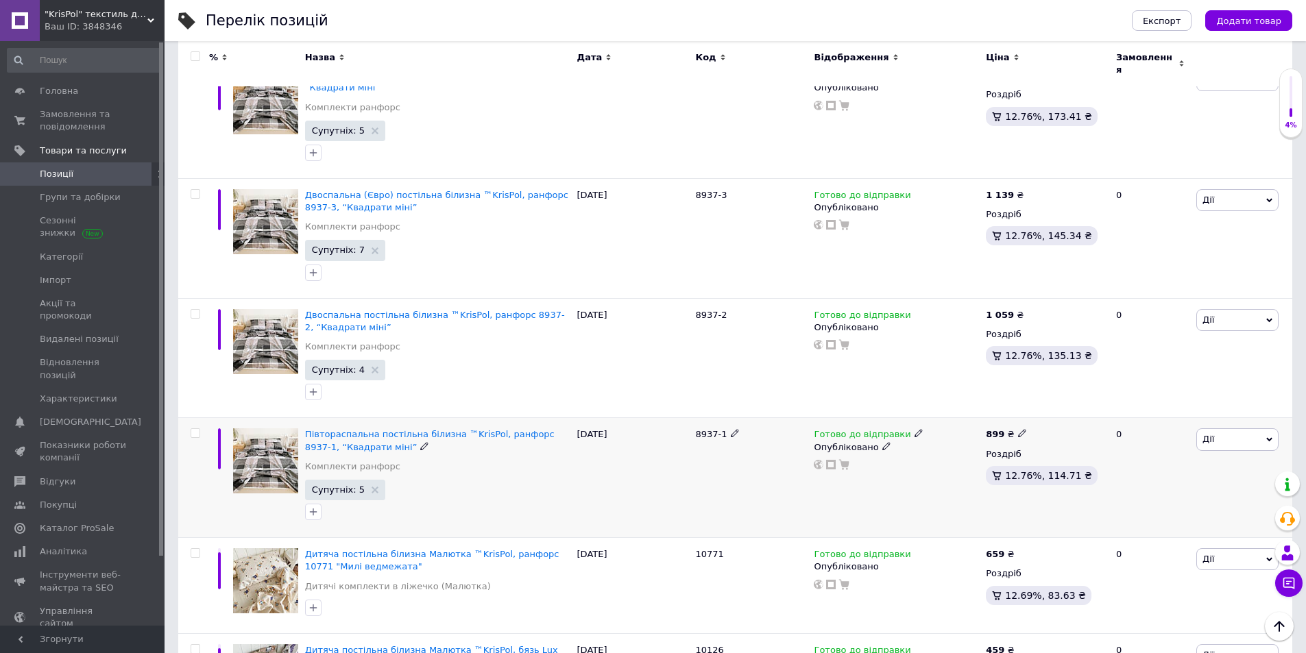
scroll to position [69, 0]
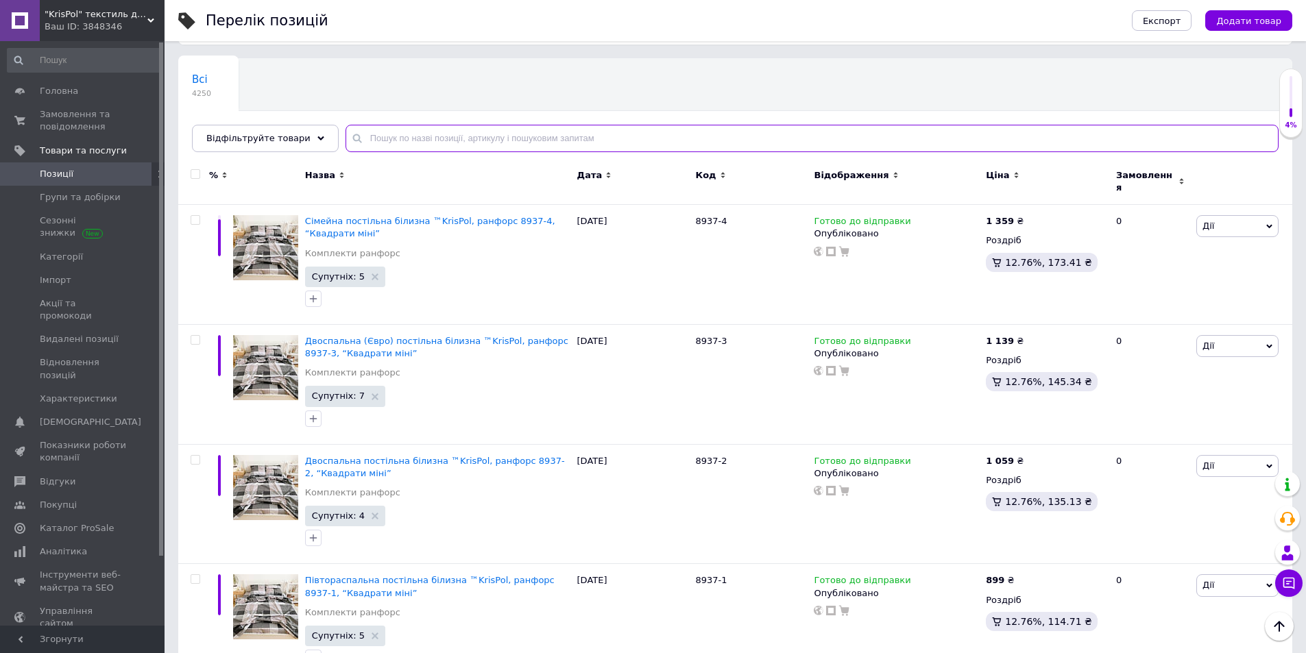
click at [400, 138] on input "text" at bounding box center [812, 138] width 933 height 27
paste input "8937"
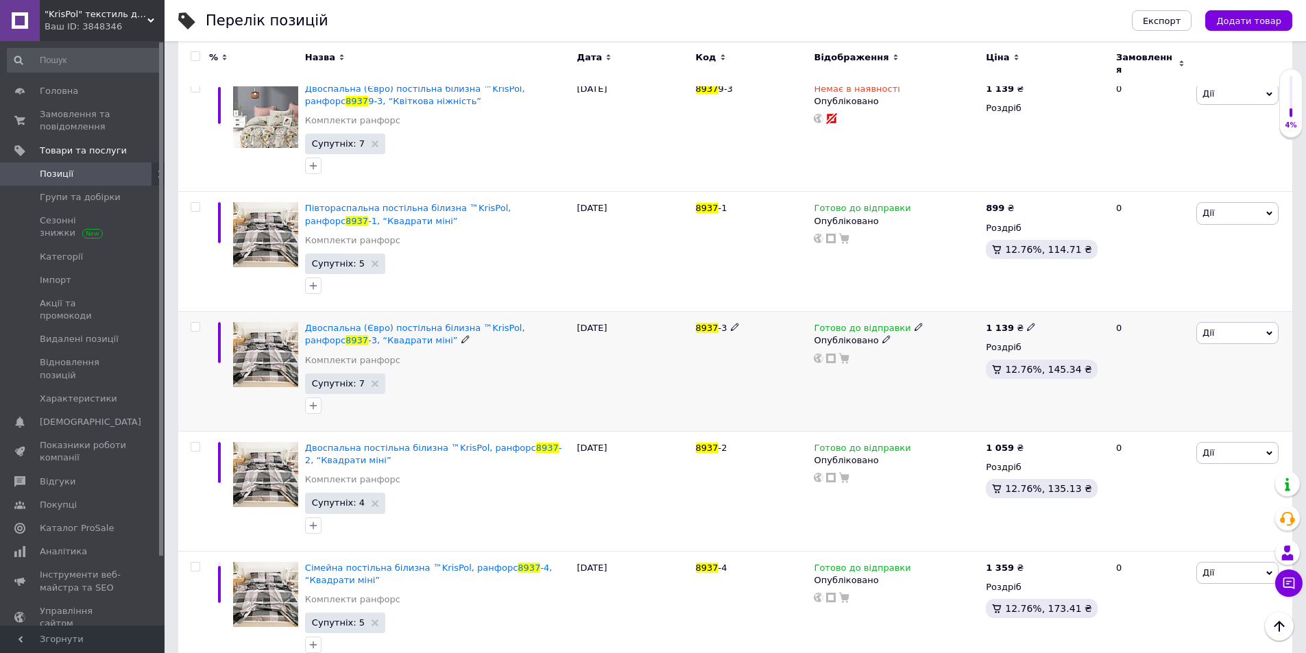
scroll to position [930, 0]
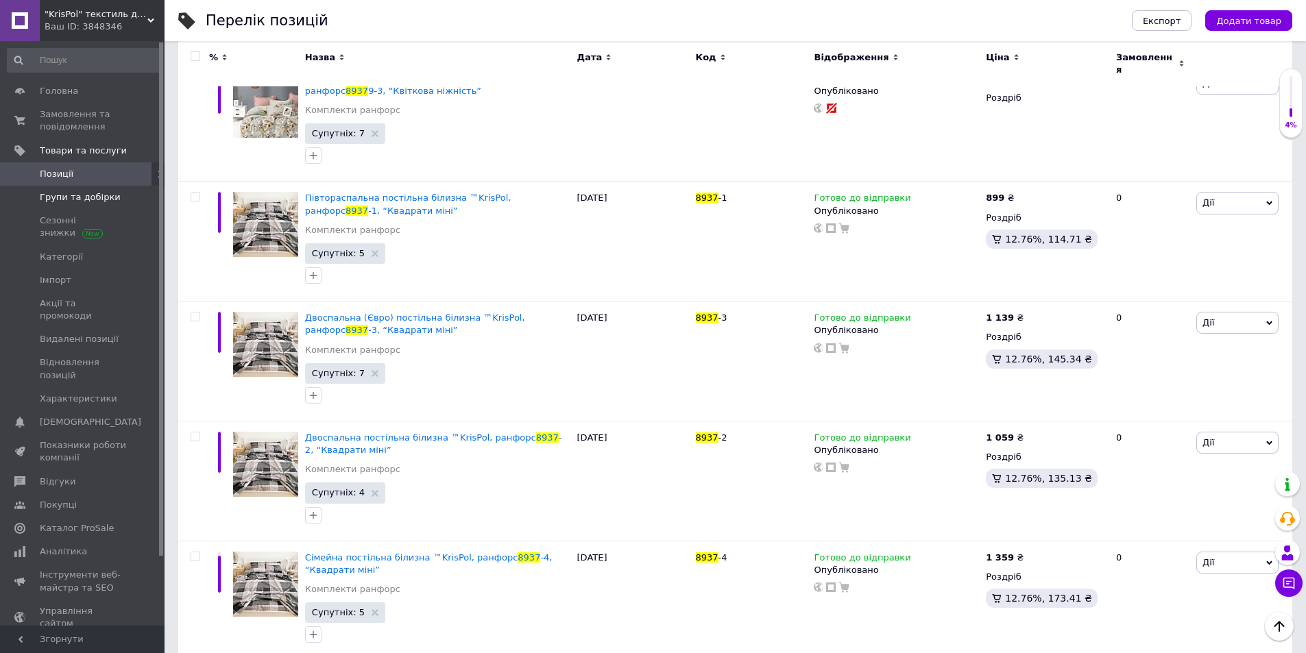
type input "8937"
click at [65, 203] on span "Групи та добірки" at bounding box center [80, 197] width 81 height 12
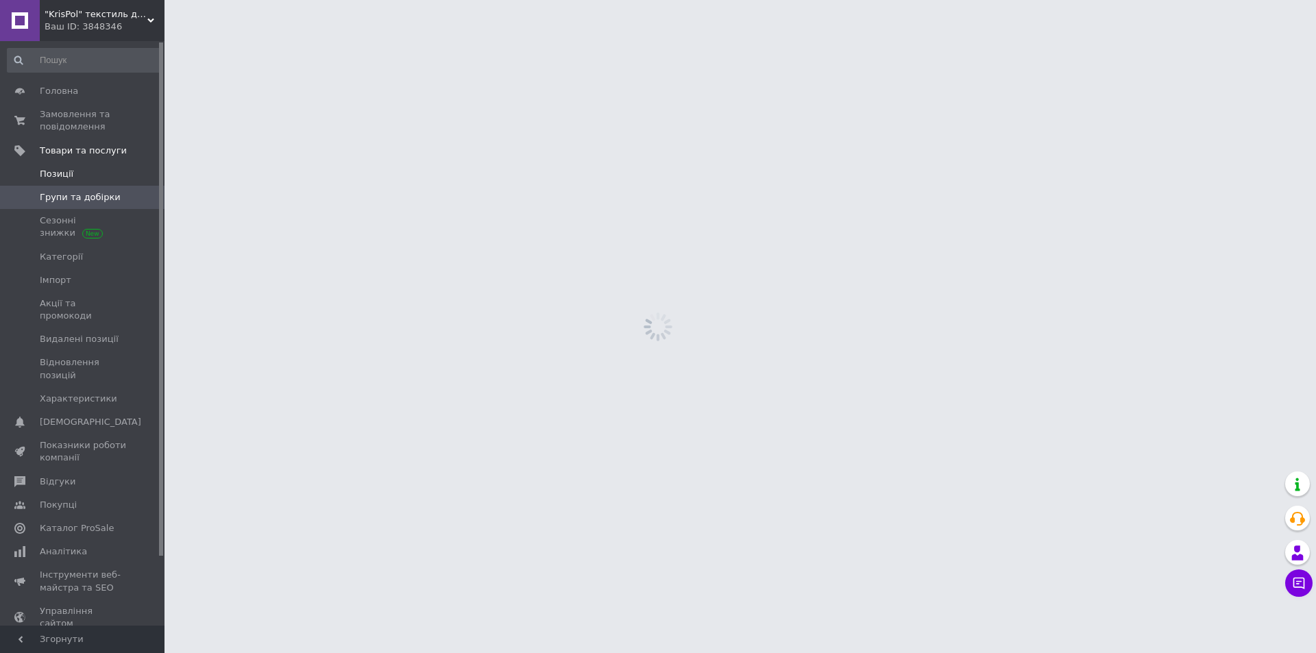
click at [75, 178] on span "Позиції" at bounding box center [83, 174] width 87 height 12
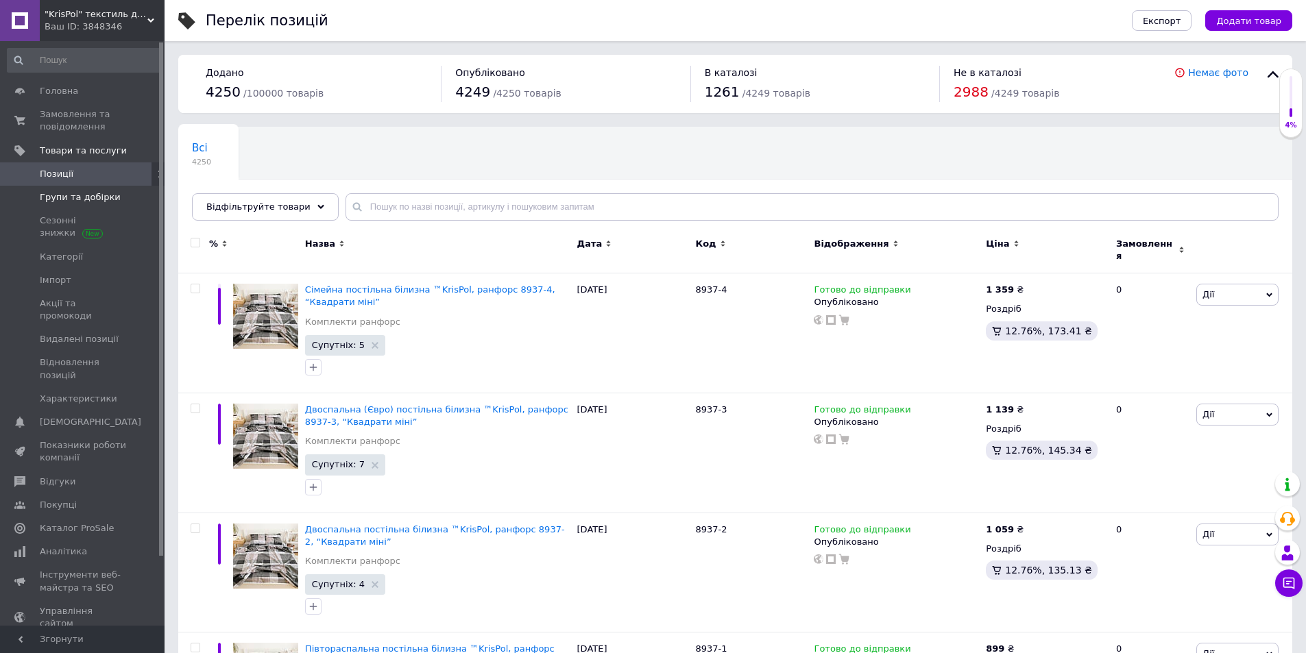
click at [84, 198] on span "Групи та добірки" at bounding box center [80, 197] width 81 height 12
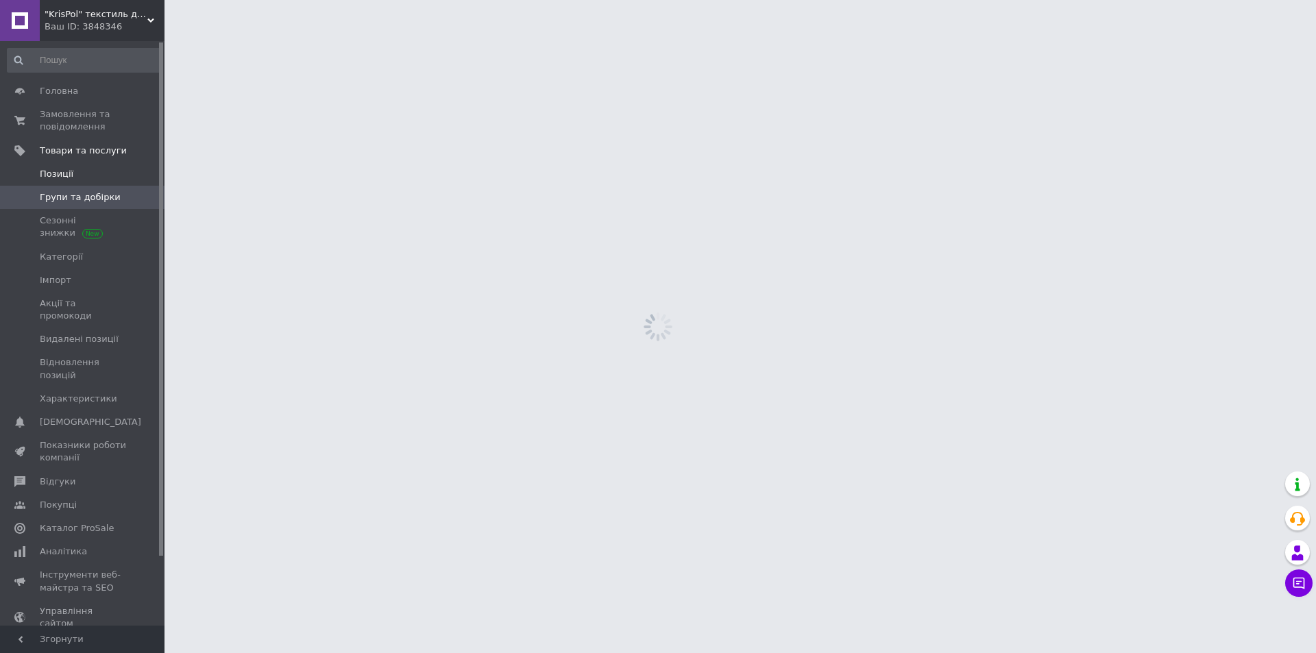
click at [71, 176] on span "Позиції" at bounding box center [83, 174] width 87 height 12
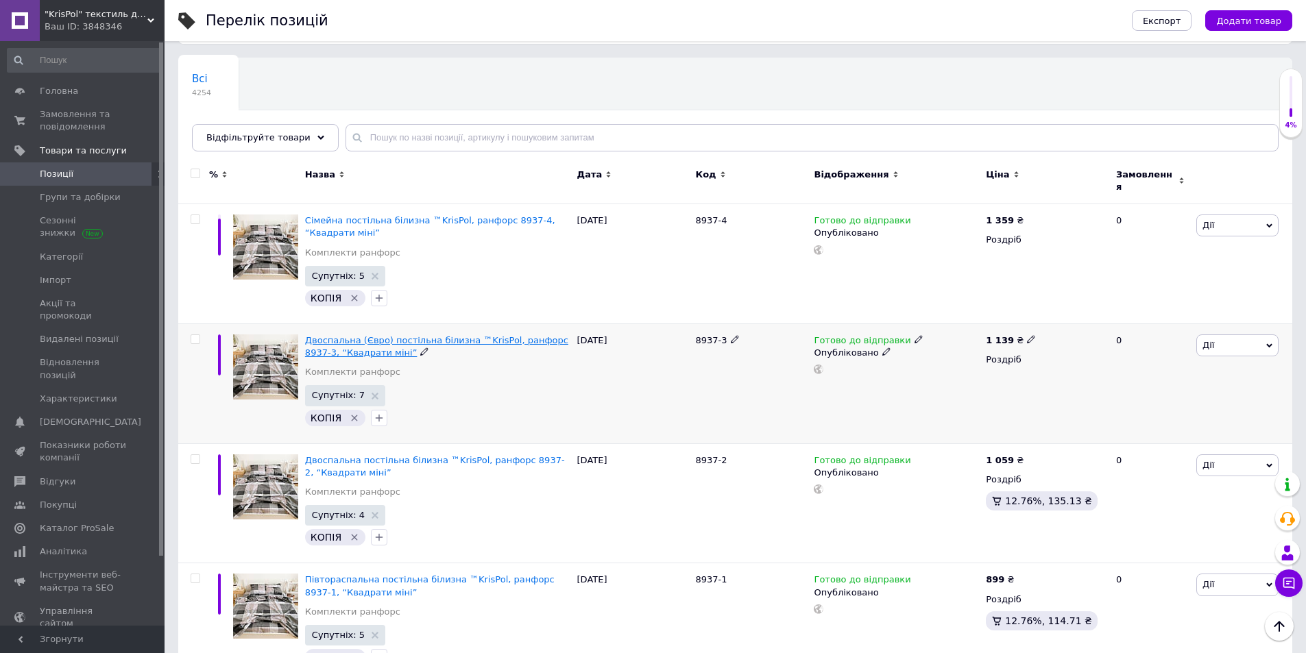
scroll to position [69, 0]
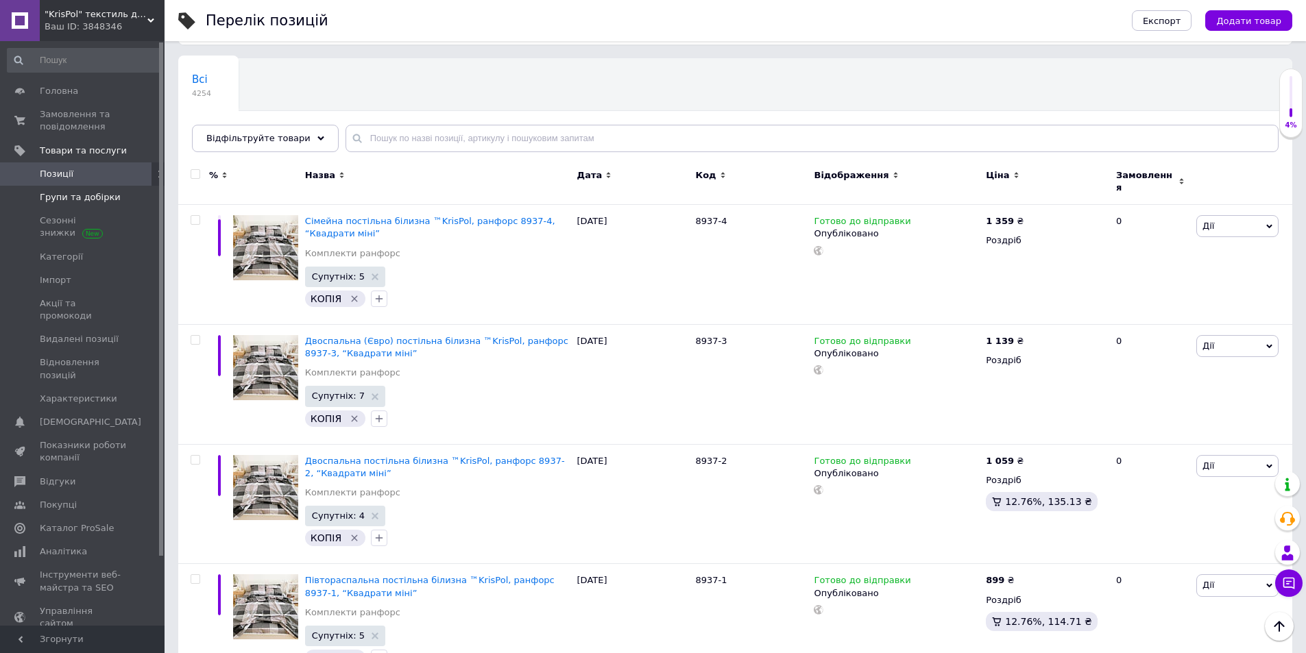
click at [67, 187] on link "Групи та добірки" at bounding box center [84, 197] width 169 height 23
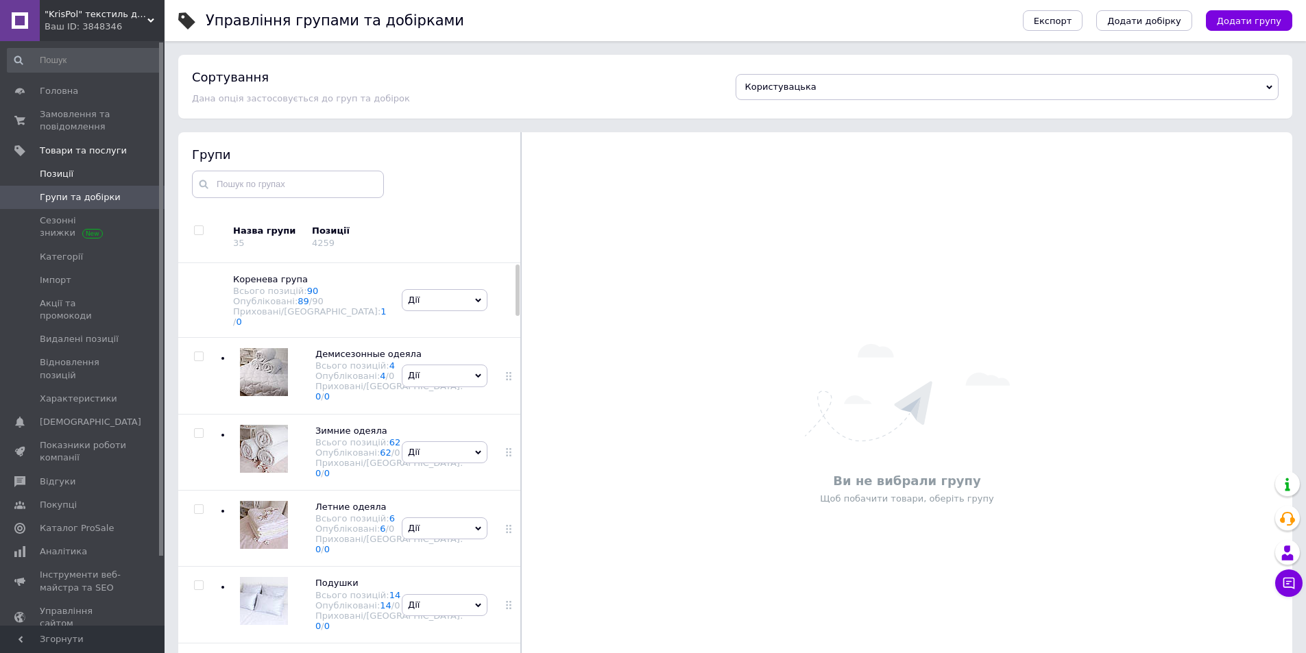
click at [64, 180] on link "Позиції" at bounding box center [84, 173] width 169 height 23
